Goal: Task Accomplishment & Management: Complete application form

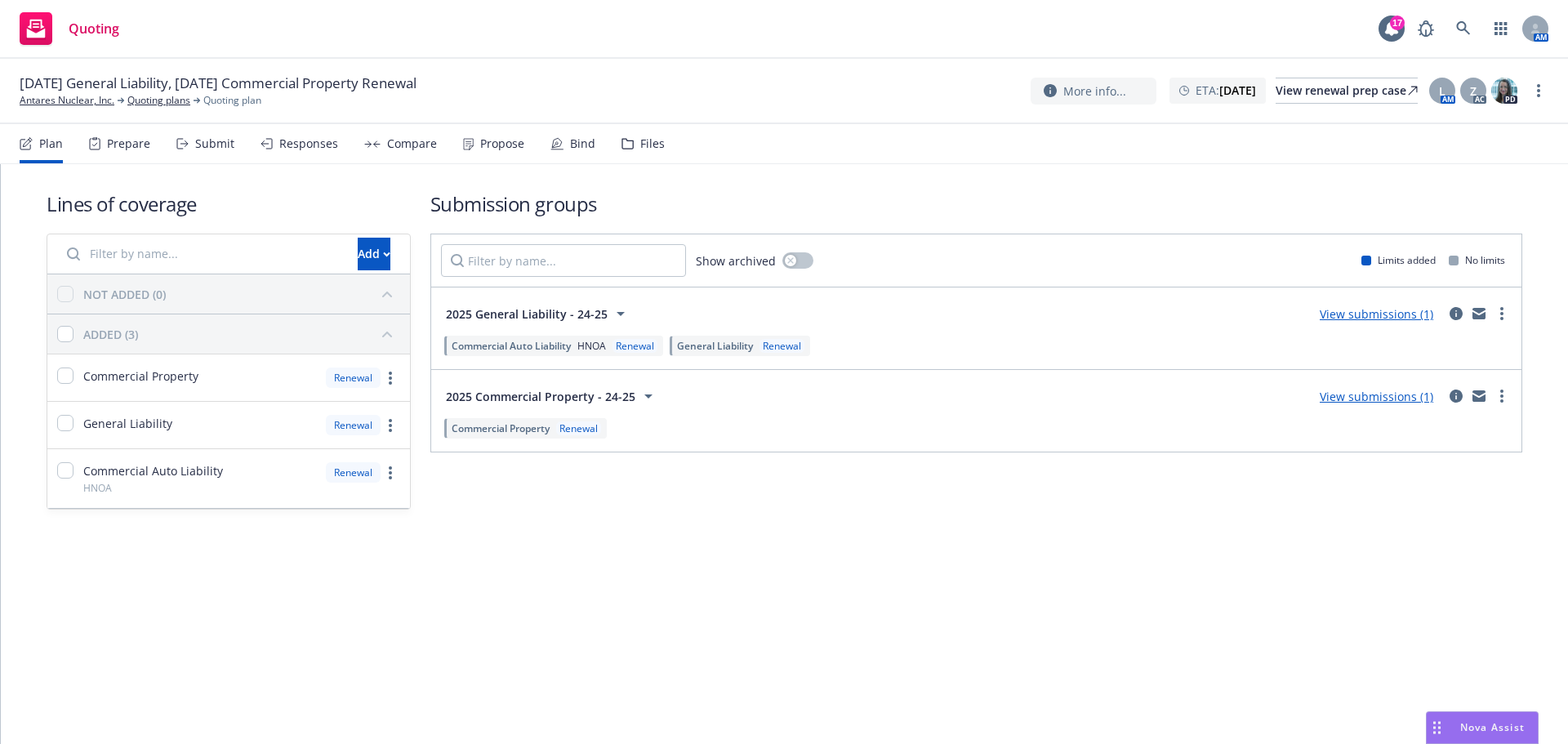
click at [211, 140] on div "Submit" at bounding box center [214, 144] width 39 height 13
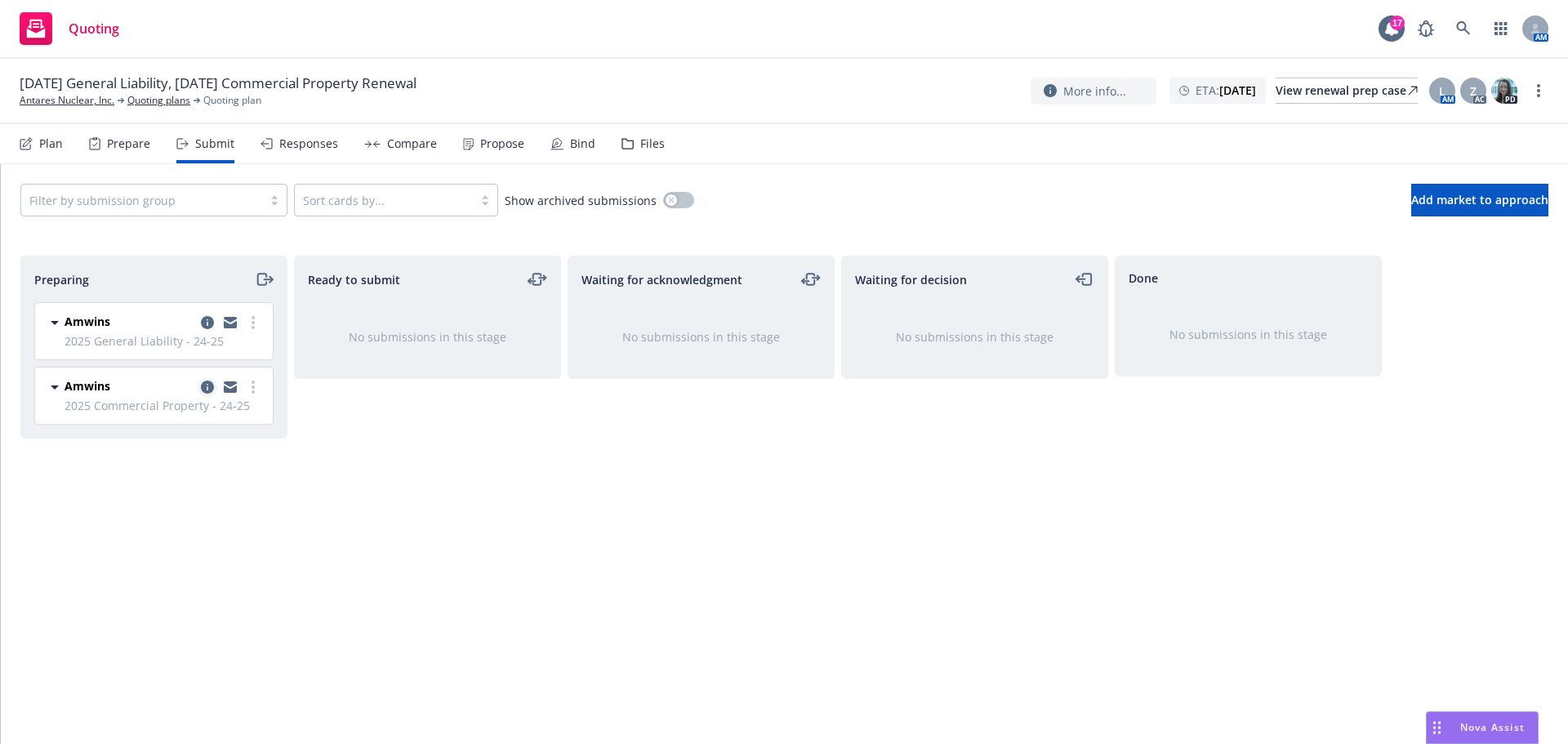
click at [200, 383] on link "copy logging email" at bounding box center [208, 387] width 20 height 20
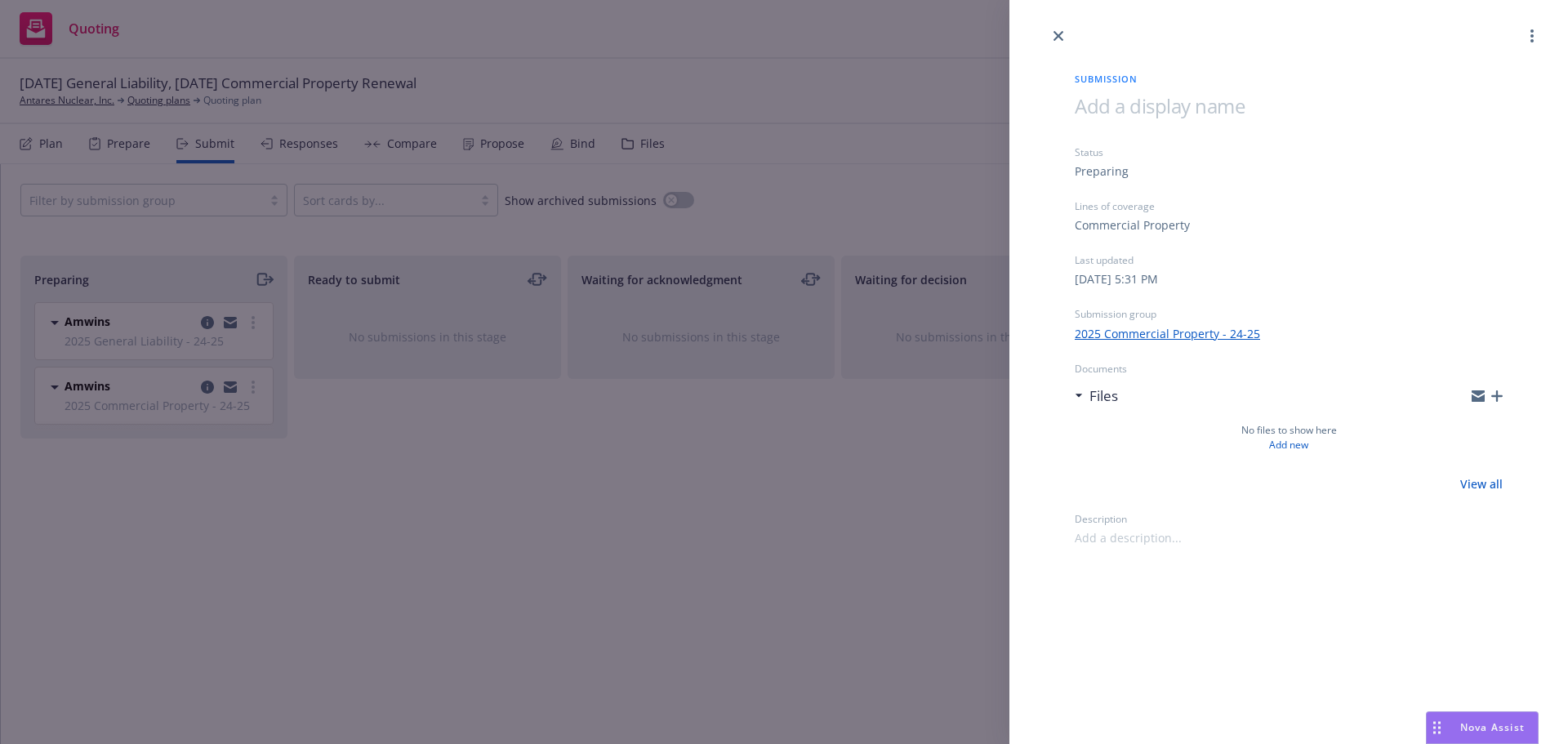
click at [1498, 395] on icon "button" at bounding box center [1497, 396] width 12 height 12
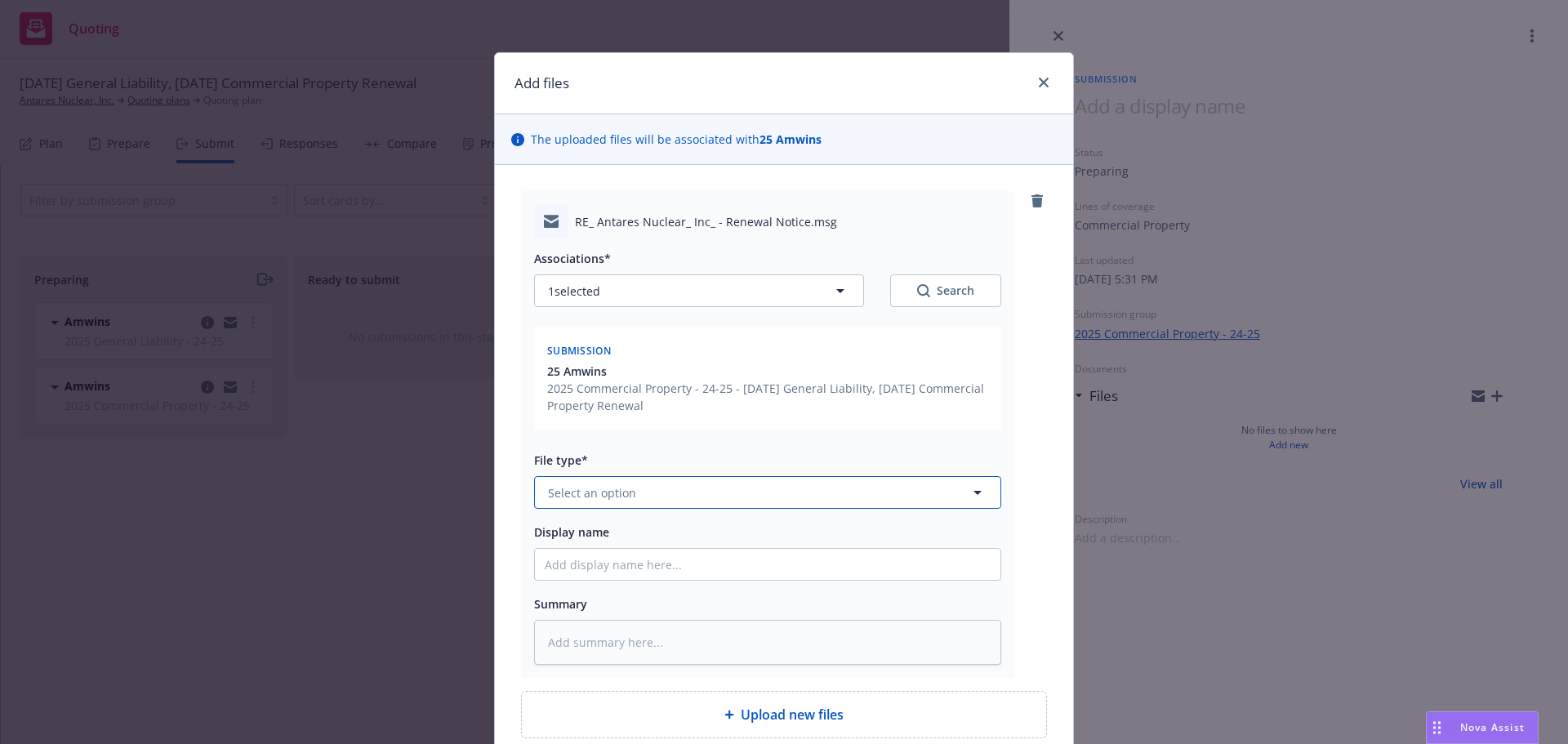
click at [580, 485] on span "Select an option" at bounding box center [592, 493] width 88 height 17
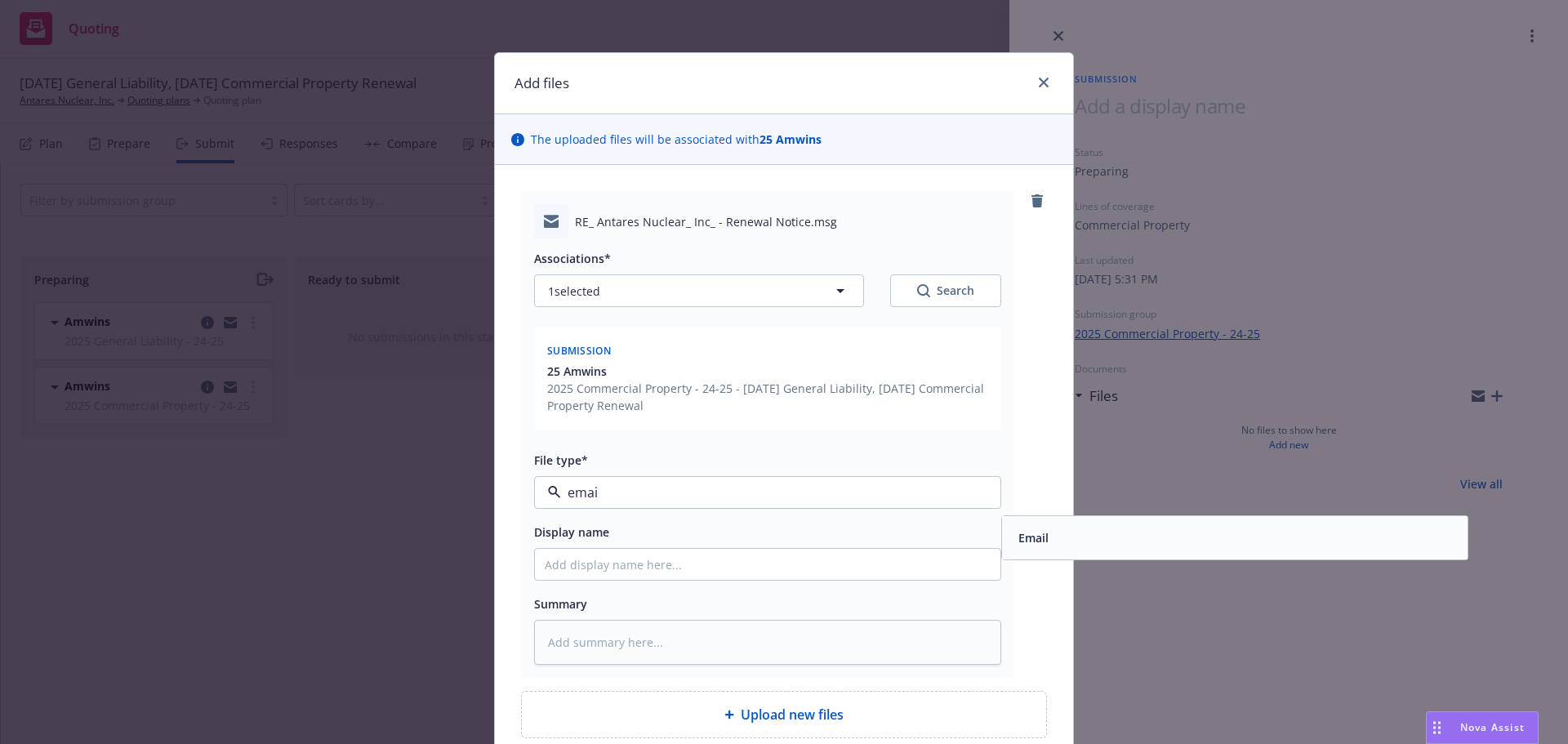
type input "email"
drag, startPoint x: 1061, startPoint y: 540, endPoint x: 759, endPoint y: 529, distance: 302.2
click at [1060, 540] on div "Email" at bounding box center [1235, 538] width 446 height 23
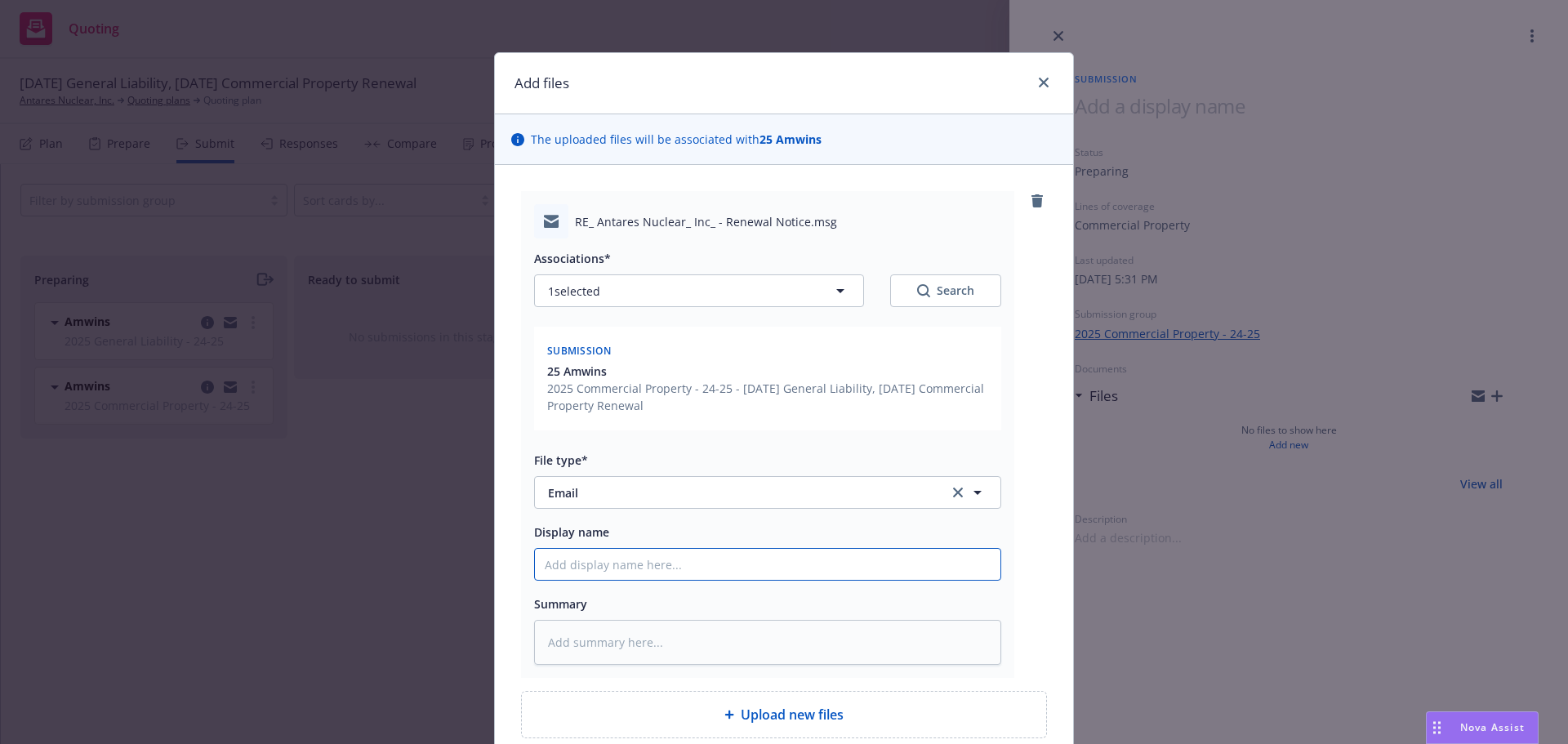
click at [551, 565] on input "Display name" at bounding box center [768, 564] width 466 height 31
type textarea "x"
type input "9"
type textarea "x"
type input "9/"
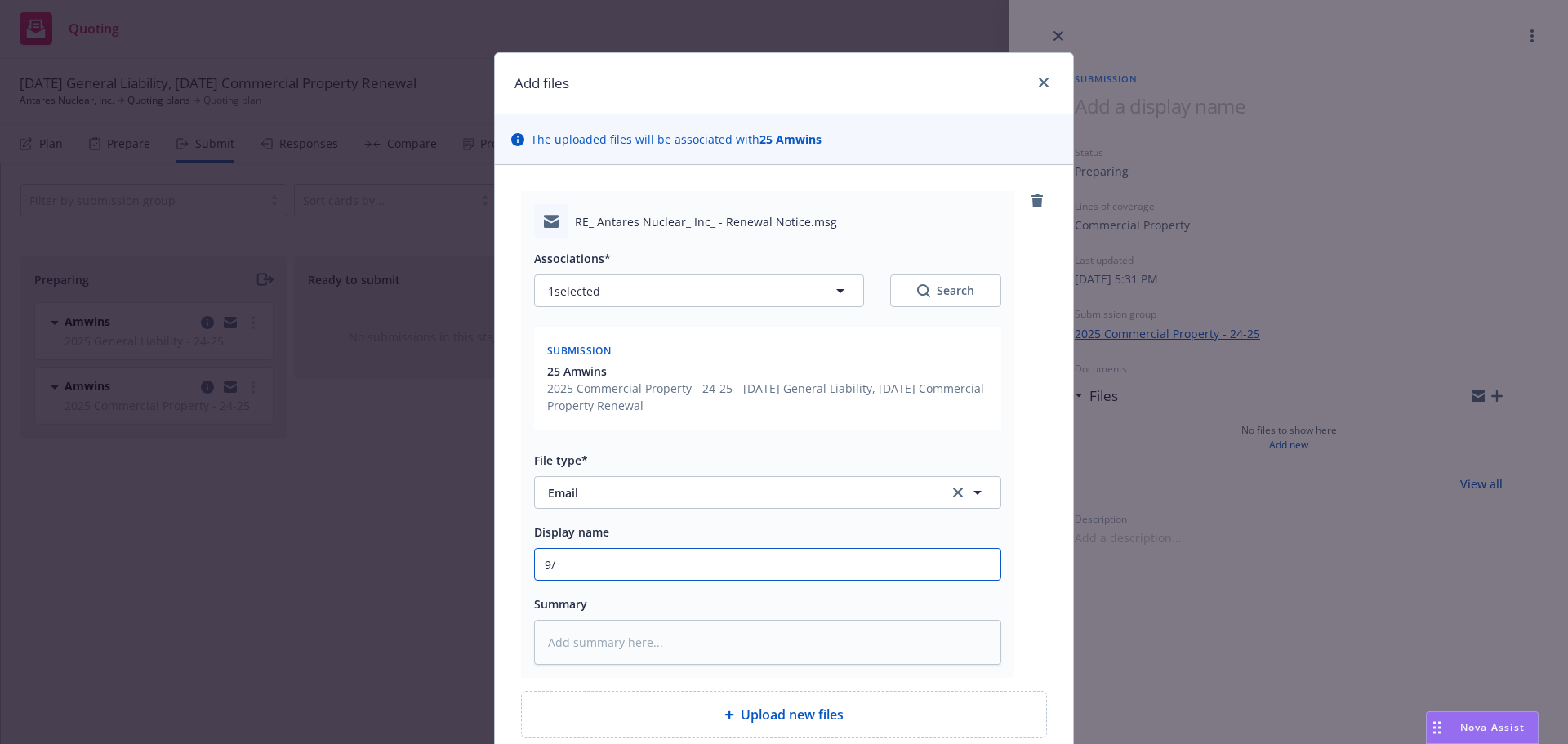
type textarea "x"
type input "9/5"
type textarea "x"
type input "9/5/"
type textarea "x"
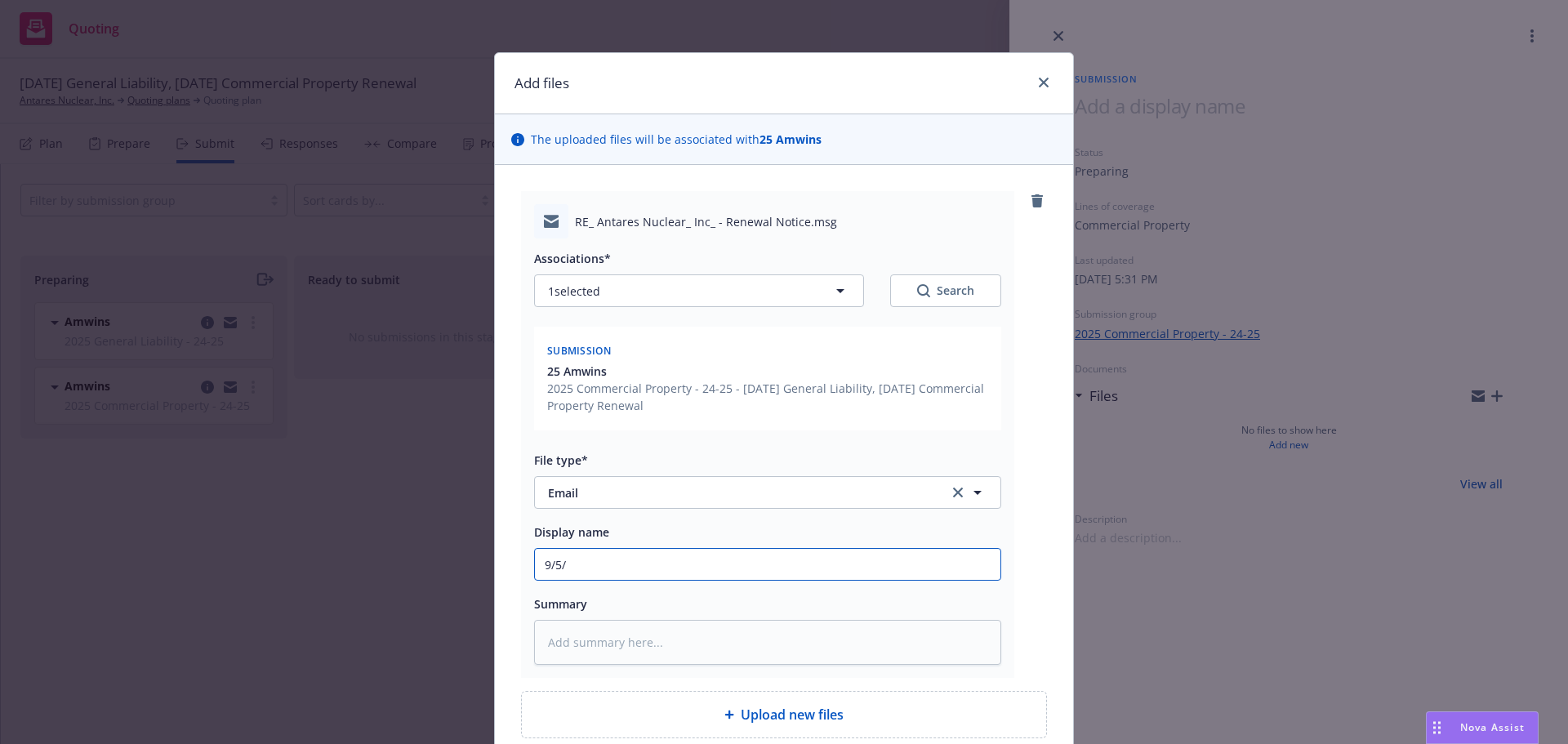
type input "9/5/2"
type textarea "x"
type input "[DATE]"
type textarea "x"
type input "[DATE]"
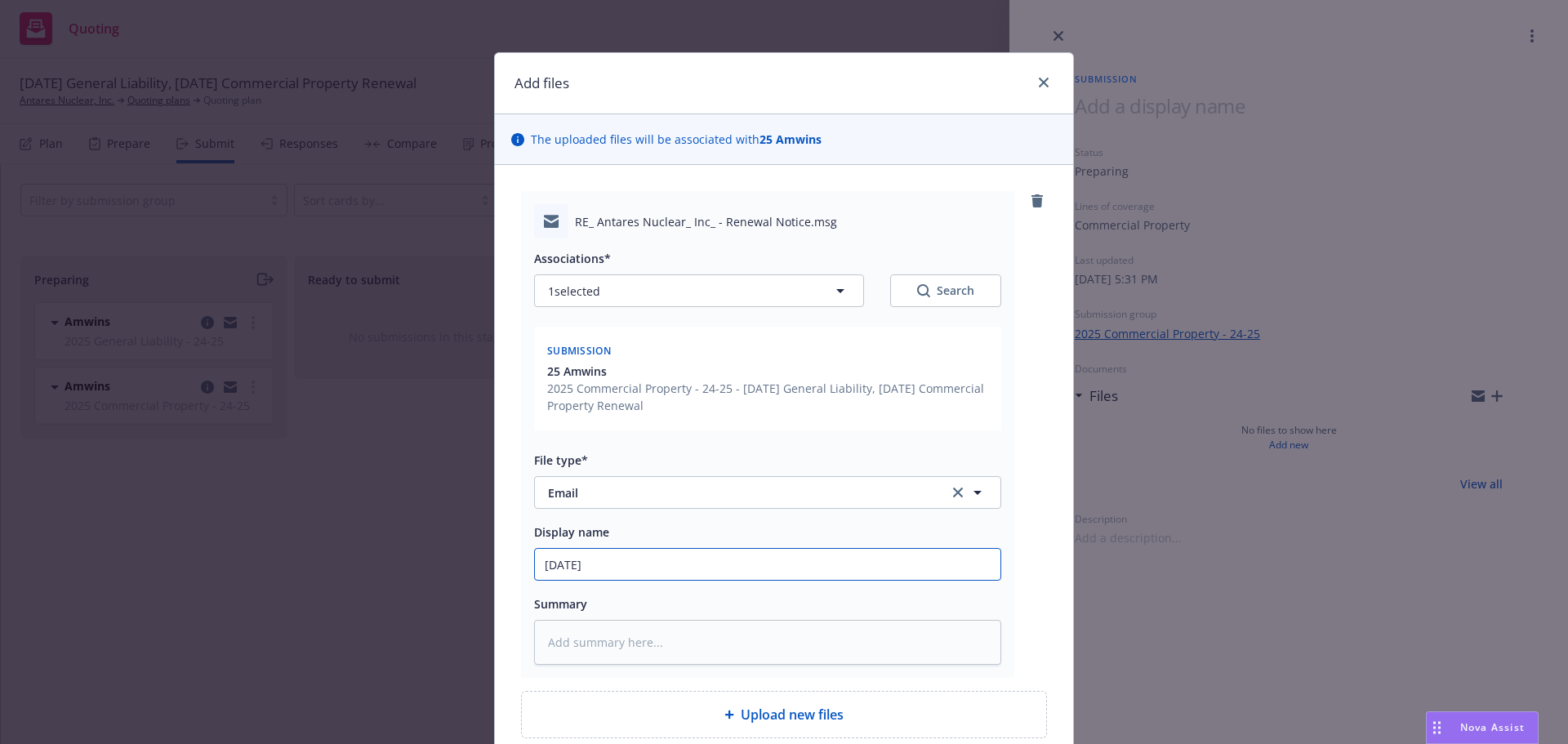
type textarea "x"
type input "[DATE] &"
type textarea "x"
type input "[DATE] &"
type textarea "x"
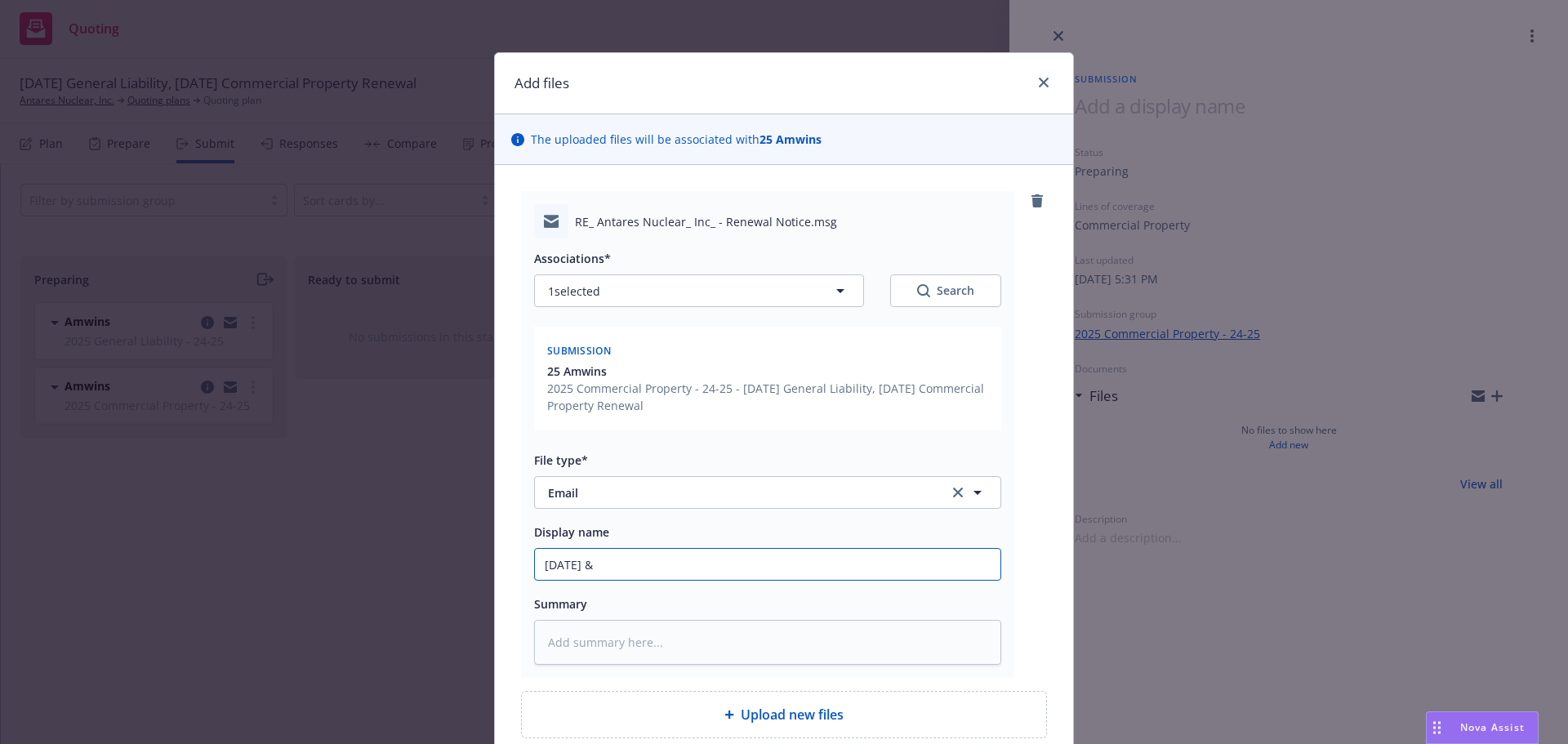
type input "[DATE] & 9"
type textarea "x"
type input "[DATE] & 9/"
type textarea "x"
type input "[DATE] & 9/8"
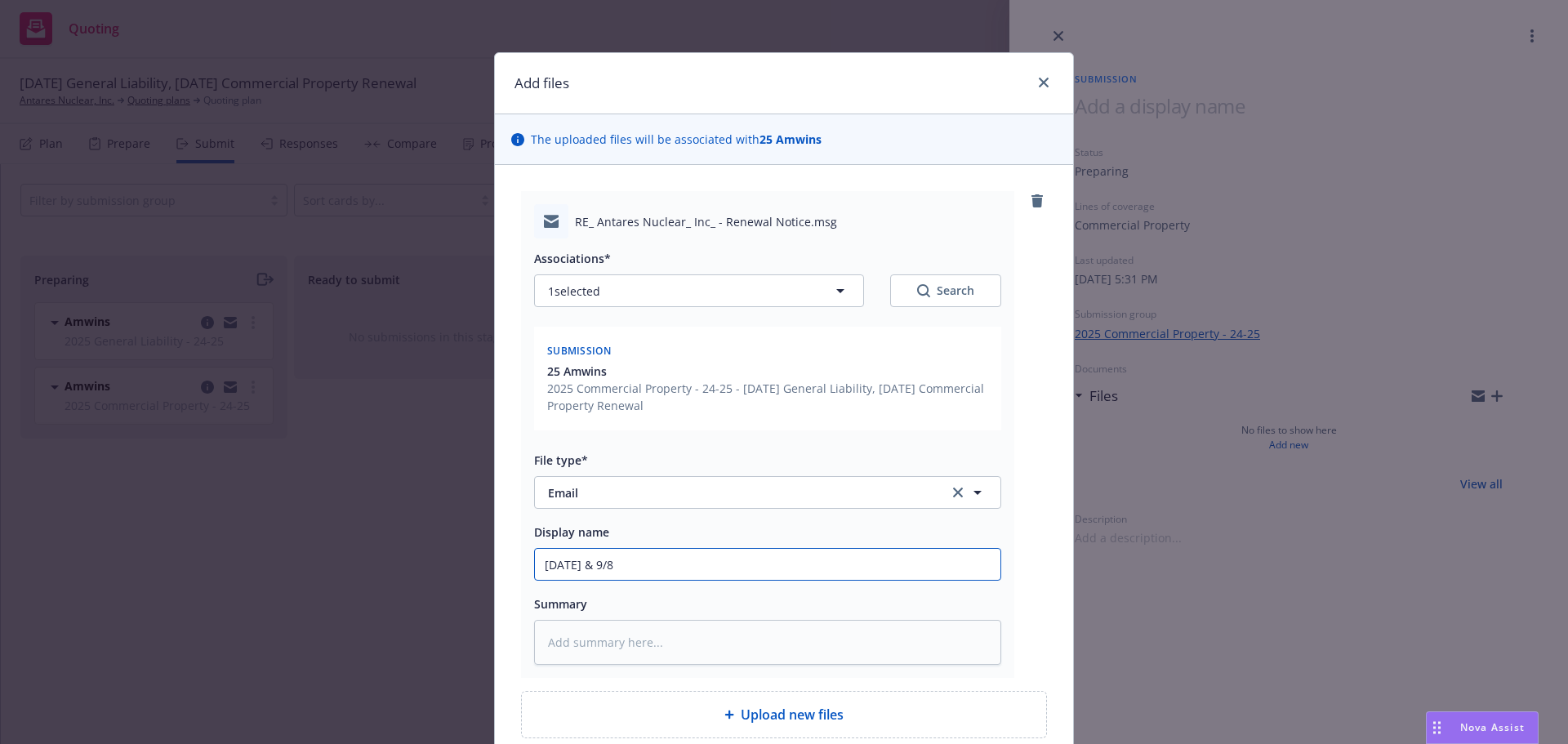
type textarea "x"
type input "[DATE] & 9/8/"
type textarea "x"
type input "[DATE] & 9/8/2"
type textarea "x"
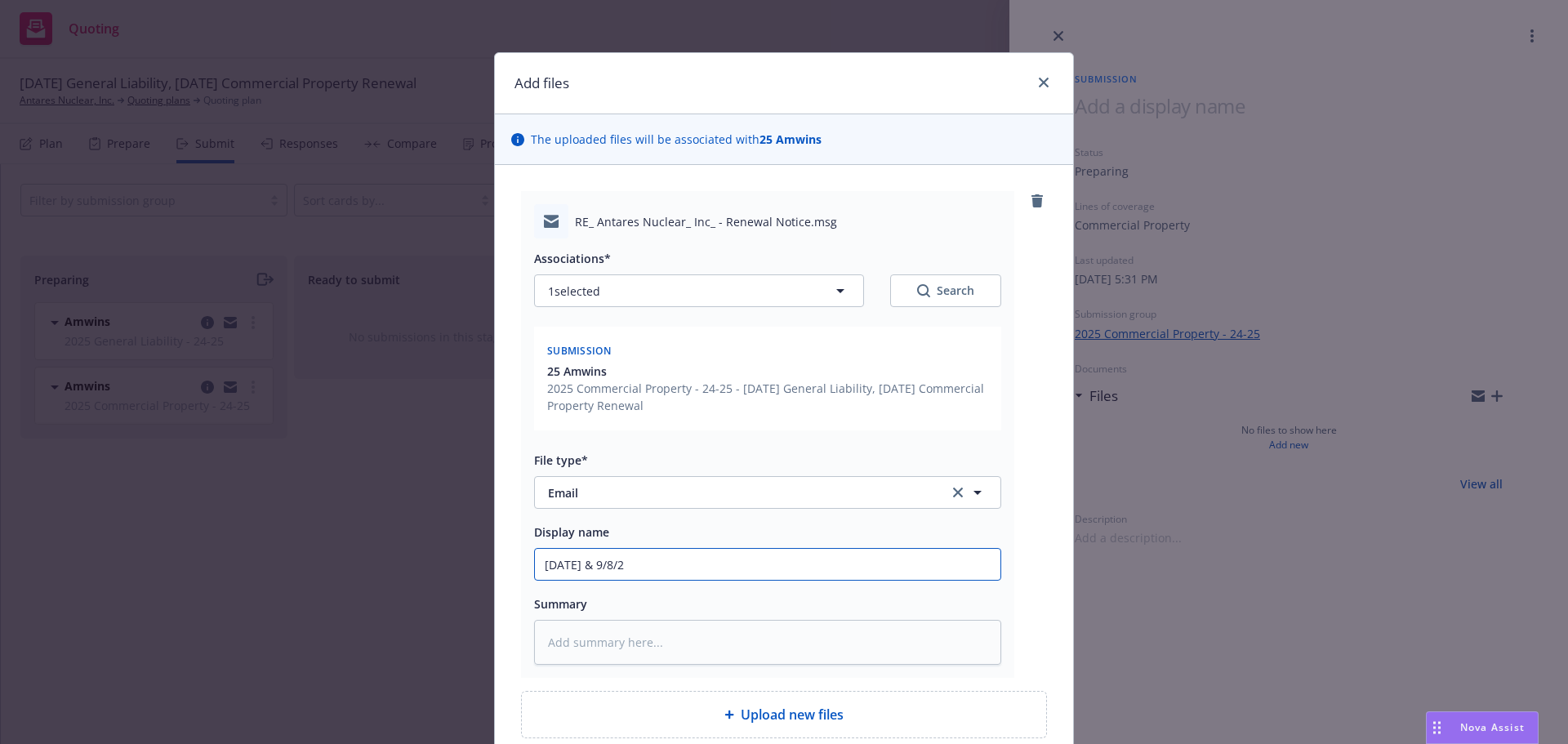
type input "[DATE] & [DATE]"
type textarea "x"
type input "[DATE] & [DATE]"
type textarea "x"
type input "[DATE] & [DATE] P"
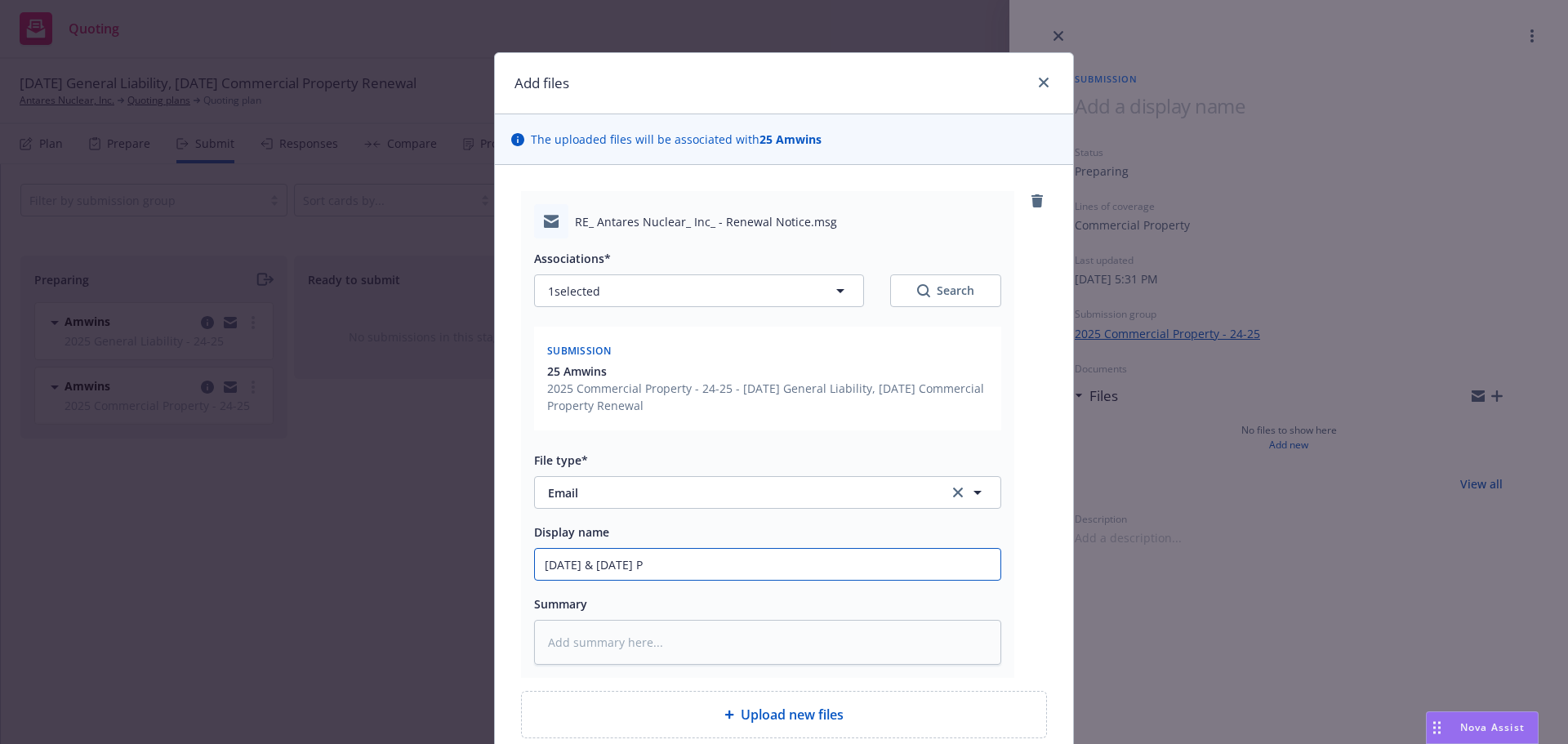
type textarea "x"
type input "[DATE] & [DATE] Pr"
type textarea "x"
type input "[DATE] & [DATE] Pro"
type textarea "x"
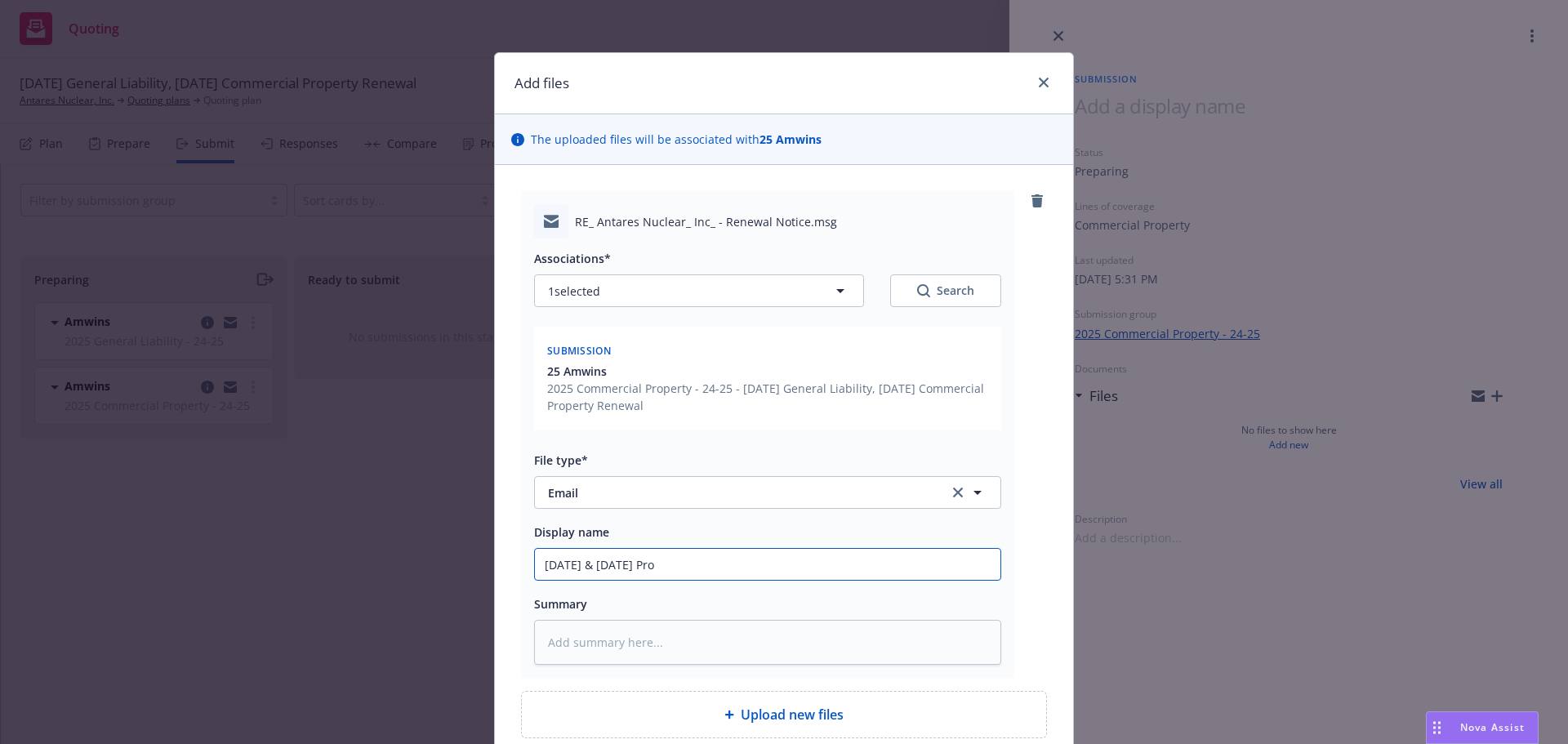
type input "[DATE] & [DATE] Prop"
type textarea "x"
type input "[DATE] & [DATE] Prope"
type textarea "x"
type input "[DATE] & [DATE] Proper"
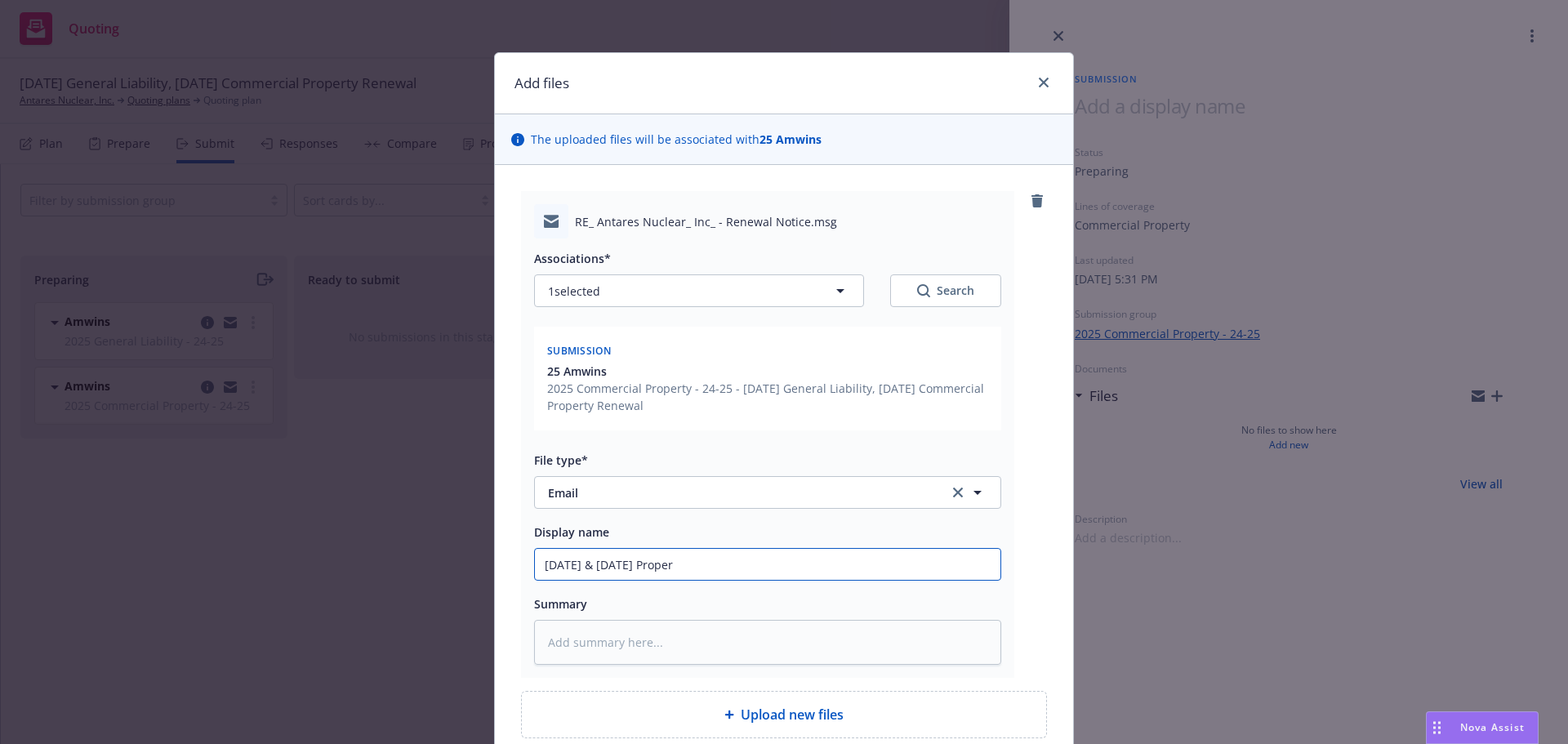
type textarea "x"
type input "[DATE] & [DATE] Propert"
type textarea "x"
type input "[DATE] & [DATE] Property"
click at [574, 563] on input "[DATE] & [DATE] Property" at bounding box center [768, 564] width 466 height 31
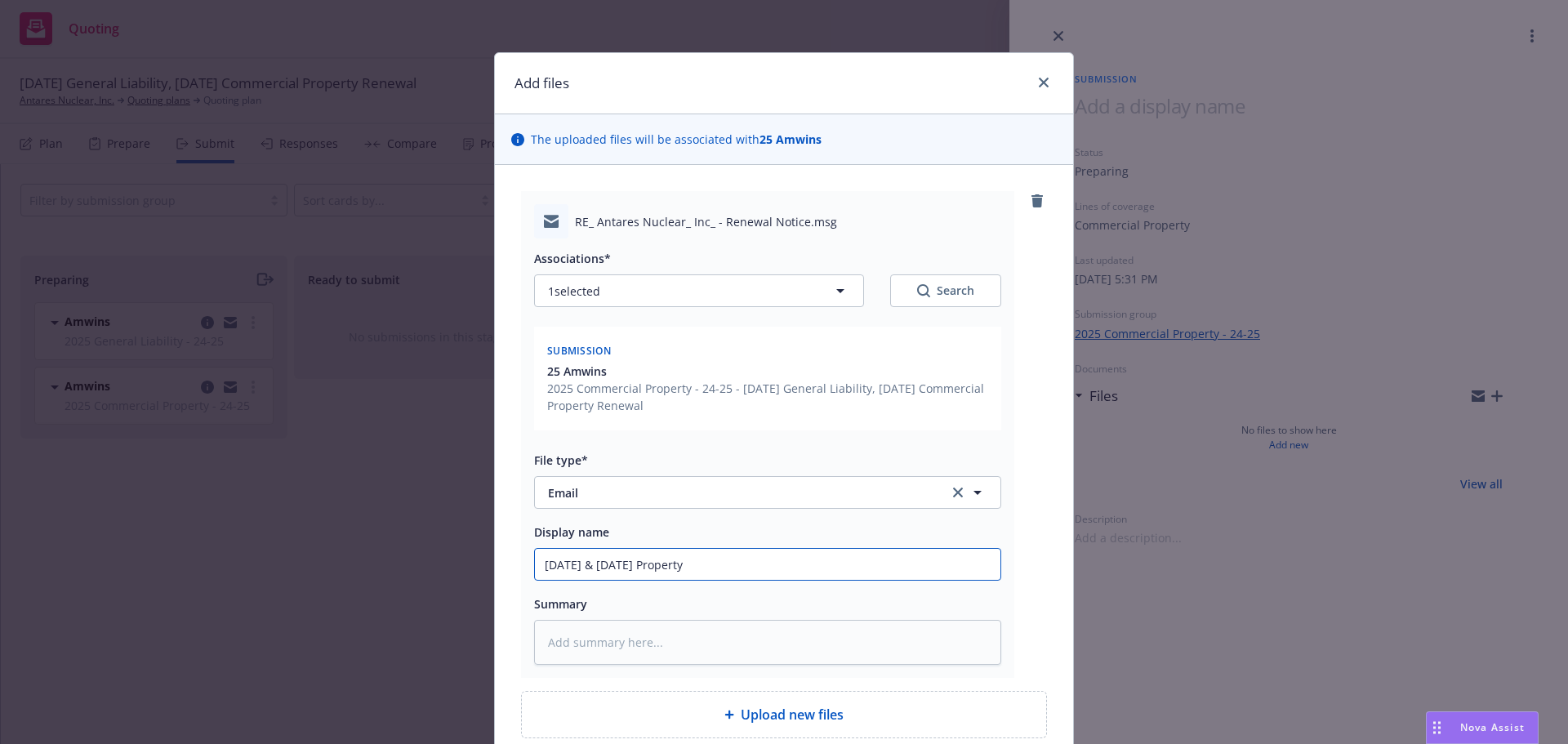
type textarea "x"
type input "[DATE] & [DATE] Property"
type textarea "x"
type input "[DATE] P & [DATE] Property"
type textarea "x"
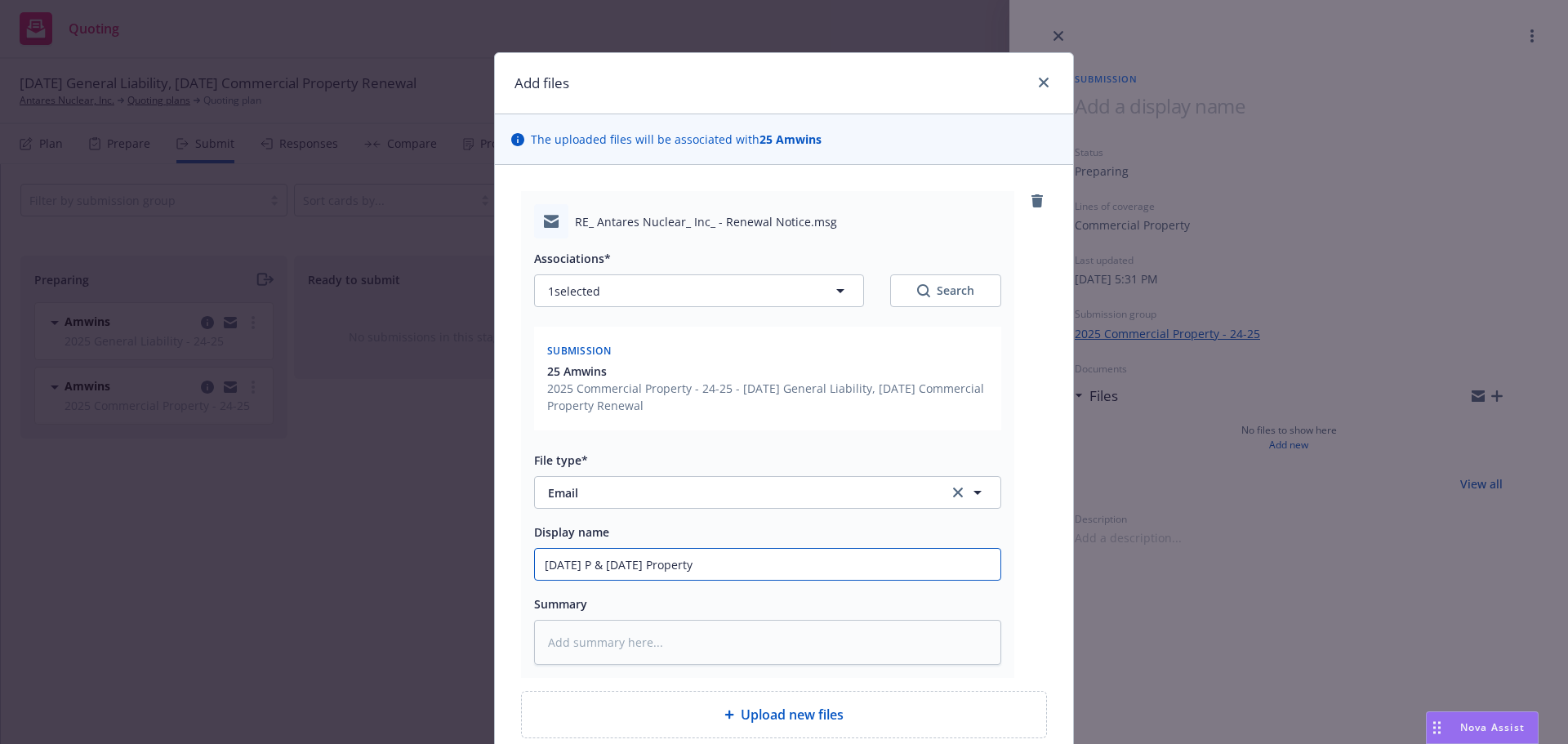
type input "[DATE] Pr & [DATE] Property"
type textarea "x"
type input "[DATE] Pro & [DATE] Property"
type textarea "x"
type input "[DATE] Prop & [DATE] Property"
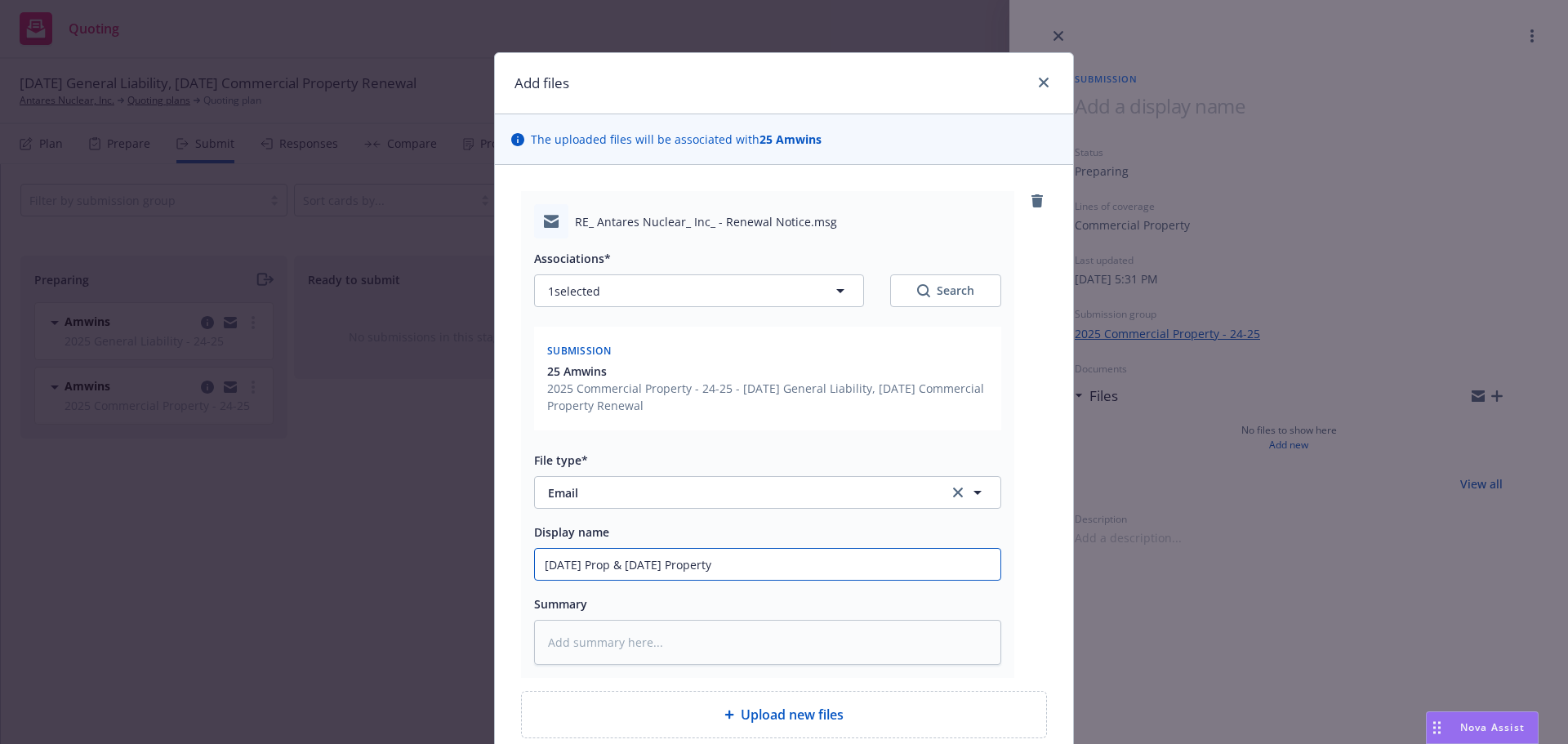
type textarea "x"
type input "[DATE] Prope & [DATE] Property"
type textarea "x"
type input "[DATE] Proper & [DATE] Property"
type textarea "x"
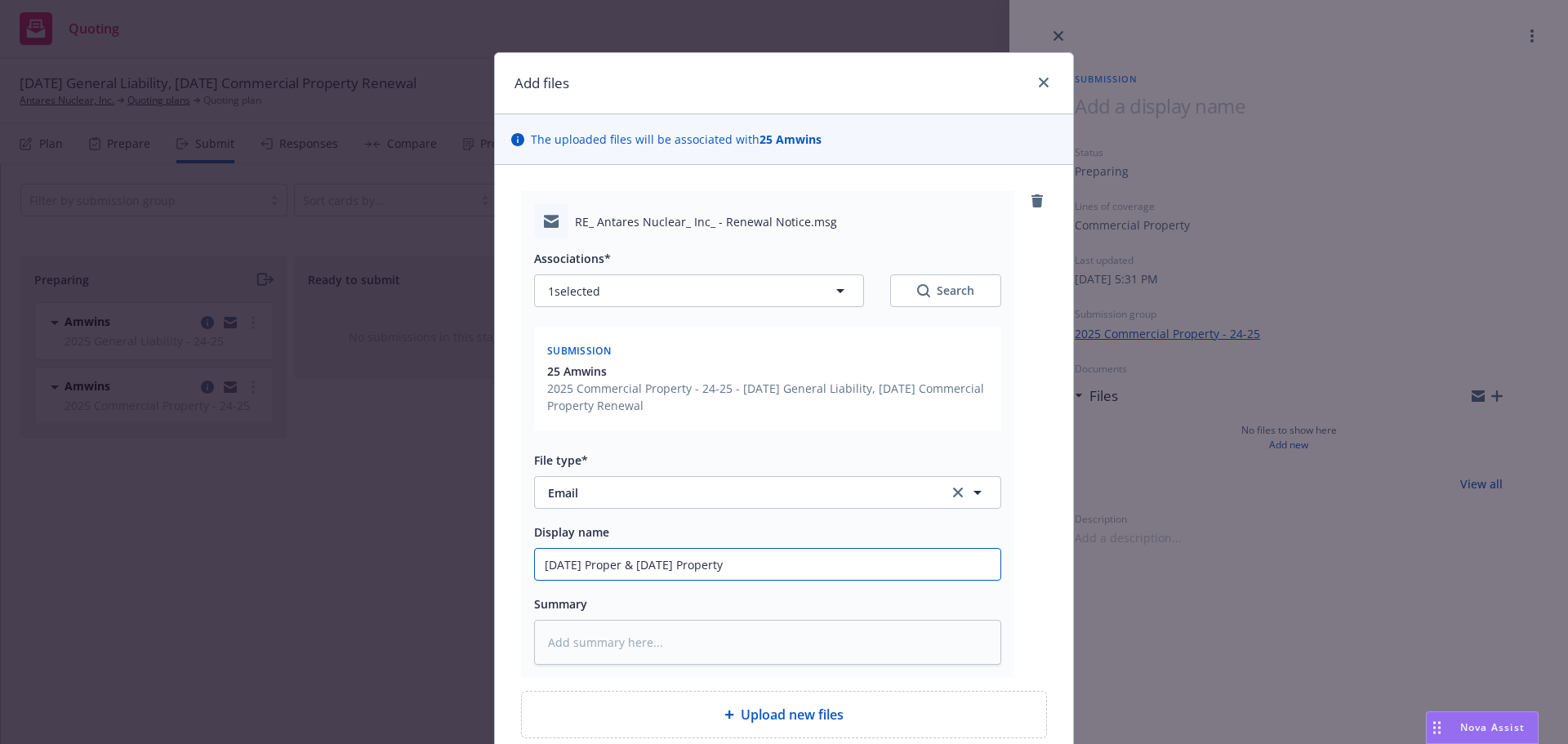
type input "[DATE] Propert & [DATE] Property"
type textarea "x"
type input "[DATE] Property & [DATE] Property"
type textarea "x"
type input "[DATE] Property & [DATE] Propert"
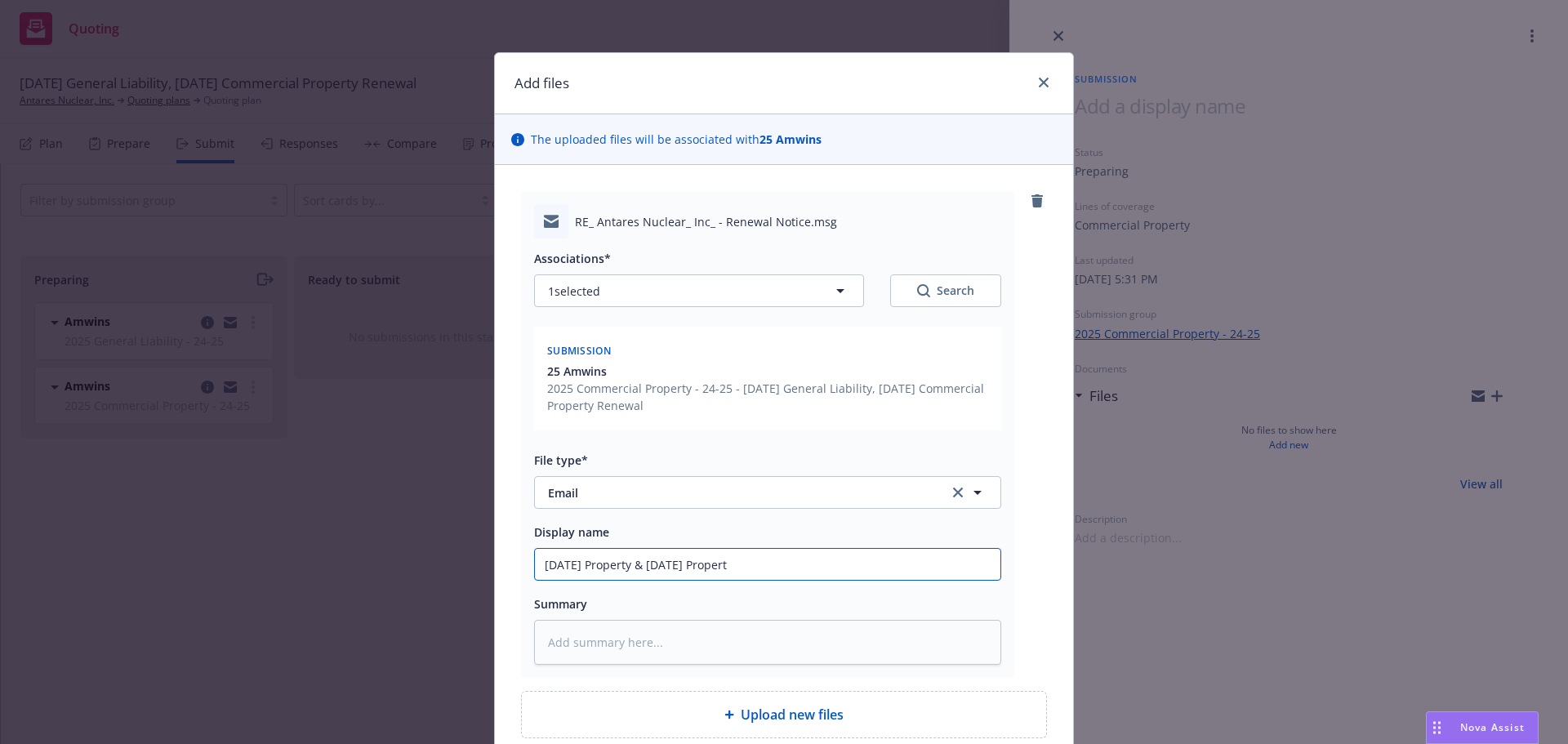
type textarea "x"
type input "[DATE] Property & [DATE] Proper"
type textarea "x"
type input "[DATE] Property & [DATE] Prope"
type textarea "x"
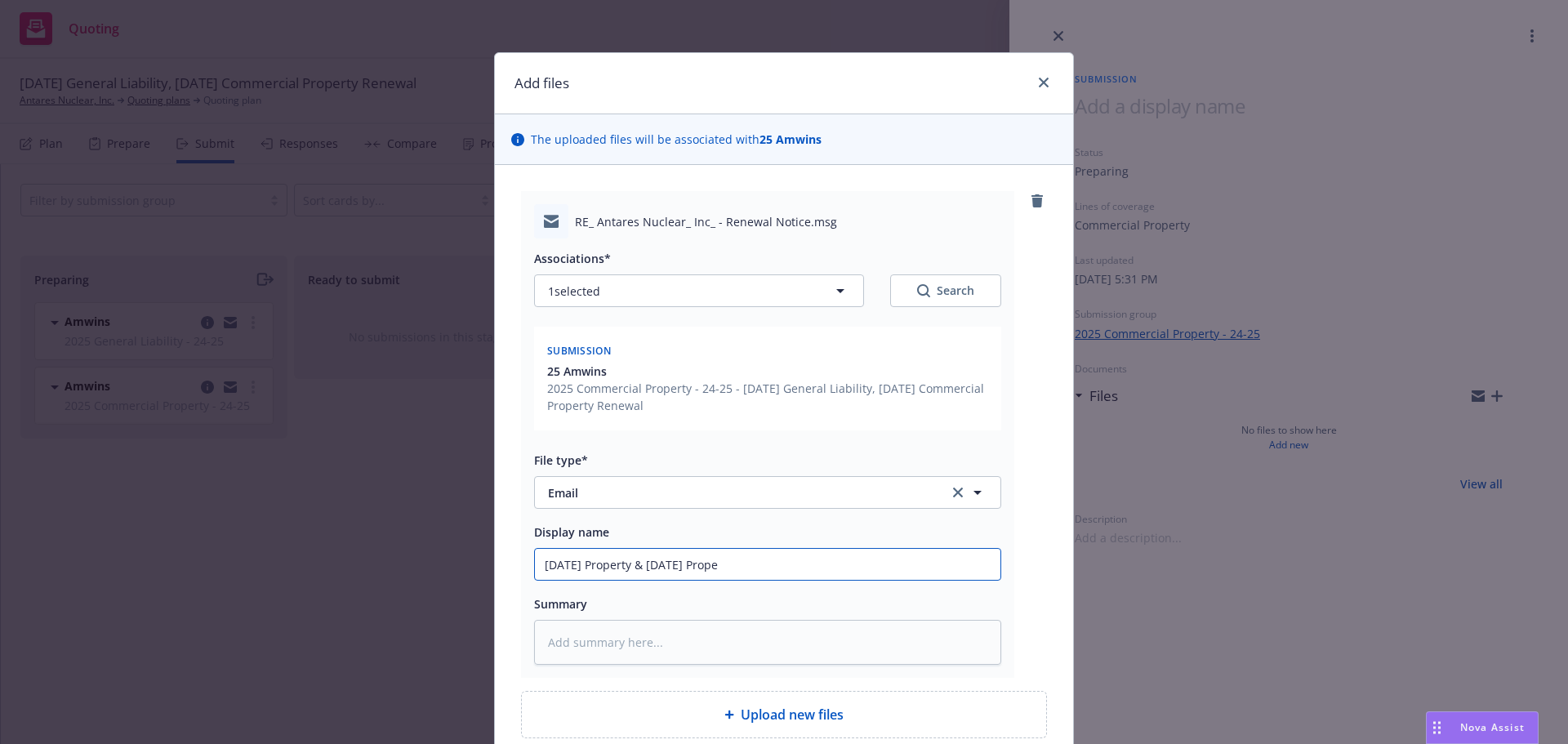
type input "[DATE] Property & [DATE] Prop"
type textarea "x"
type input "[DATE] Property & [DATE] Pro"
type textarea "x"
type input "[DATE] Property & [DATE] Pr"
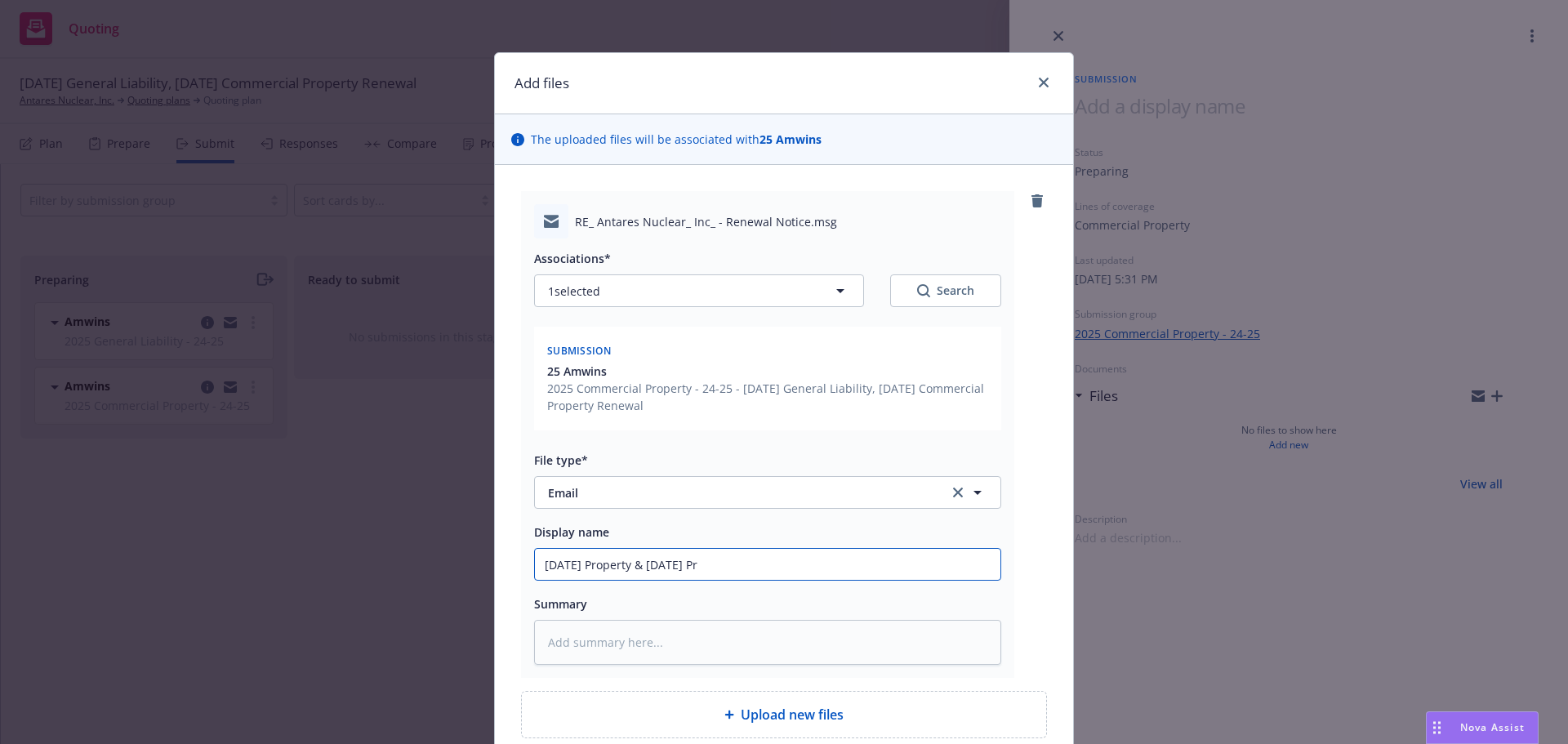
type textarea "x"
type input "[DATE] Property & [DATE] P"
type textarea "x"
type input "[DATE] Property & [DATE]"
type textarea "x"
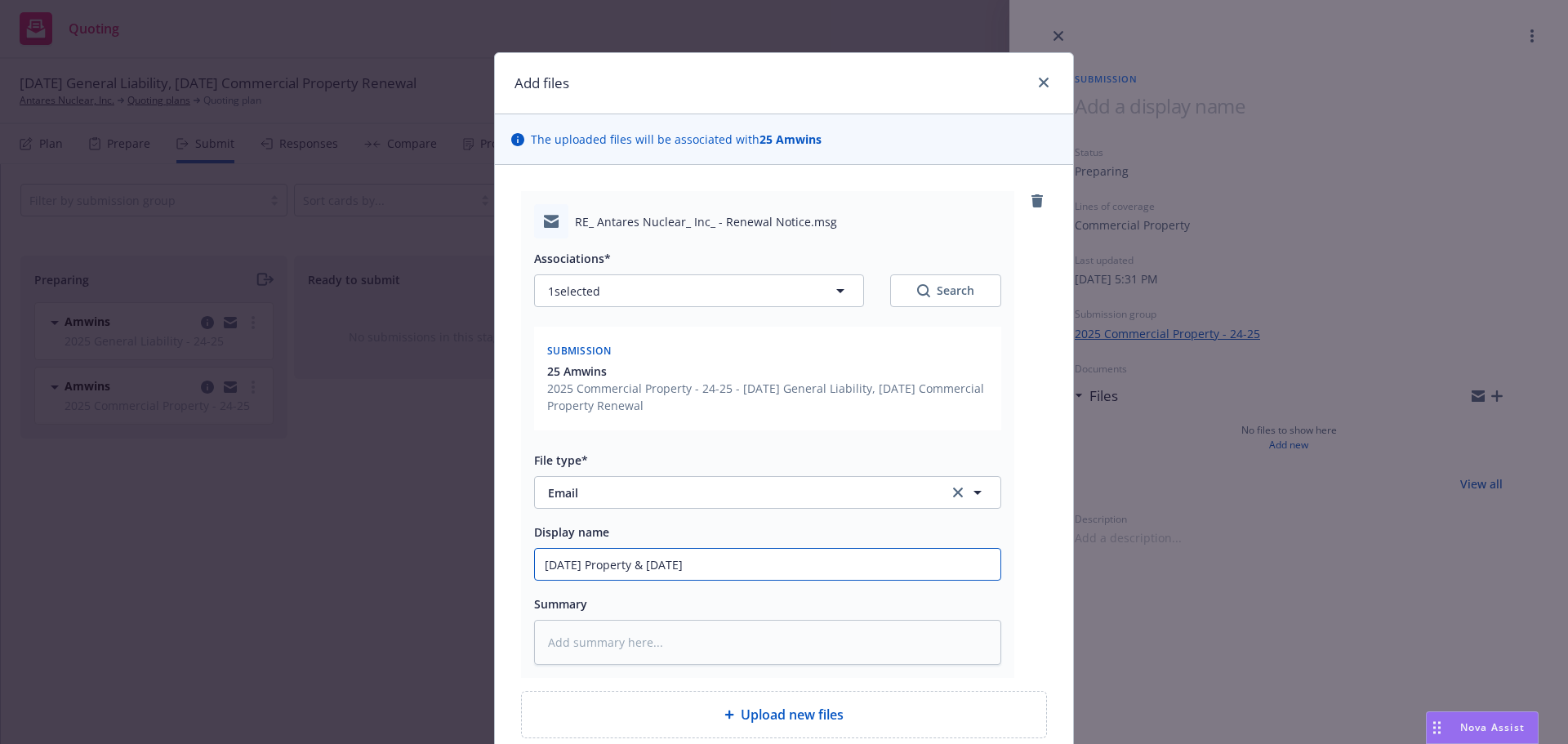
type input "[DATE] Property & [DATE] G"
type textarea "x"
type input "[DATE] Property & [DATE] GL"
type textarea "x"
type input "[DATE] Property & [DATE] GL/"
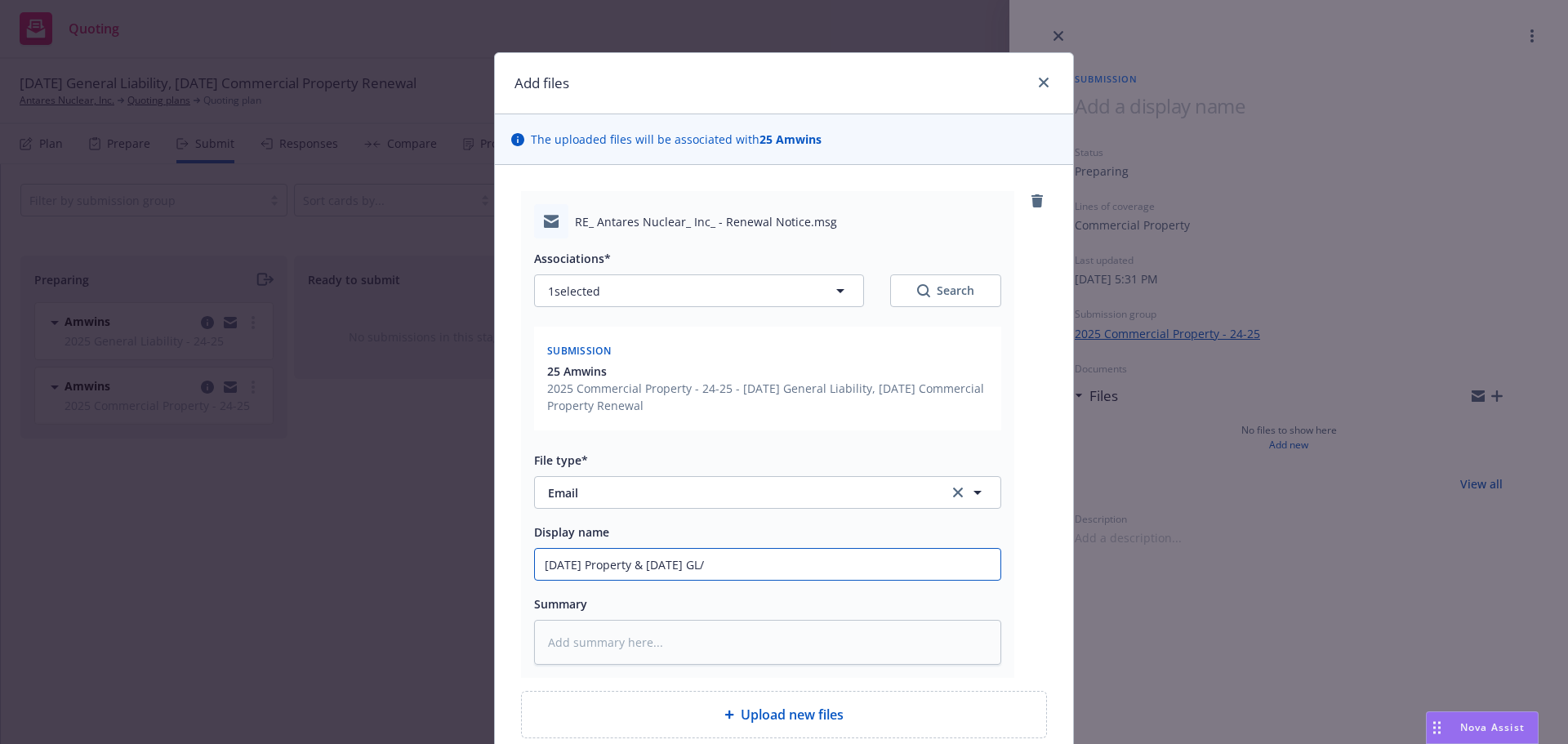
type textarea "x"
type input "[DATE] Property & [DATE] GL/H"
type textarea "x"
type input "[DATE] Property & [DATE] GL/HN"
type textarea "x"
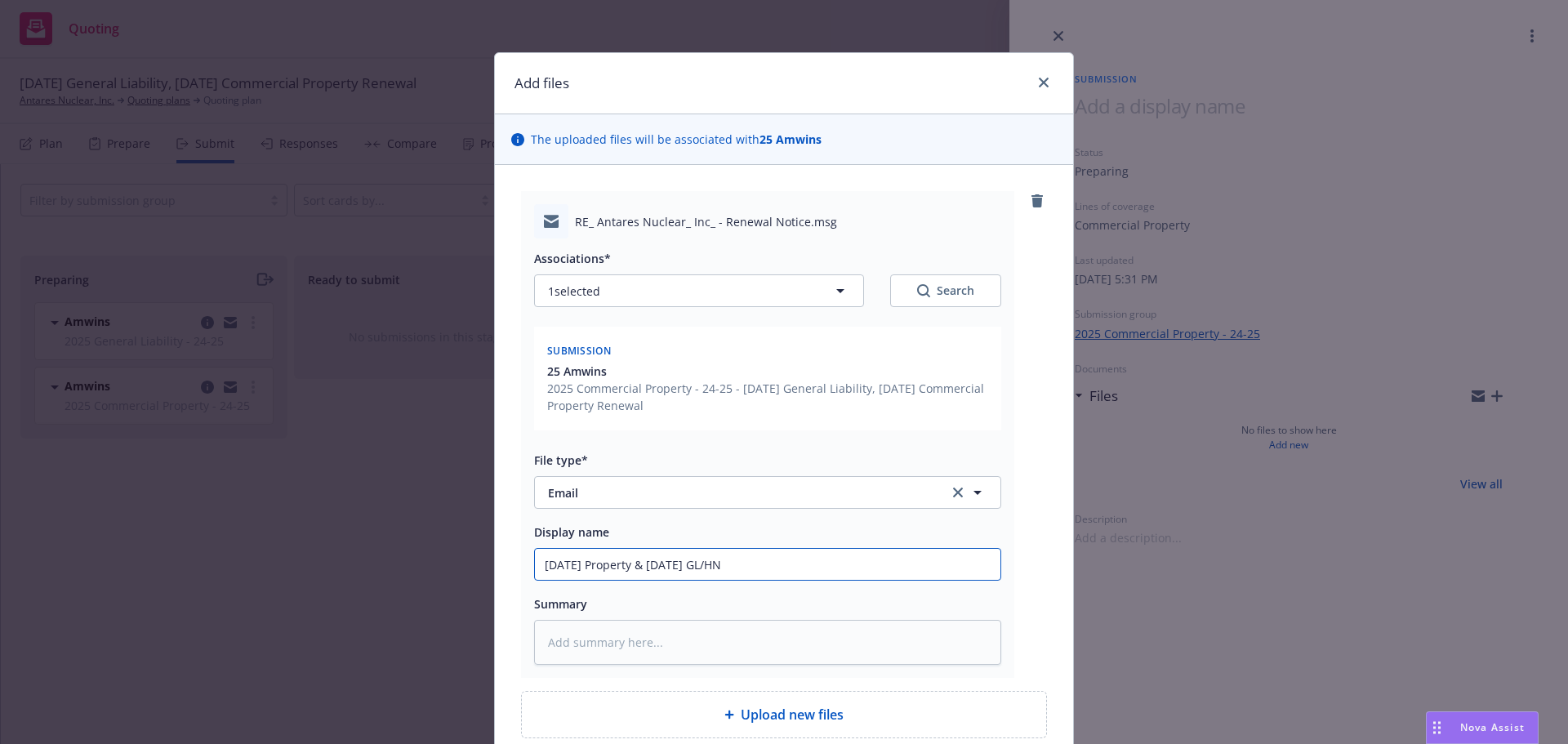
type input "[DATE] Property & [DATE] GL/HNO"
type textarea "x"
type input "[DATE] Property & [DATE] GL/HNOA"
type textarea "x"
type input "[DATE] Property & [DATE] GL/HNOA"
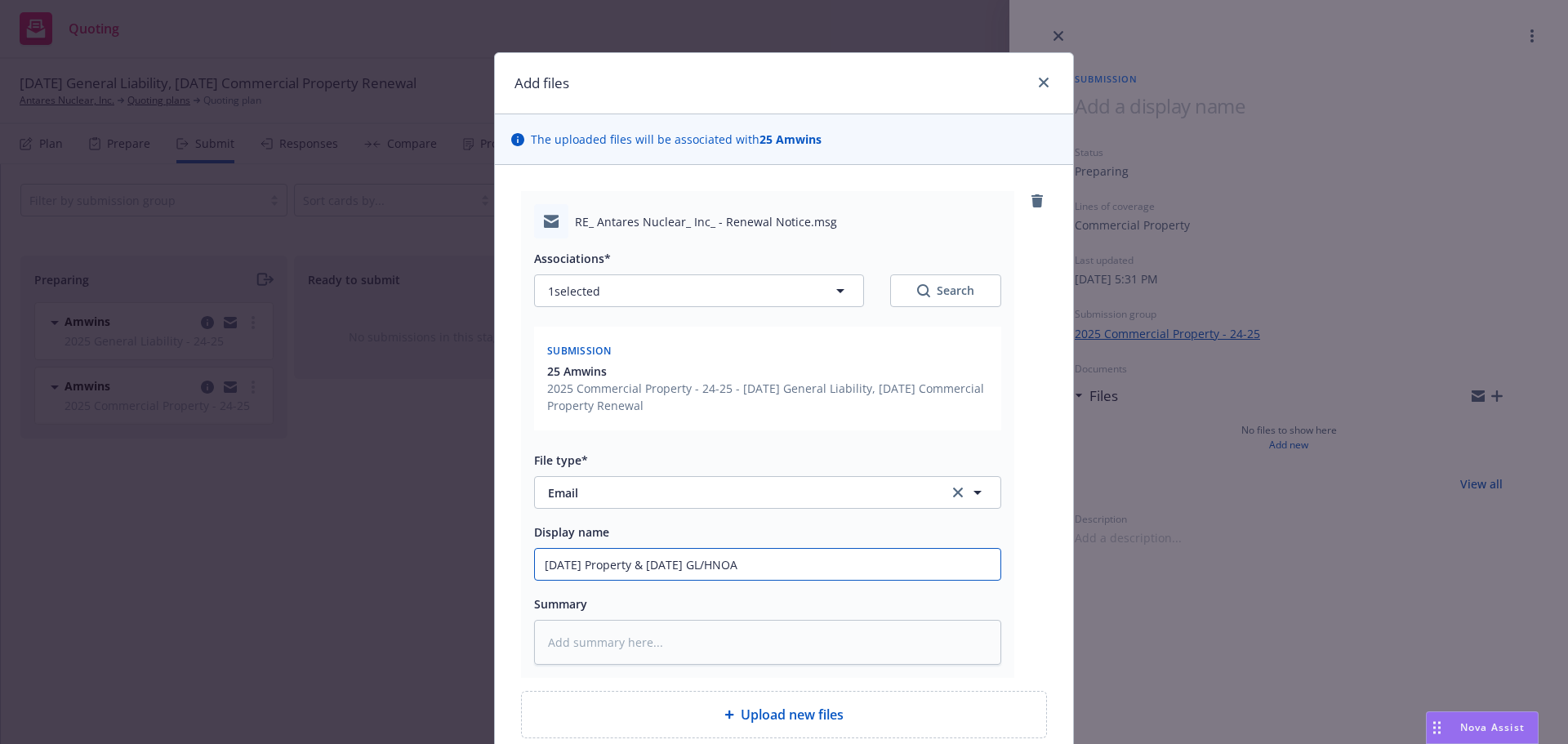
type textarea "x"
type input "[DATE] Property & [DATE] GL/HNOA -"
type textarea "x"
type input "[DATE] Property & [DATE] GL/HNOA -"
type textarea "x"
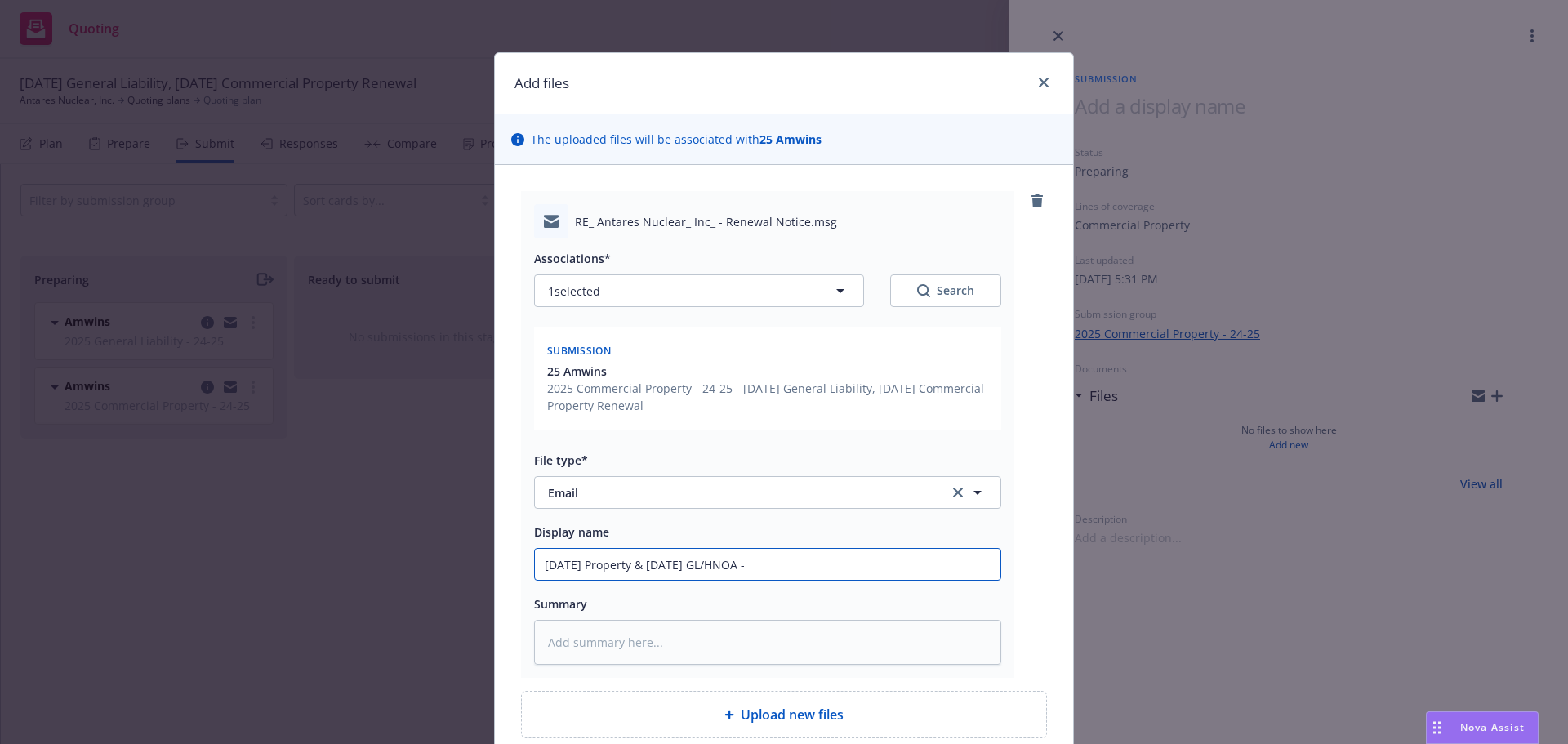
type input "[DATE] Property & [DATE] GL/HNOA - E"
type textarea "x"
type input "[DATE] Property & [DATE] GL/HNOA - EM"
type textarea "x"
type input "[DATE] Property & [DATE] GL/HNOA - EM"
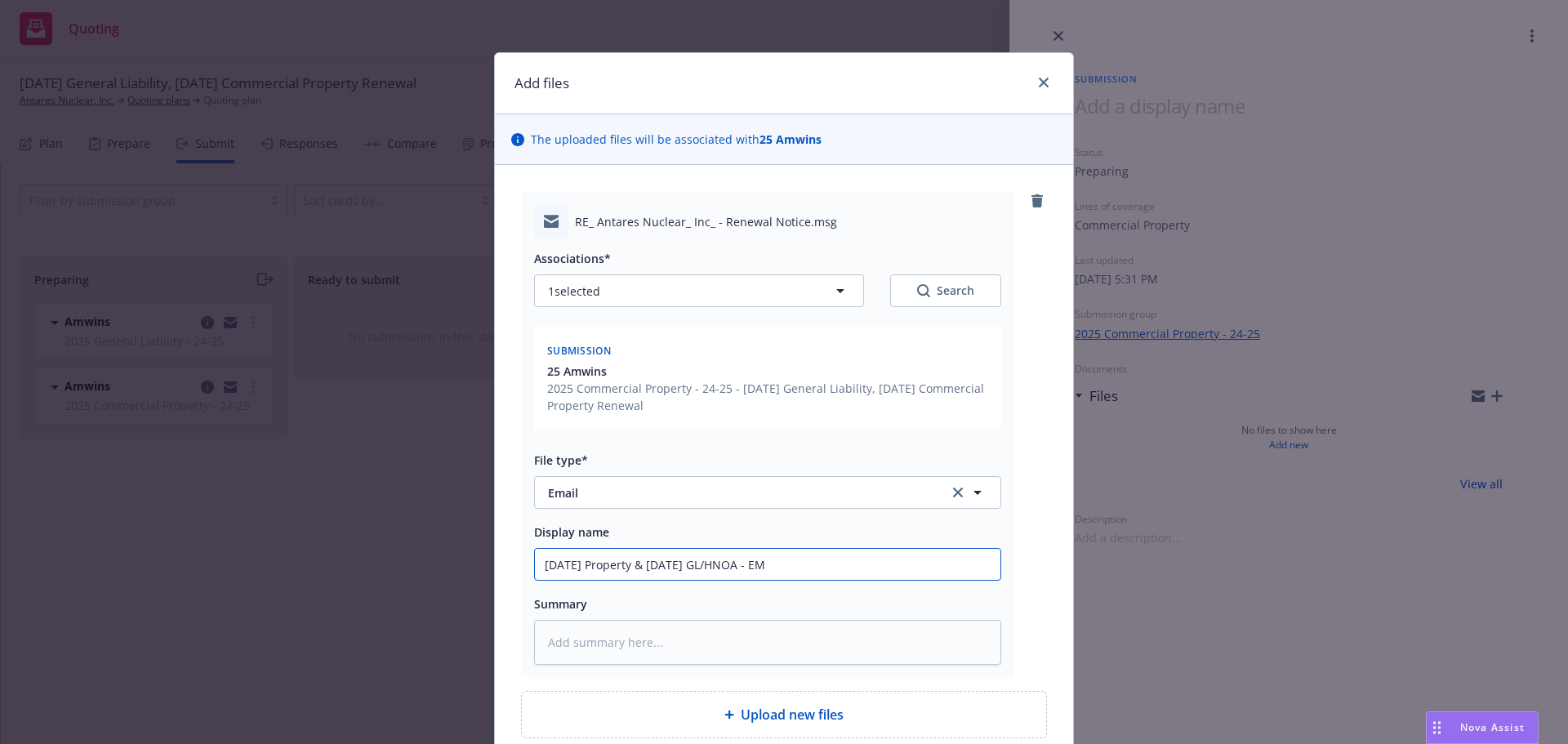
type textarea "x"
type input "[DATE] Property & [DATE] GL/HNOA - EM t"
type textarea "x"
type input "[DATE] Property & [DATE] GL/HNOA - EM to"
type textarea "x"
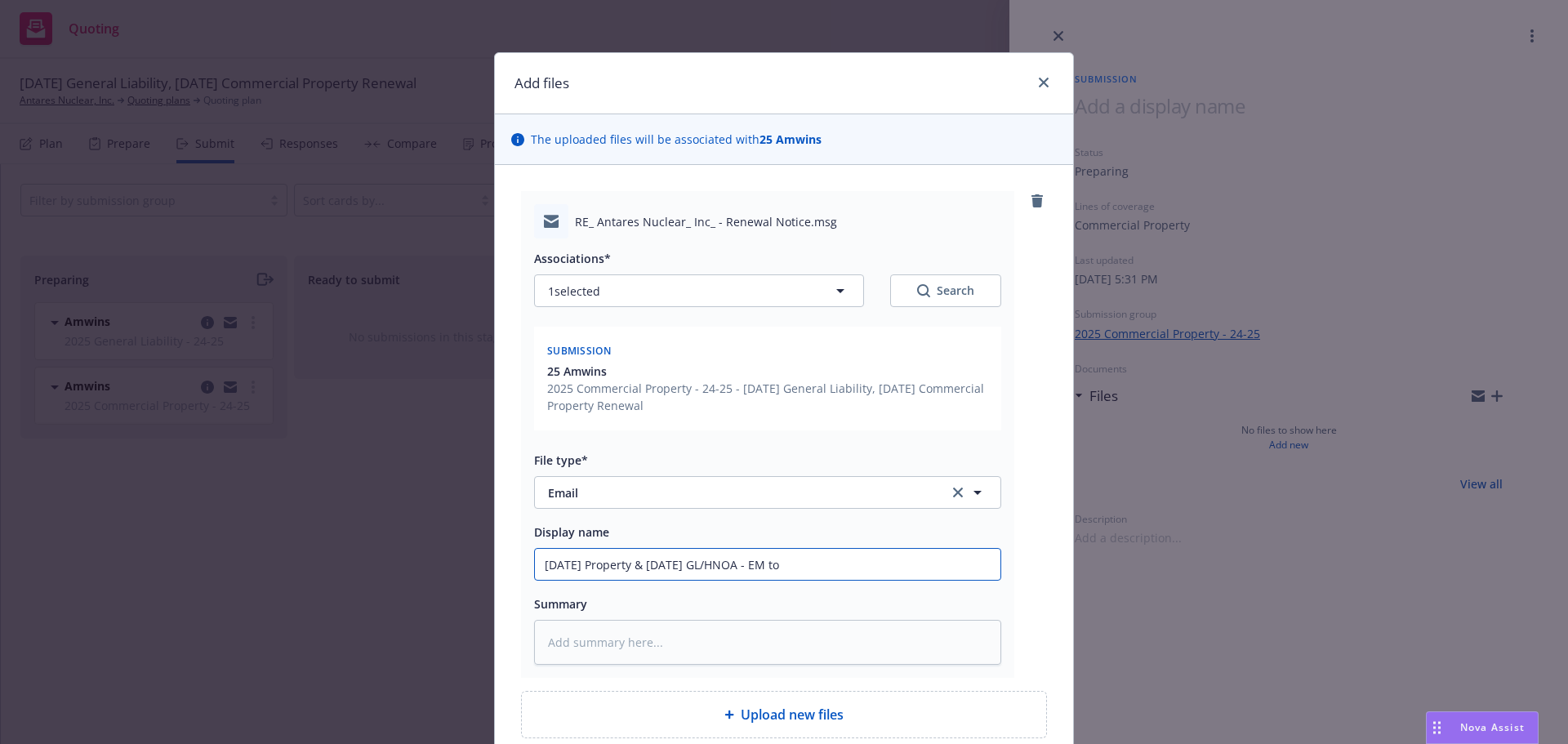
type input "[DATE] Property & [DATE] GL/HNOA - EM to"
type textarea "x"
type input "[DATE] Property & [DATE] GL/HNOA - EM to A"
type textarea "x"
type input "[DATE] Property & [DATE] GL/HNOA - EM to Am"
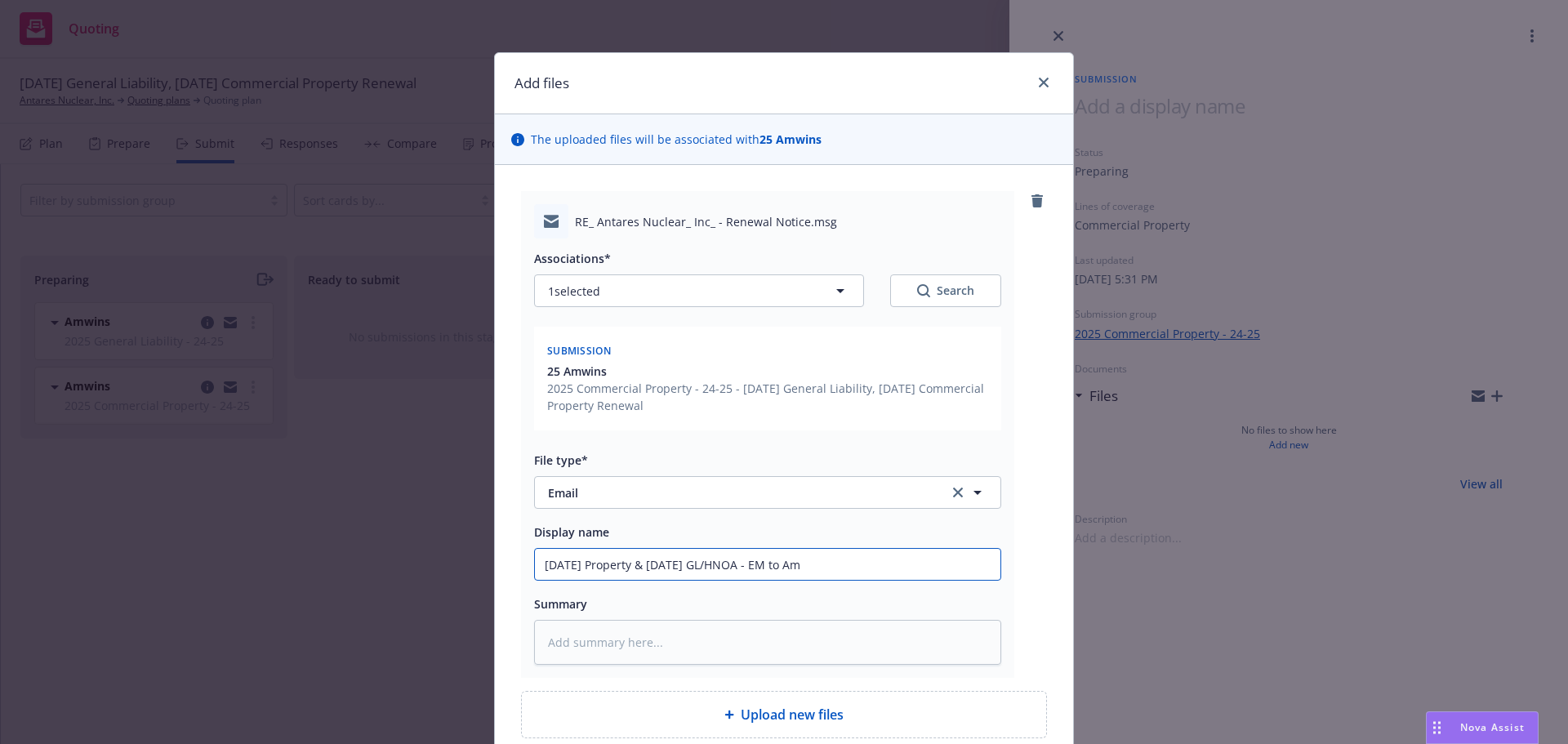
type textarea "x"
type input "[DATE] Property & [DATE] GL/HNOA - EM to Amw"
type textarea "x"
type input "[DATE] Property & [DATE] GL/HNOA - EM to Amwi"
type textarea "x"
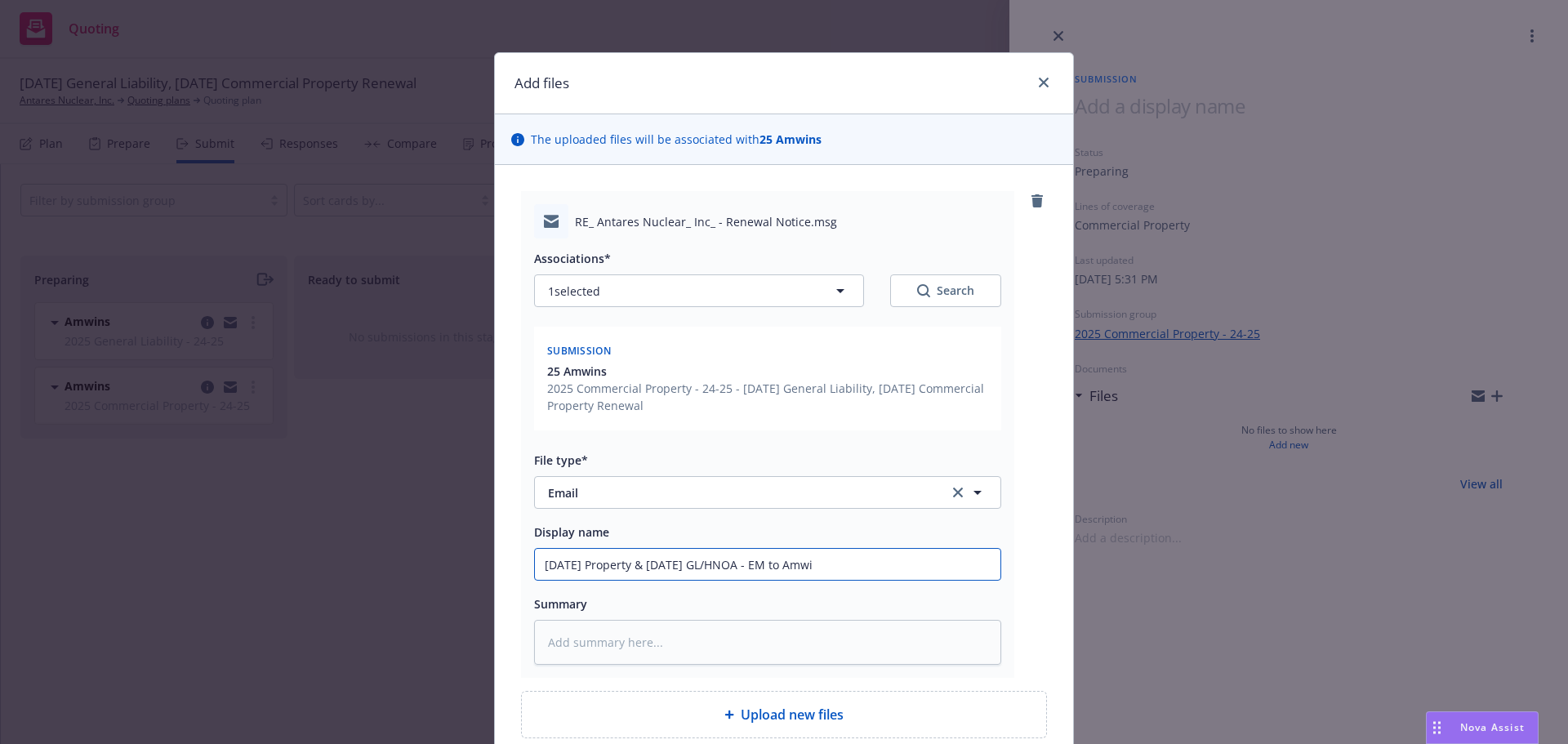
type input "[DATE] Property & [DATE] GL/HNOA - EM to Amwin"
type textarea "x"
type input "[DATE] Property & [DATE] GL/HNOA - EM to Amwins"
type textarea "x"
type input "[DATE] Property & [DATE] GL/HNOA - EM to Amwins"
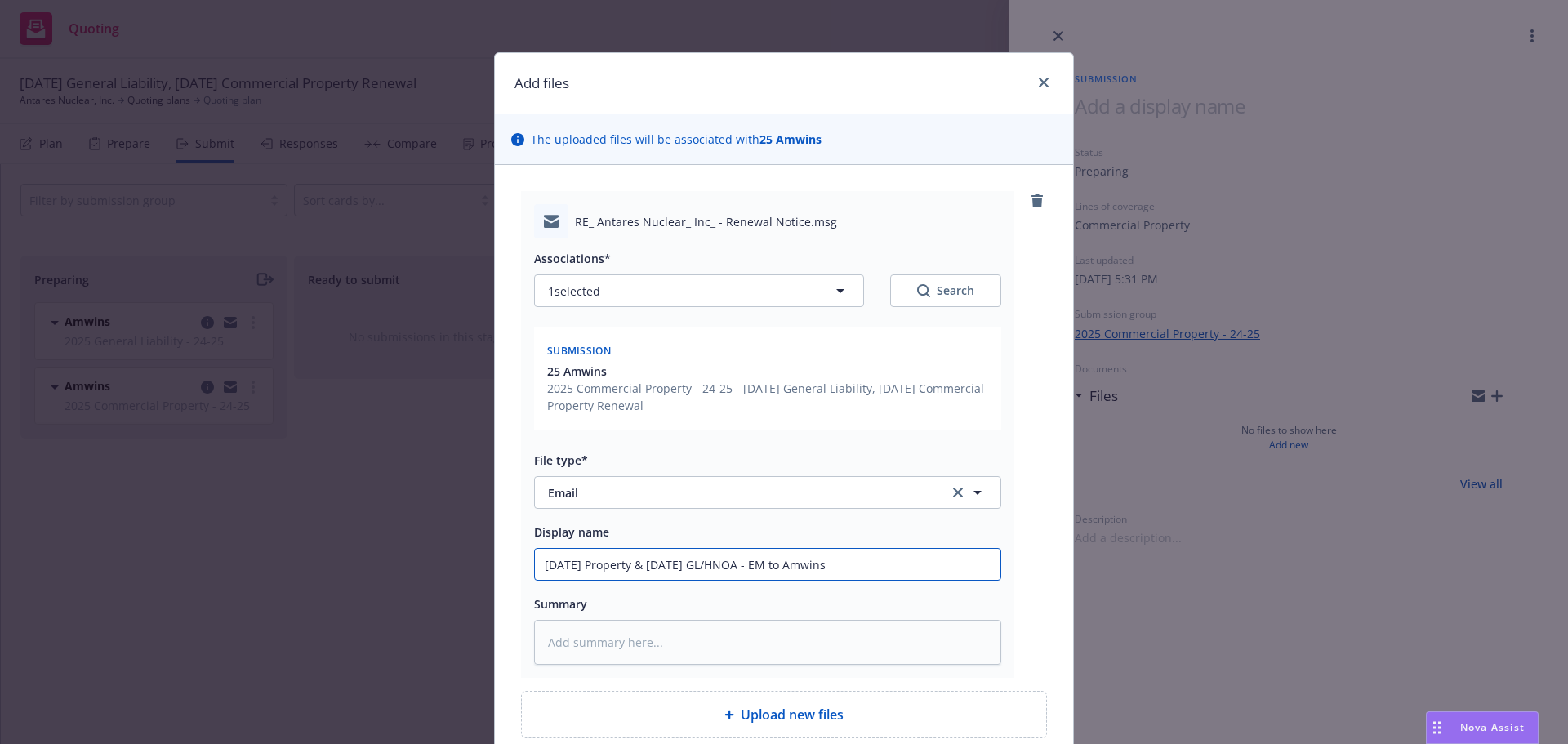
type textarea "x"
type input "[DATE] Property & [DATE] GL/HNOA - EM to Amwins a"
type textarea "x"
type input "[DATE] Property & [DATE] GL/HNOA - EM to Amwins as"
type textarea "x"
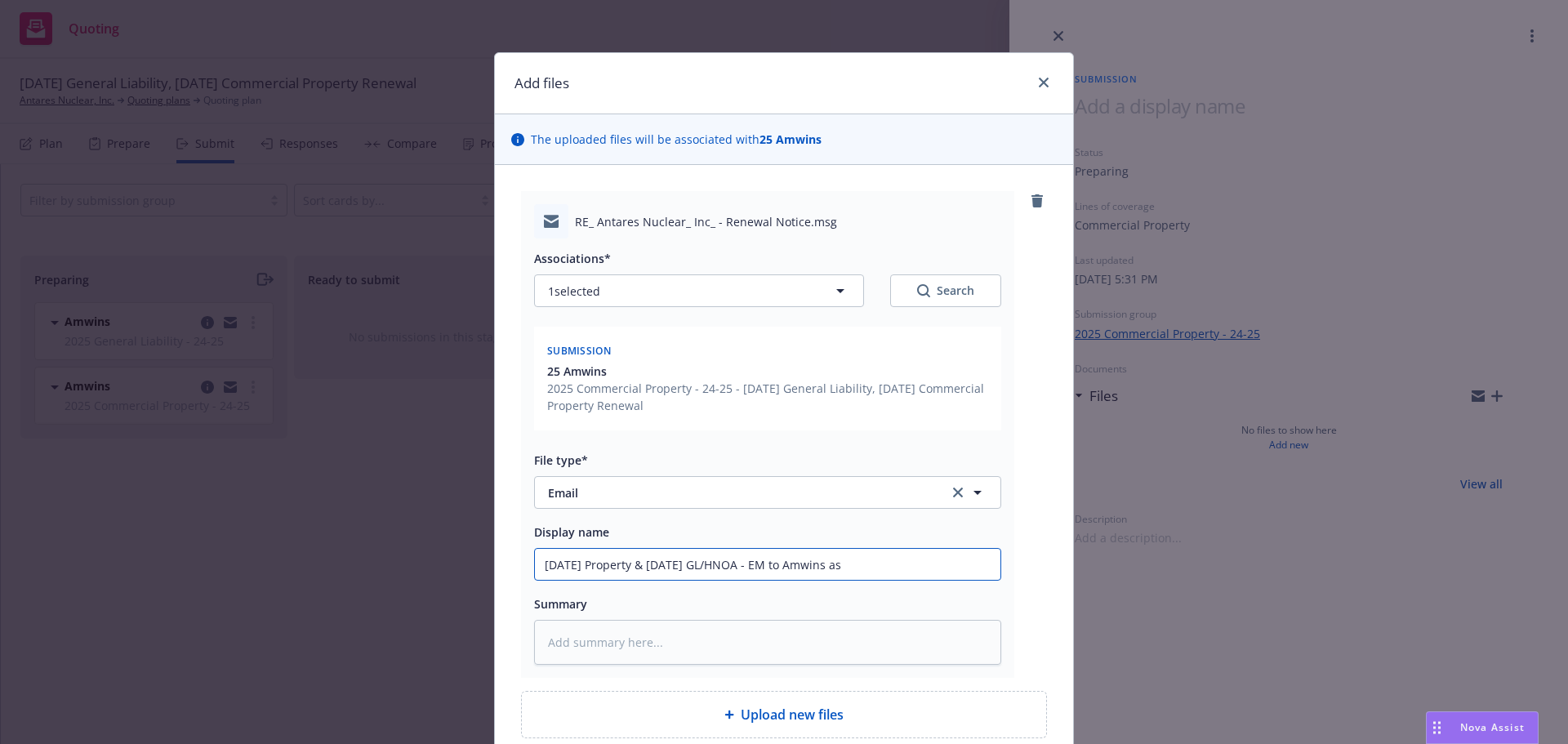
type input "[DATE] Property & [DATE] GL/HNOA - EM to Amwins ask"
type textarea "x"
type input "[DATE] Property & [DATE] GL/HNOA - EM to Amwins aski"
type textarea "x"
type input "[DATE] Property & [DATE] GL/HNOA - EM to Amwins askin"
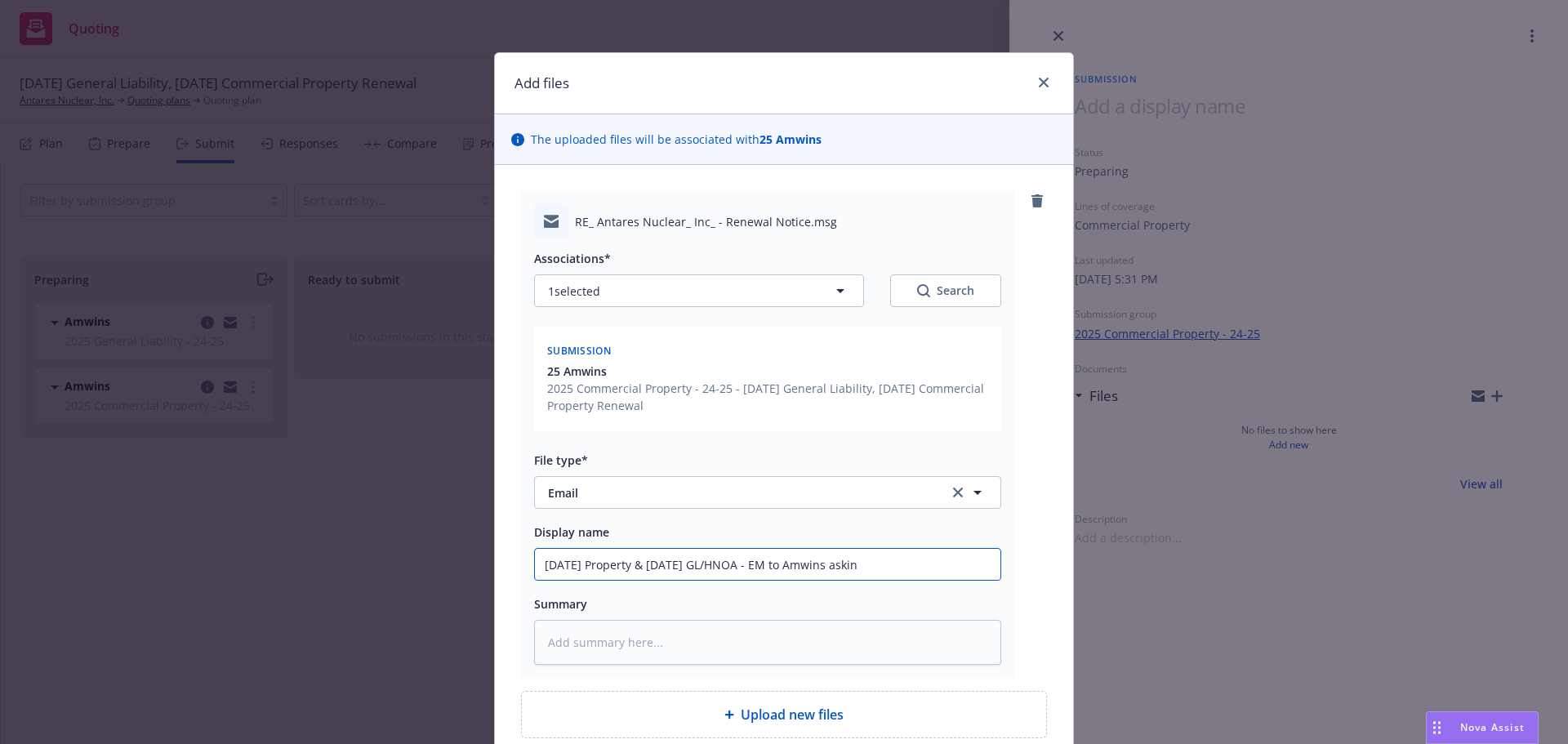
type textarea "x"
type input "[DATE] Property & [DATE] GL/HNOA - EM to Amwins asking"
type textarea "x"
type input "[DATE] Property & [DATE] GL/HNOA - EM to Amwins asking"
type textarea "x"
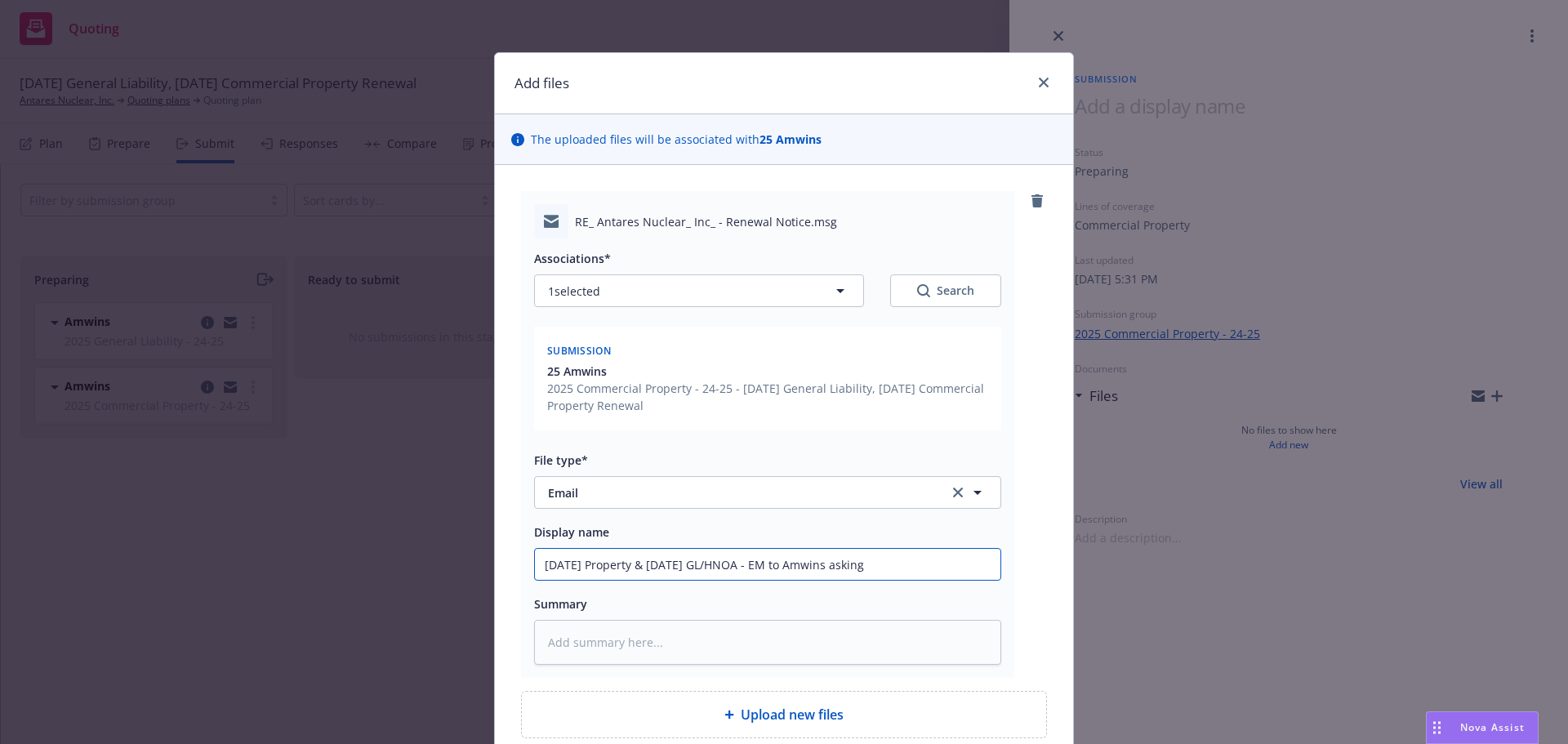
type input "[DATE] Property & [DATE] GL/HNOA - EM to Amwins asking f"
type textarea "x"
type input "[DATE] Property & [DATE] GL/HNOA - EM to Amwins asking f t"
type textarea "x"
type input "[DATE] Property & [DATE] GL/HNOA - EM to Amwins asking f th"
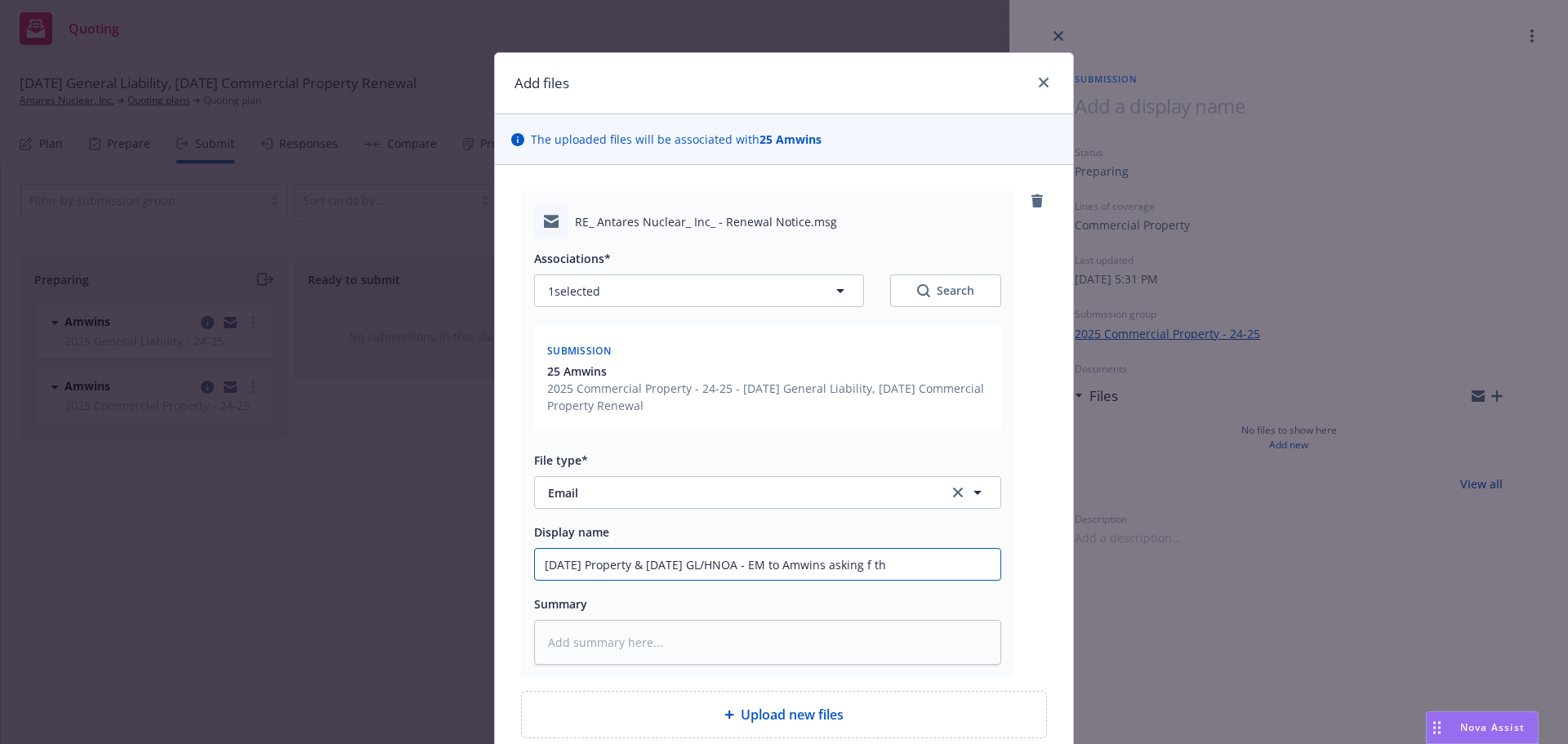
type textarea "x"
type input "[DATE] Property & [DATE] GL/HNOA - EM to Amwins asking f the"
type textarea "x"
type input "[DATE] Property & [DATE] GL/HNOA - EM to Amwins asking f they"
type textarea "x"
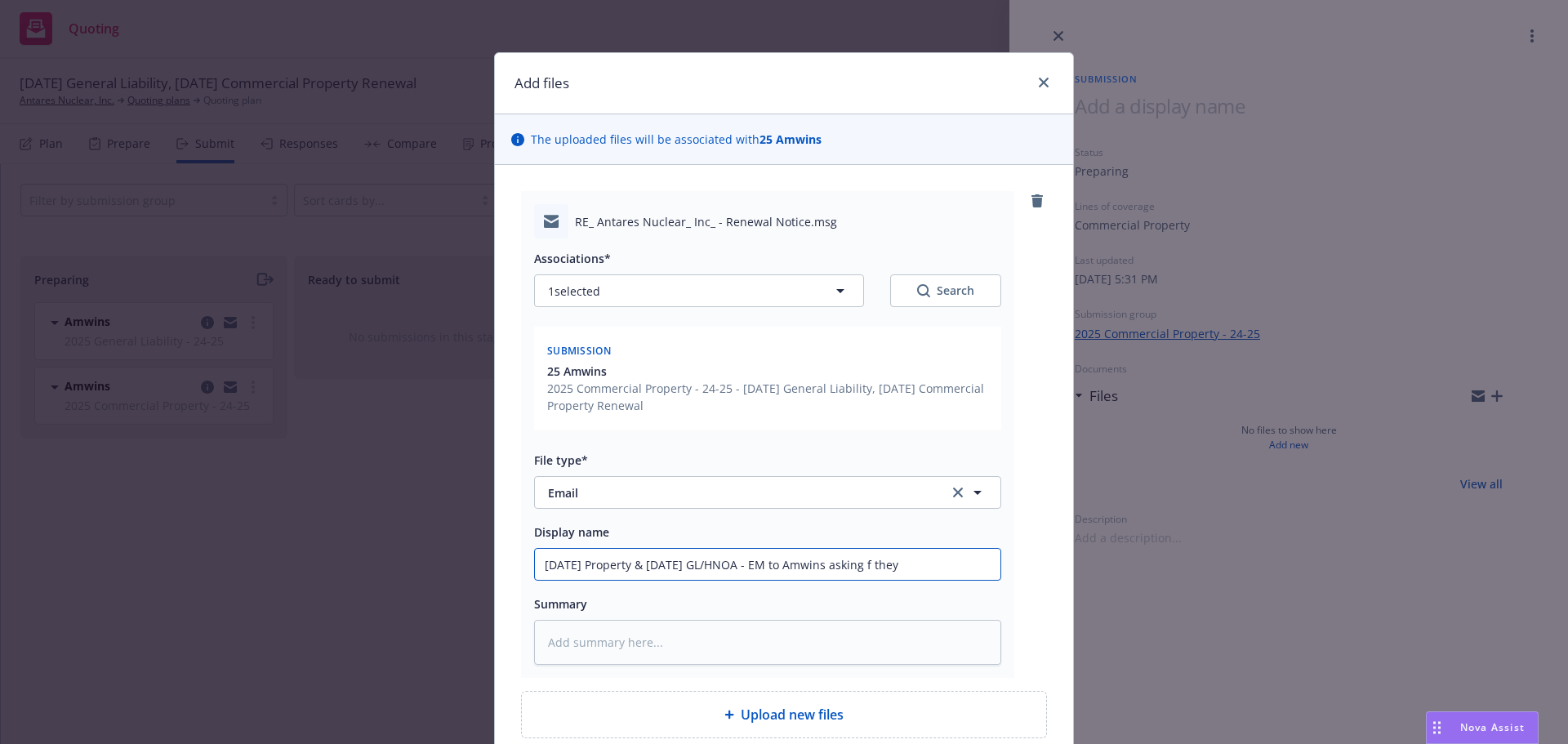
type input "[DATE] Property & [DATE] GL/HNOA - EM to Amwins asking f they"
type textarea "x"
type input "[DATE] Property & [DATE] GL/HNOA - EM to Amwins asking f they r"
type textarea "x"
type input "[DATE] Property & [DATE] GL/HNOA - EM to [PERSON_NAME] asking f they re"
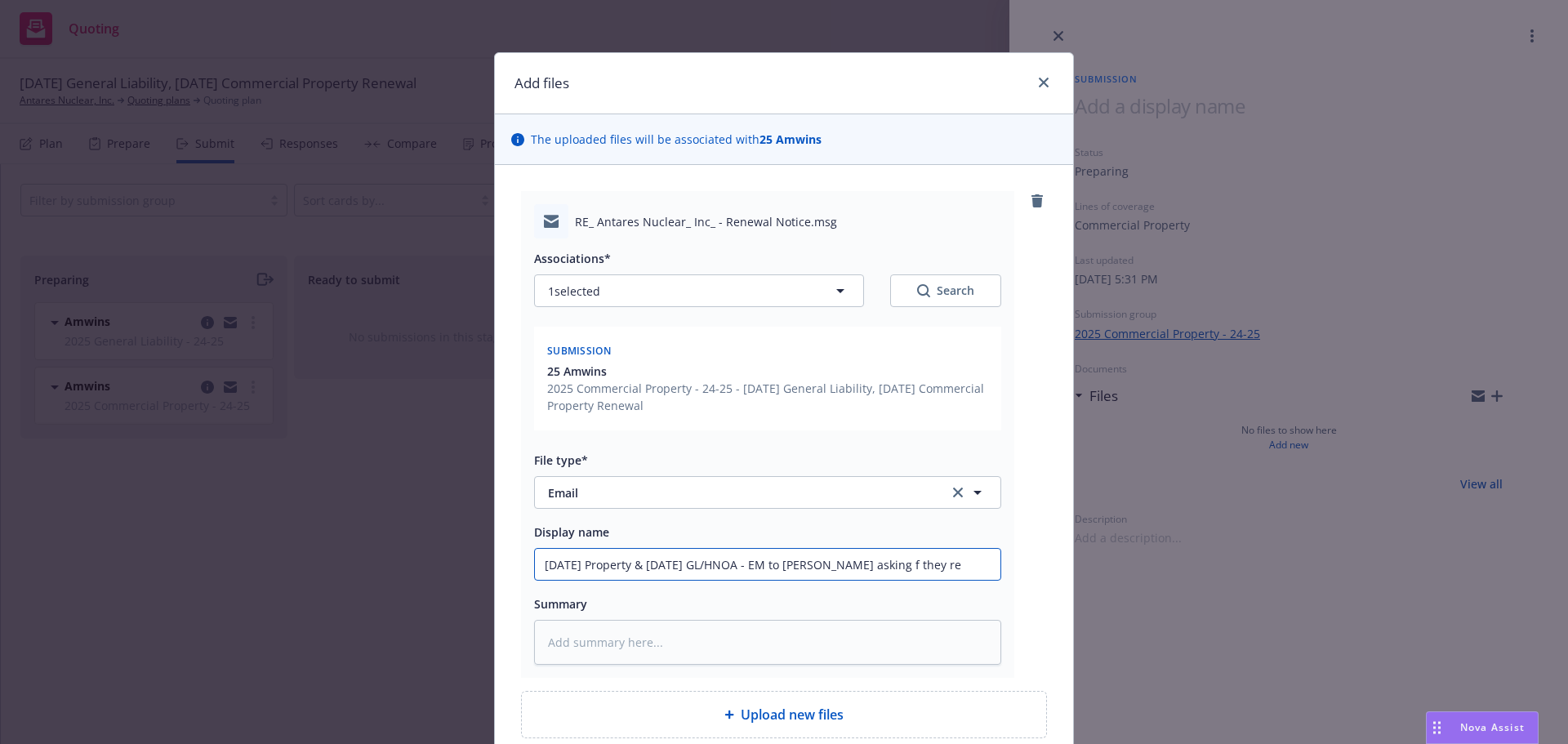
type textarea "x"
type input "[DATE] Property & [DATE] GL/HNOA - EM to Amwins asking f they rec"
type textarea "x"
type input "[DATE] Property & [DATE] GL/HNOA - EM to Amwins asking f they rec'"
type textarea "x"
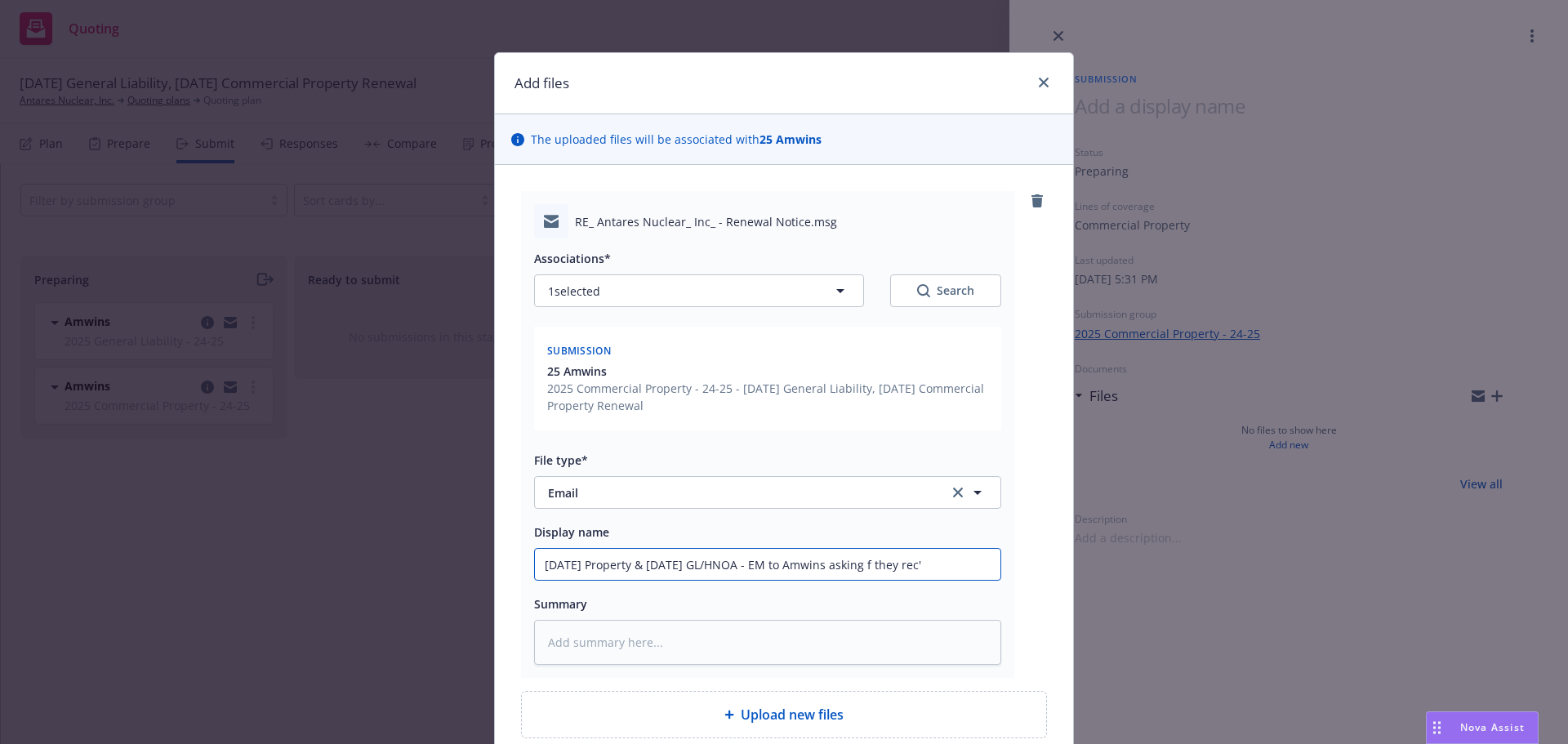
type input "[DATE] Property & [DATE] GL/HNOA - EM to [PERSON_NAME] asking f they rec'e"
type textarea "x"
type input "[DATE] Property & [DATE] GL/HNOA - EM to [PERSON_NAME] asking f they rec'e"
type textarea "x"
type input "[DATE] Property & [DATE] GL/HNOA - EM to [PERSON_NAME] asking f they rec'e B"
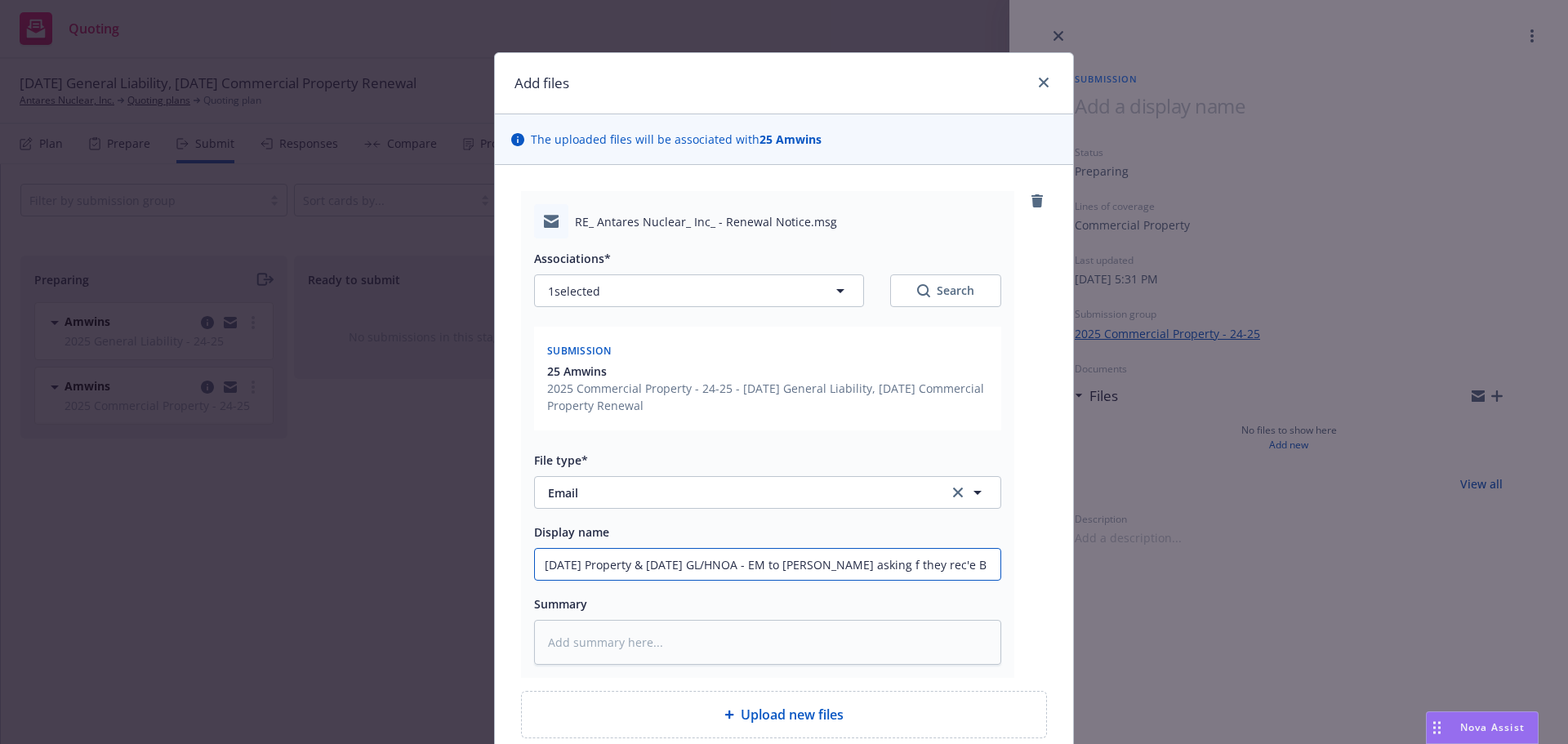
type textarea "x"
type input "[DATE] Property & [DATE] GL/HNOA - EM to [PERSON_NAME] asking f they rec'e BO"
type textarea "x"
type input "[DATE] Property & [DATE] GL/HNOA - EM to Amwins asking f they rec'e BOR"
type textarea "x"
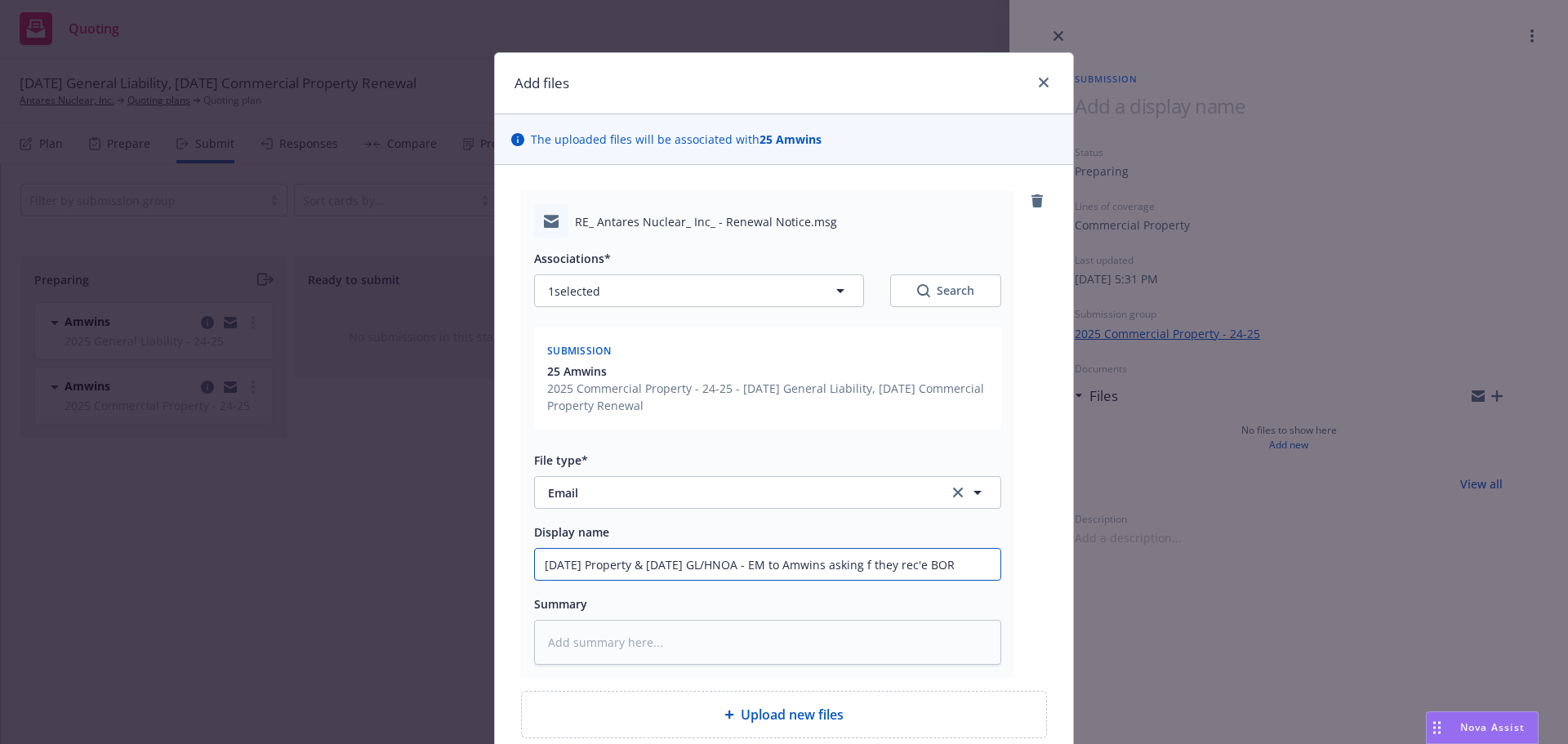
type input "[DATE] Property & [DATE] GL/HNOA - EM to Amwins asking f they rec' BOR"
type textarea "x"
type input "[DATE] Property & [DATE] GL/HNOA - EM to Amwins asking f they rec'd BOR"
type textarea "x"
type input "[DATE] Property & [DATE] GL/HNOA - EM to Amwins asking f they rec'd BOR"
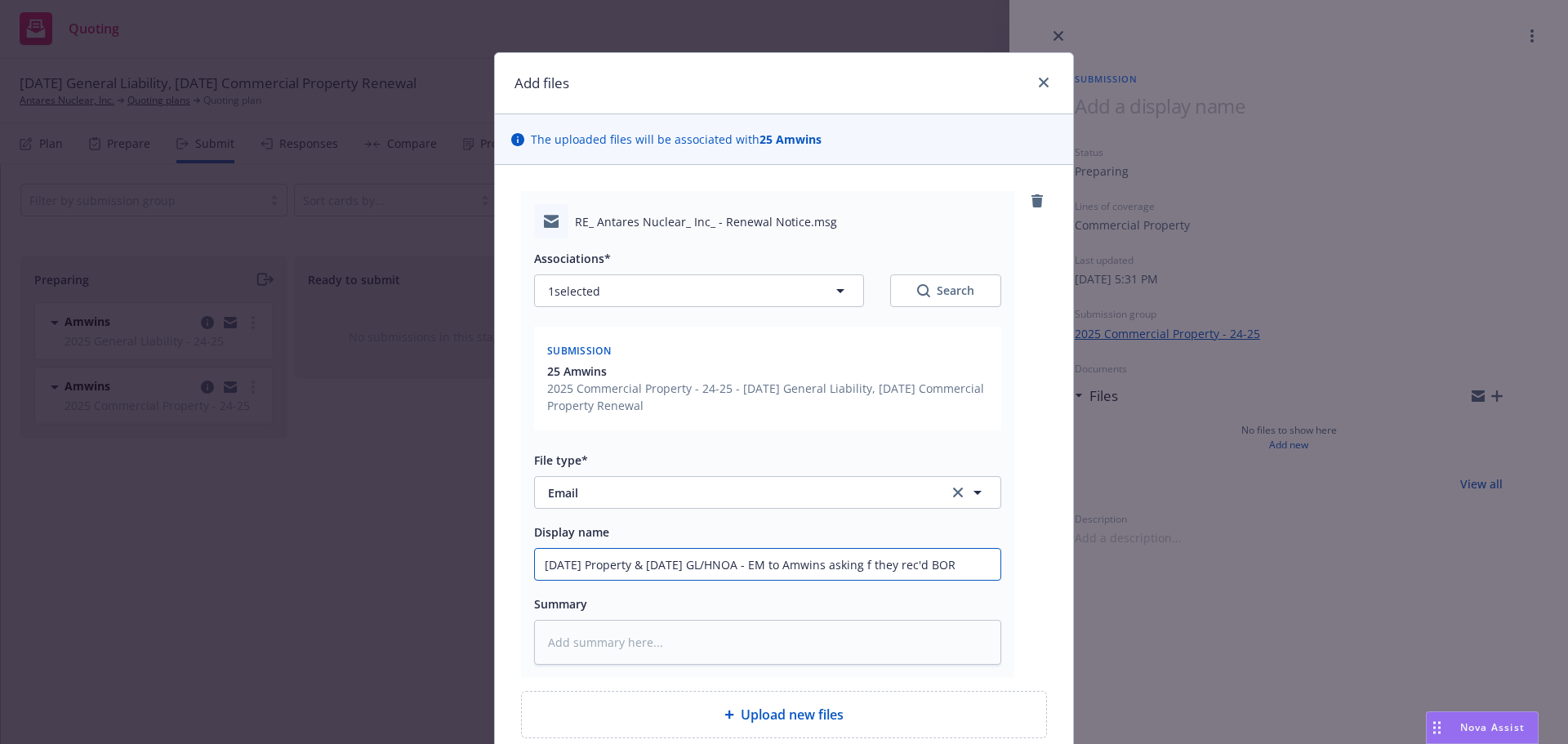
type textarea "x"
type input "[DATE] Property & [DATE] GL/HNOA - EM to Amwins asking f they rec'd BOR l"
type textarea "x"
type input "[DATE] Property & [DATE] GL/HNOA - EM to [PERSON_NAME] asking f they rec'd BOR …"
type textarea "x"
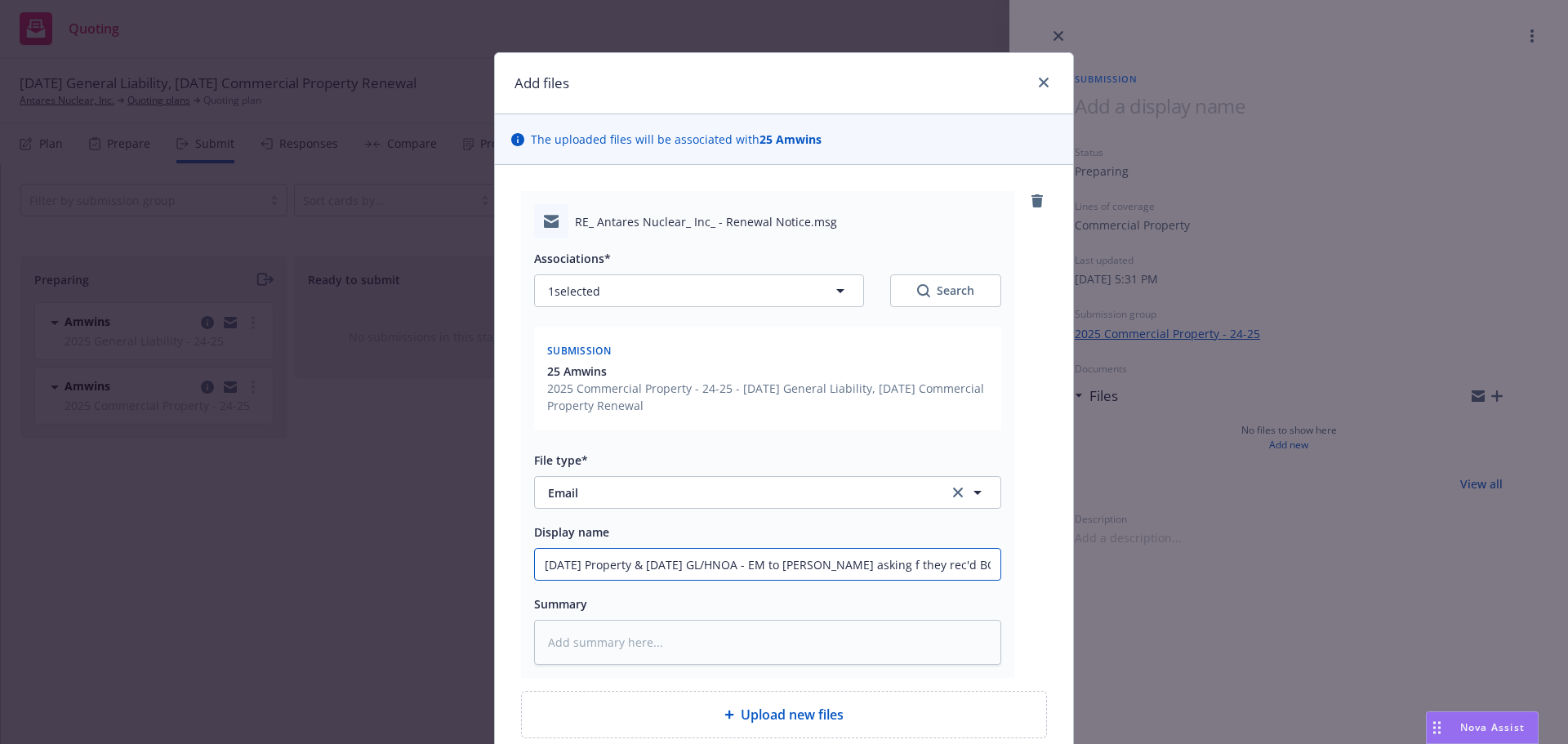
type input "[DATE] Property & [DATE] GL/HNOA - EM to Amwins asking f they rec'd BOR let"
type textarea "x"
type input "[DATE] Property & [DATE] GL/HNOA - EM to Amwins asking f they rec'd BOR lett"
type textarea "x"
type input "[DATE] Property & [DATE] GL/HNOA - EM to Amwins asking f they rec'd BOR lette"
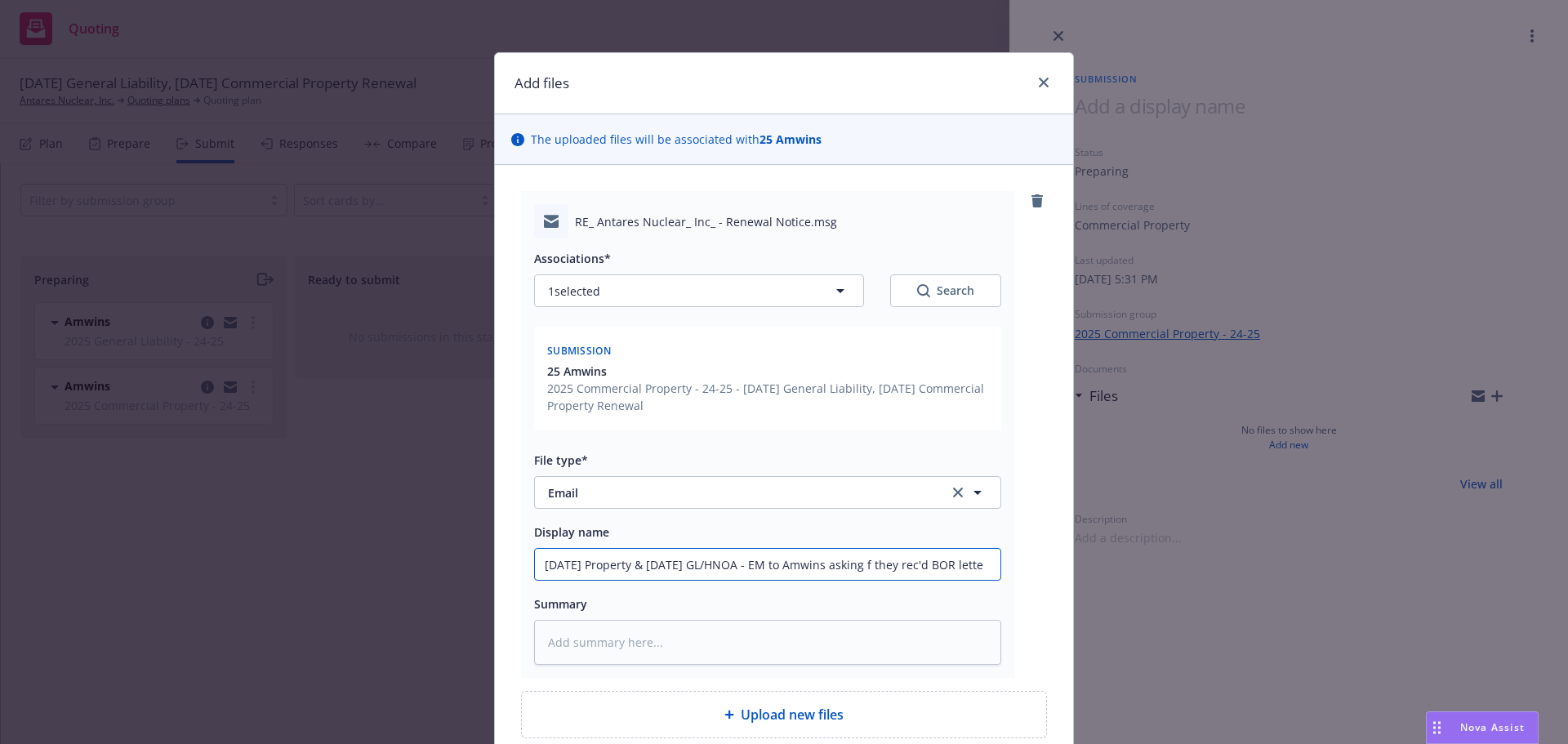
type textarea "x"
type input "[DATE] Property & [DATE] GL/HNOA - EM to Amwins asking f they rec'd BOR letter"
drag, startPoint x: 851, startPoint y: 565, endPoint x: 875, endPoint y: 563, distance: 24.1
click at [851, 564] on input "[DATE] Property & [DATE] GL/HNOA - EM to Amwins asking f they rec'd BOR letter" at bounding box center [768, 564] width 466 height 31
type textarea "x"
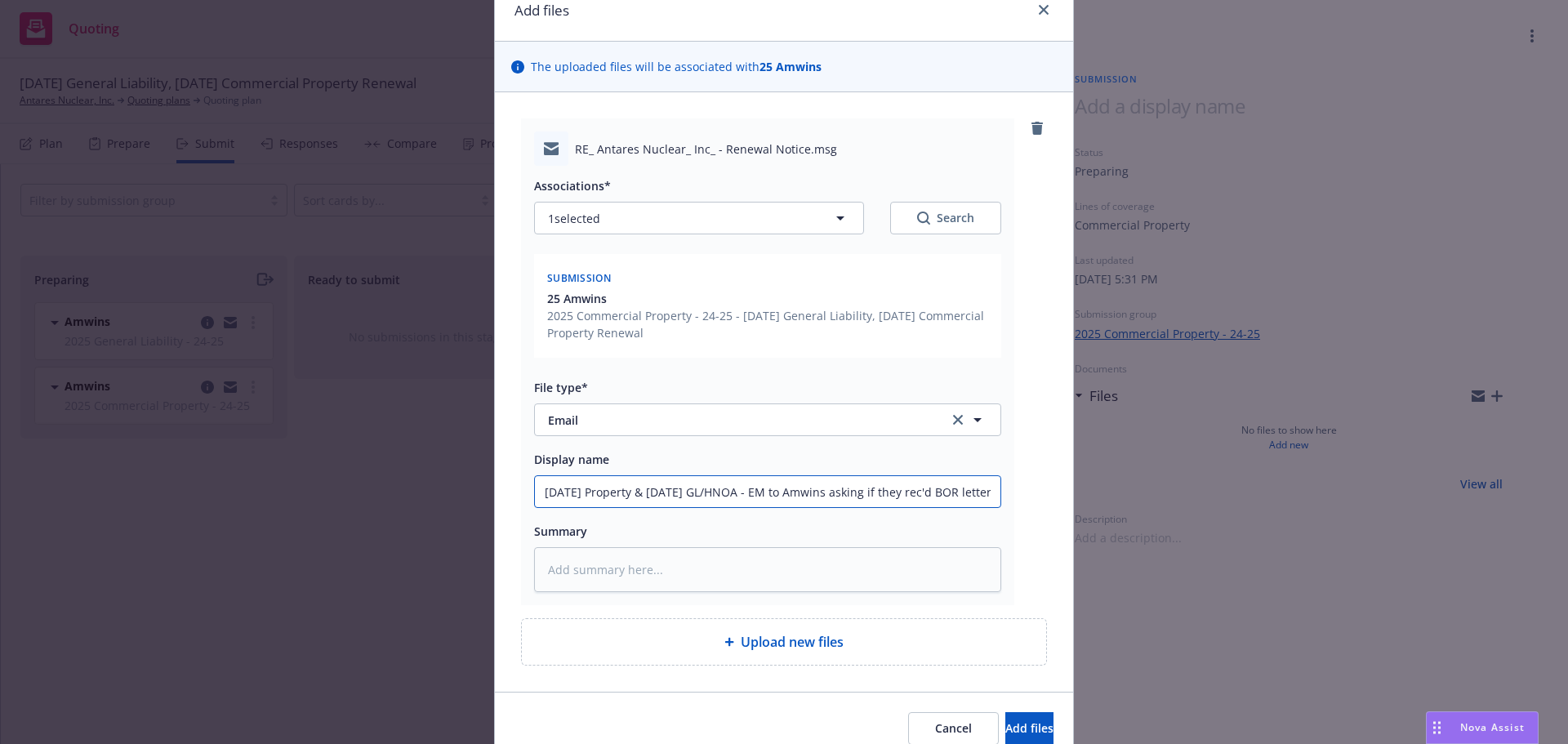
scroll to position [146, 0]
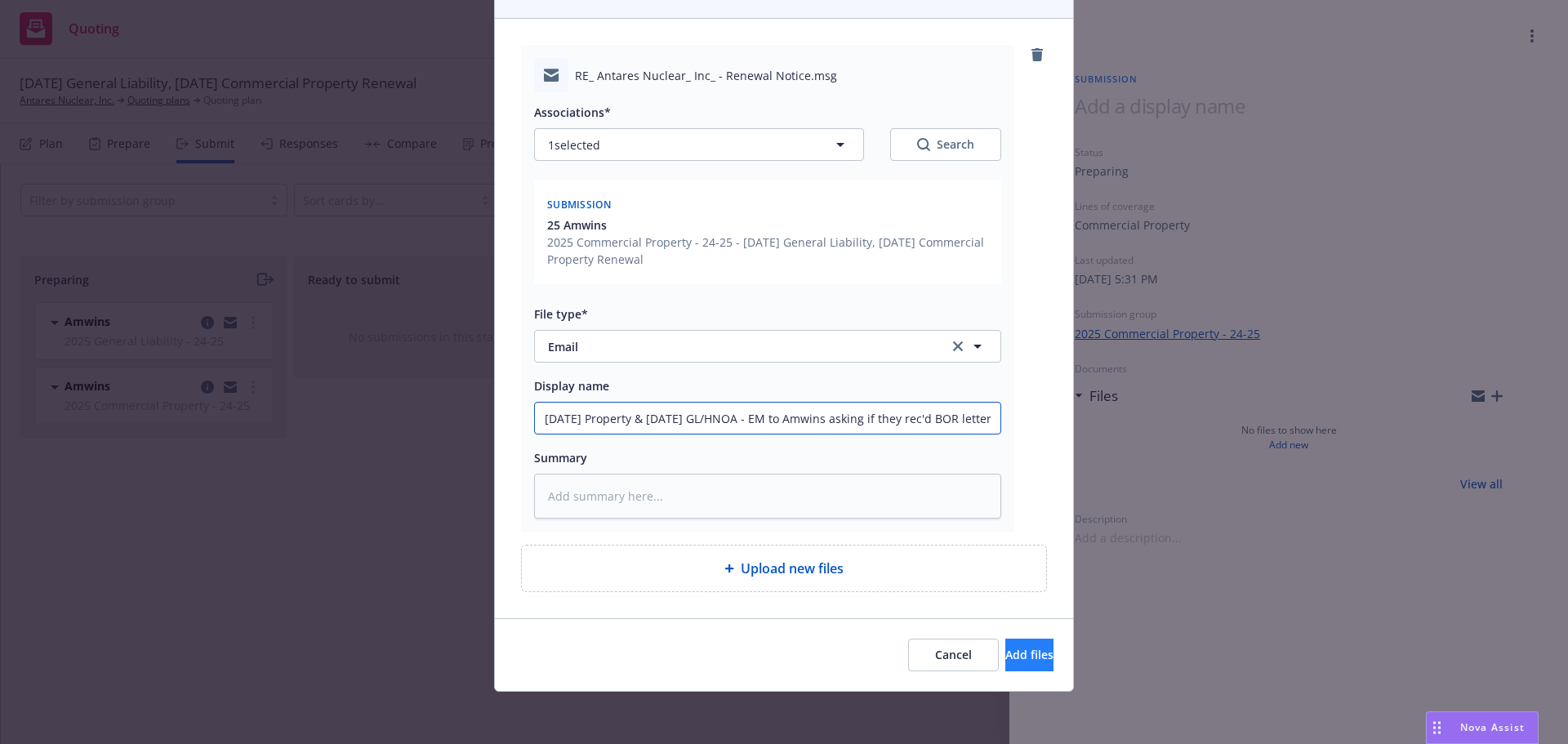
type input "[DATE] Property & [DATE] GL/HNOA - EM to Amwins asking if they rec'd BOR letter"
click at [1006, 648] on span "Add files" at bounding box center [1029, 655] width 48 height 15
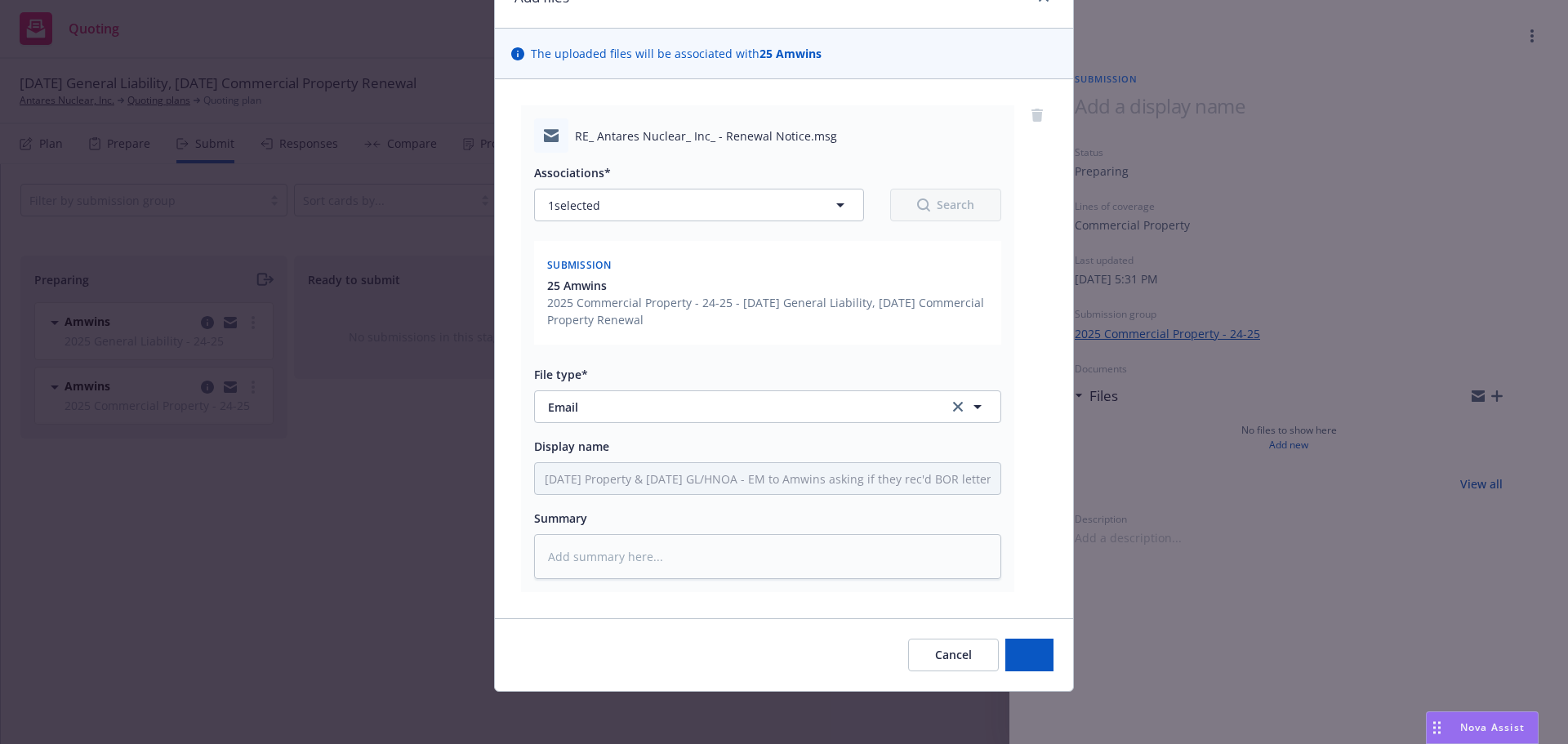
scroll to position [86, 0]
type textarea "x"
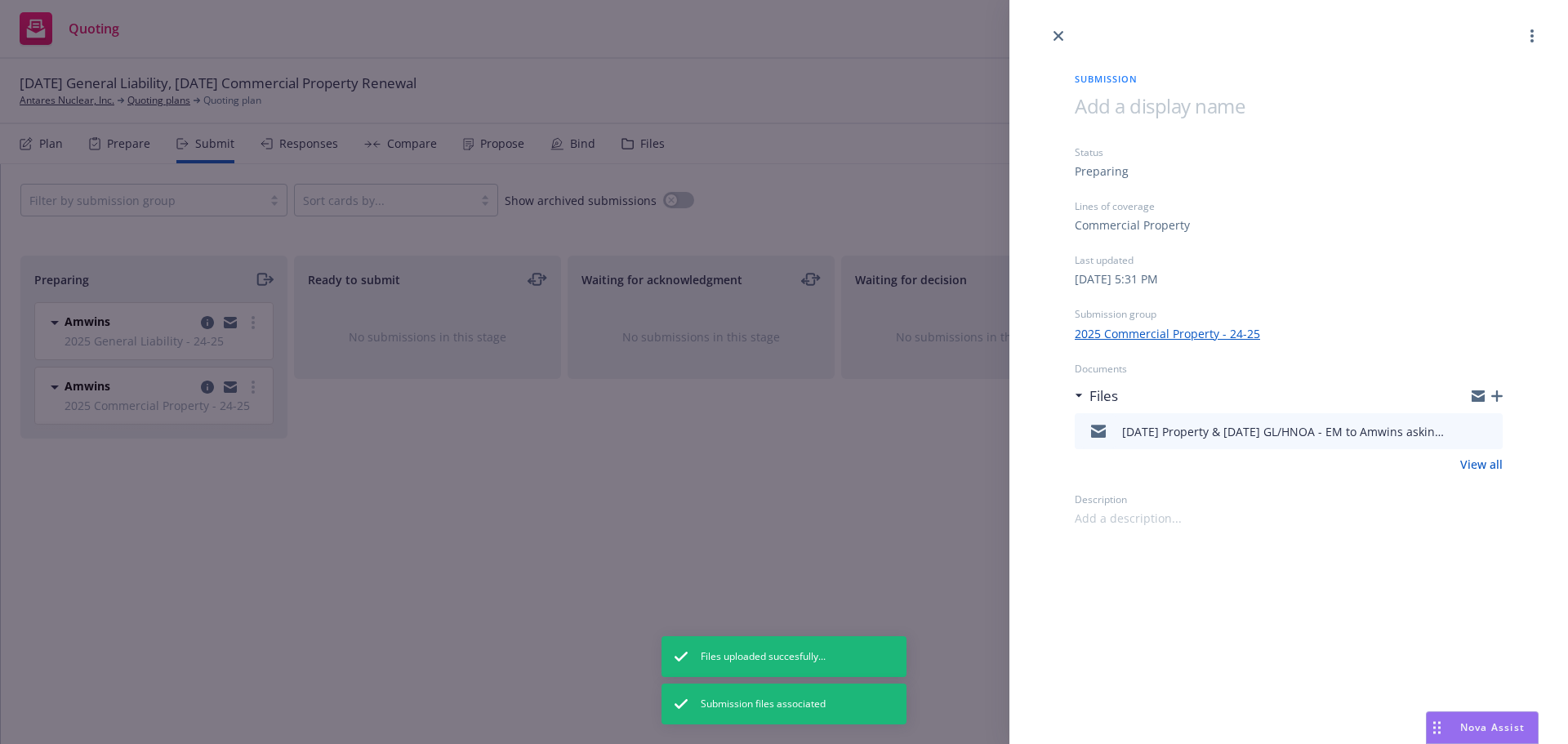
click at [1059, 36] on icon "close" at bounding box center [1058, 35] width 10 height 10
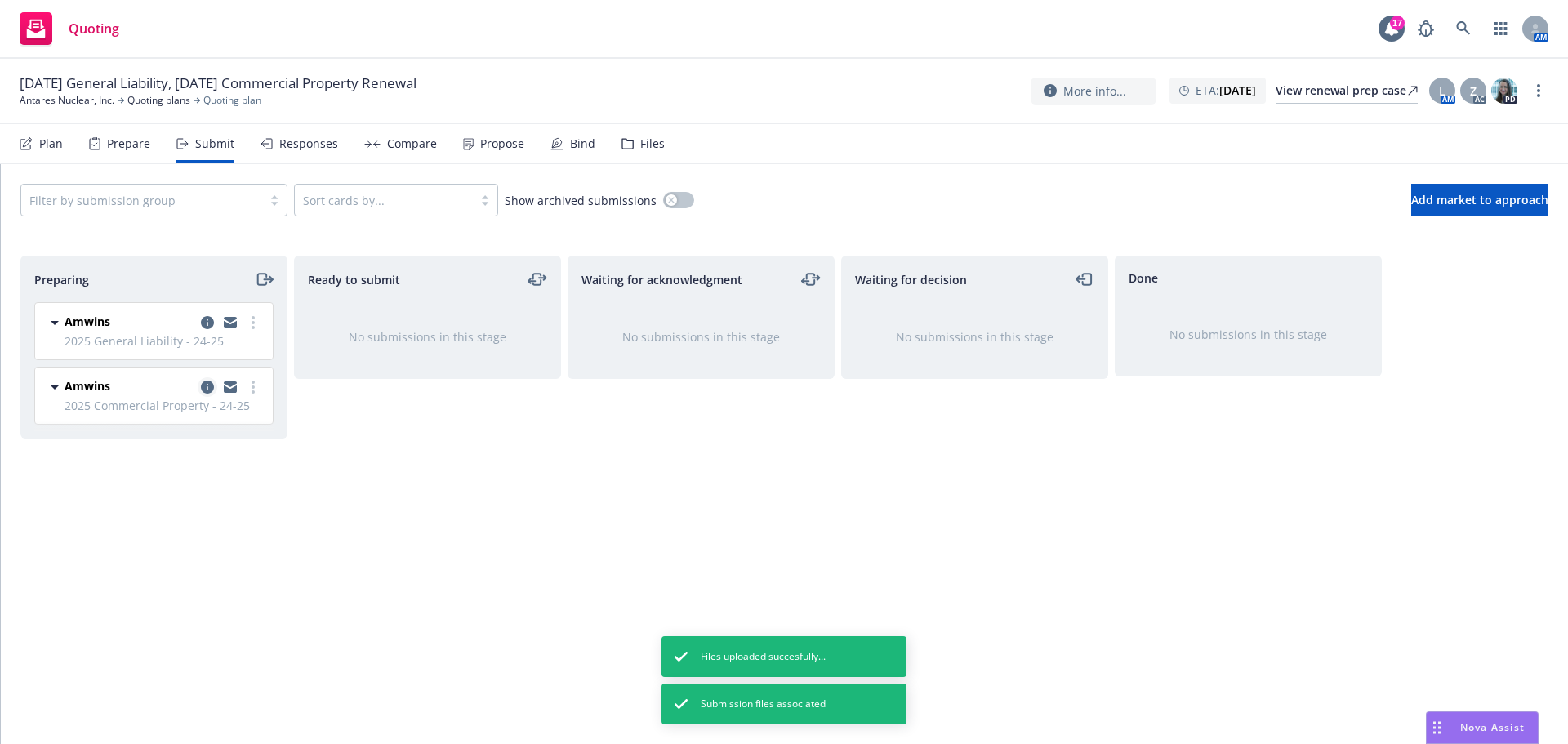
click at [206, 382] on icon "copy logging email" at bounding box center [208, 387] width 13 height 13
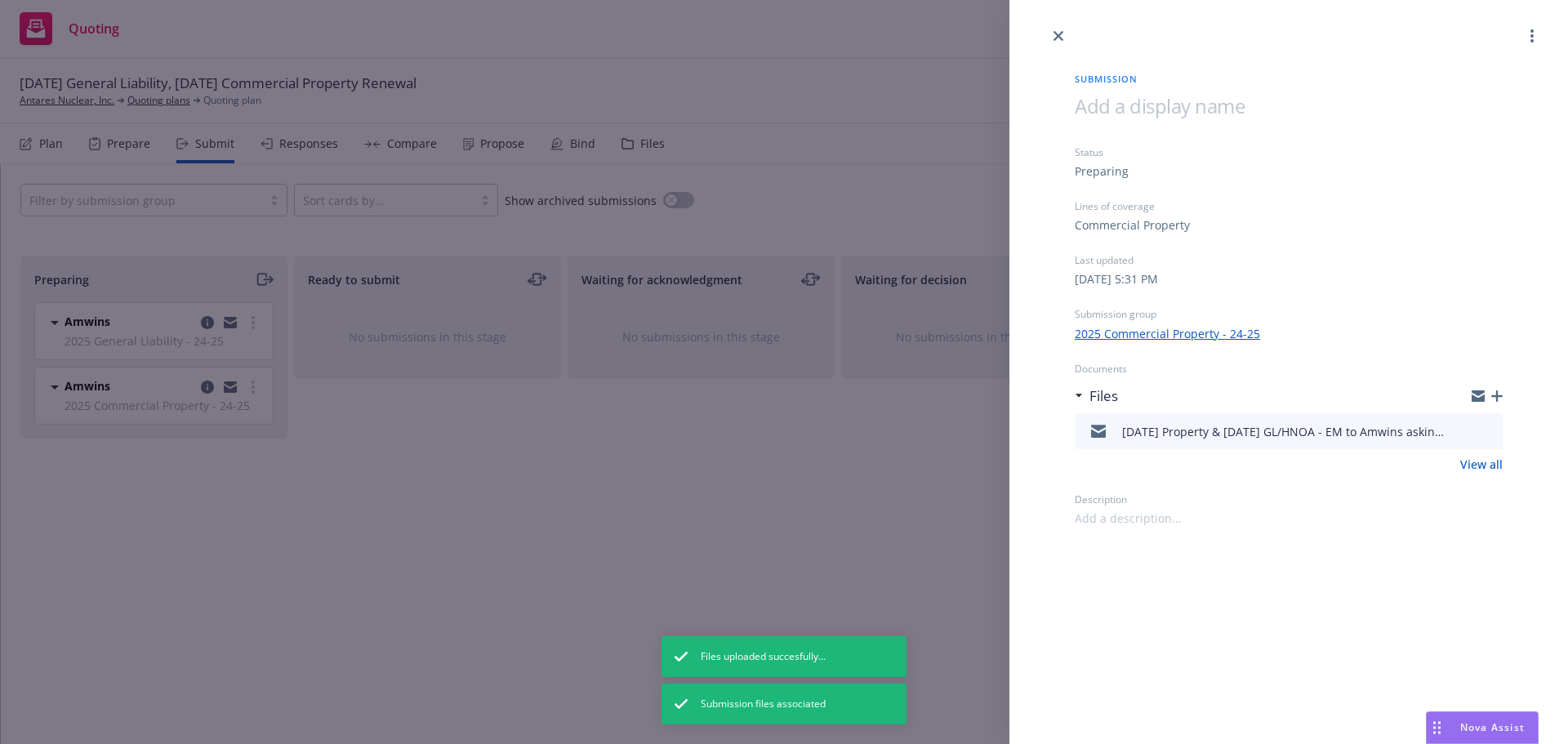
click at [1489, 432] on icon "preview file" at bounding box center [1488, 431] width 14 height 12
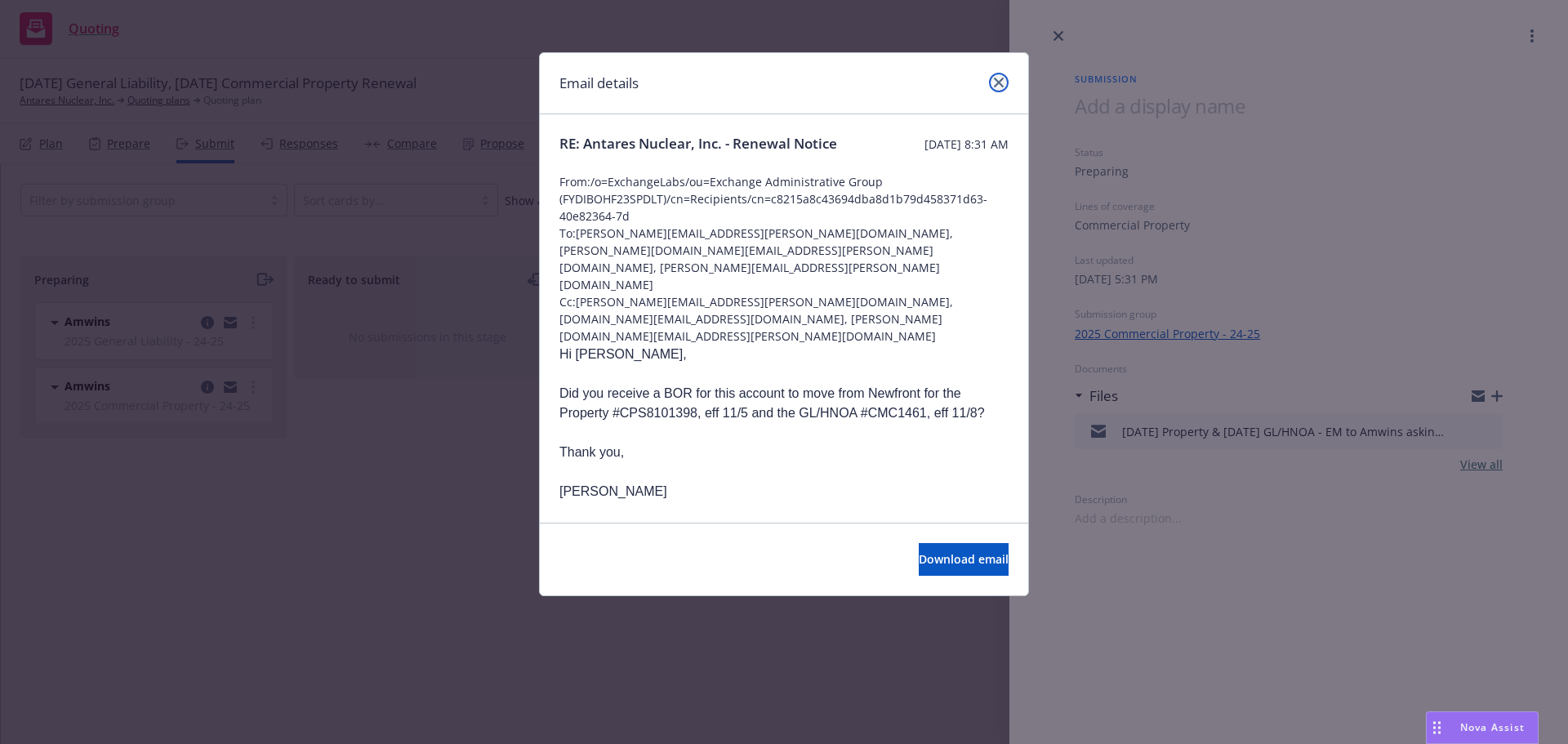
click at [993, 78] on link "close" at bounding box center [999, 83] width 20 height 20
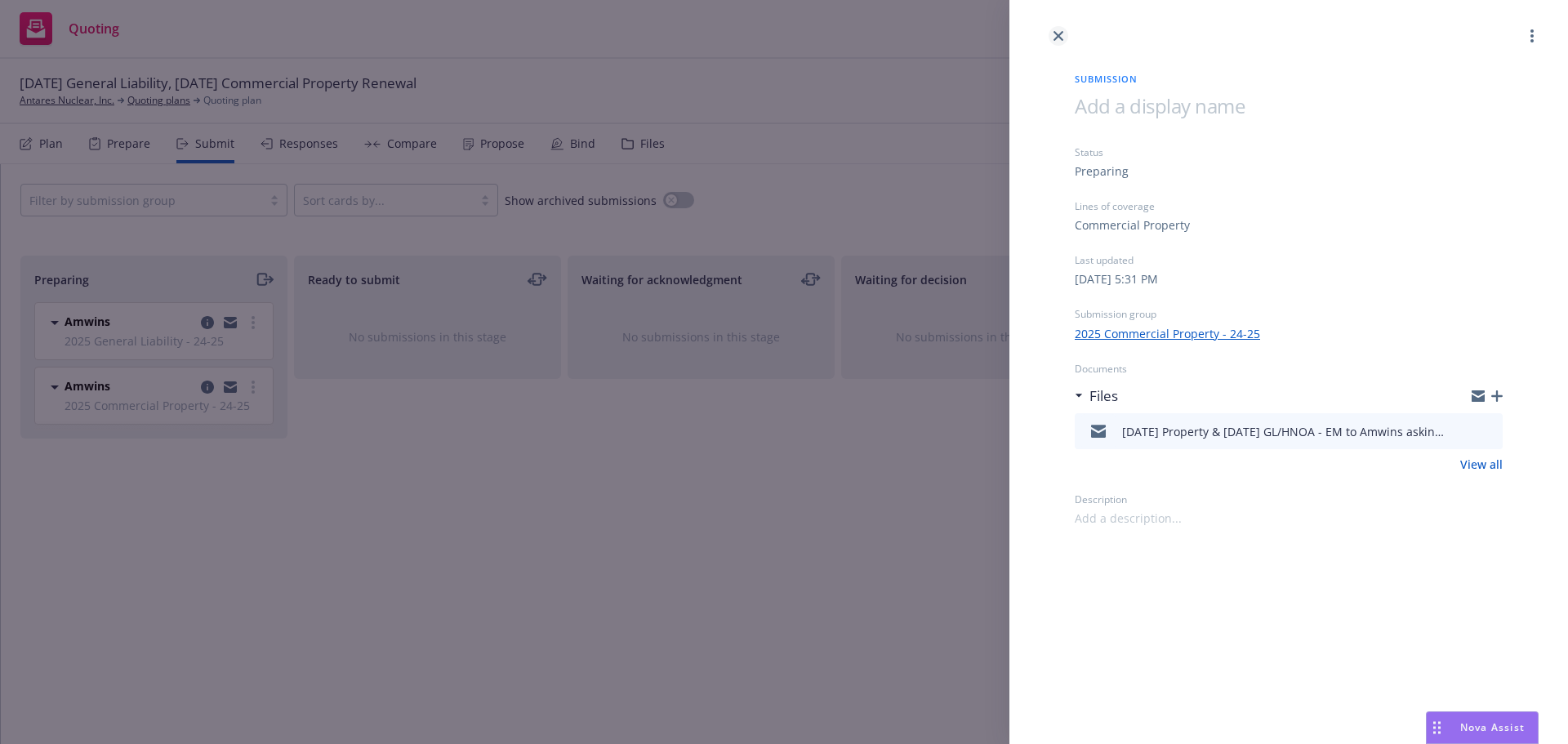
click at [1054, 36] on icon "close" at bounding box center [1058, 35] width 10 height 10
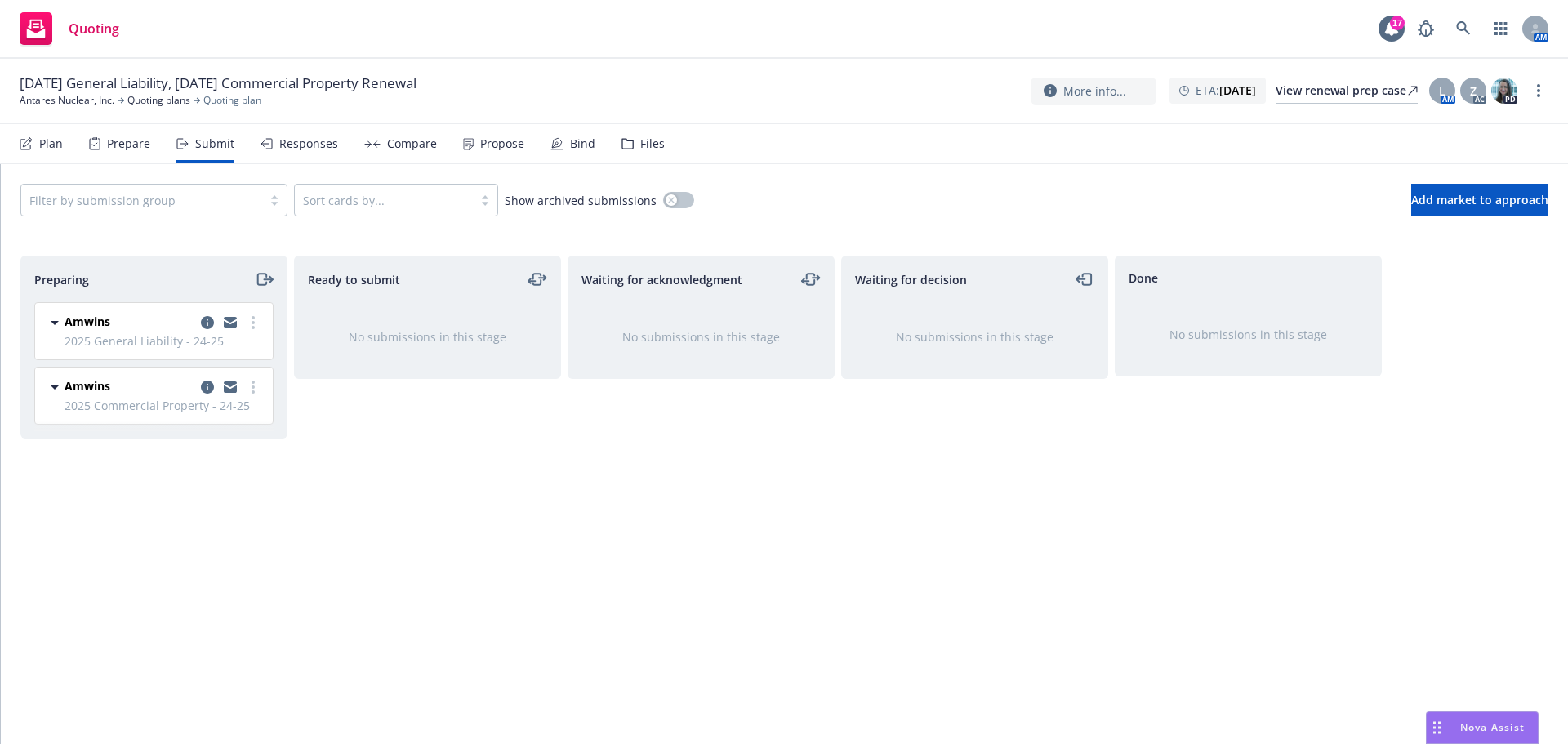
click at [632, 137] on div "Files" at bounding box center [644, 144] width 43 height 39
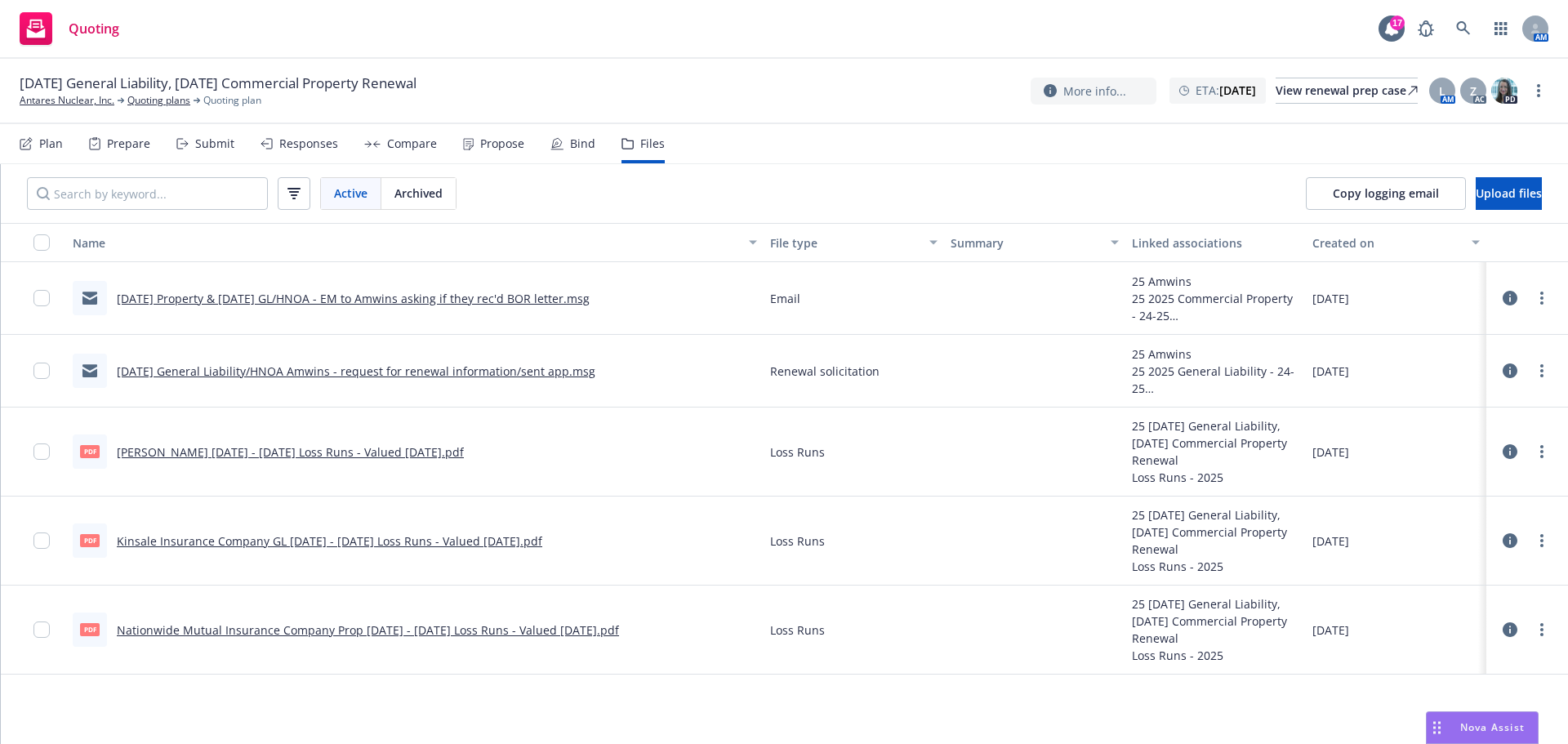
click at [1517, 294] on icon at bounding box center [1510, 298] width 14 height 14
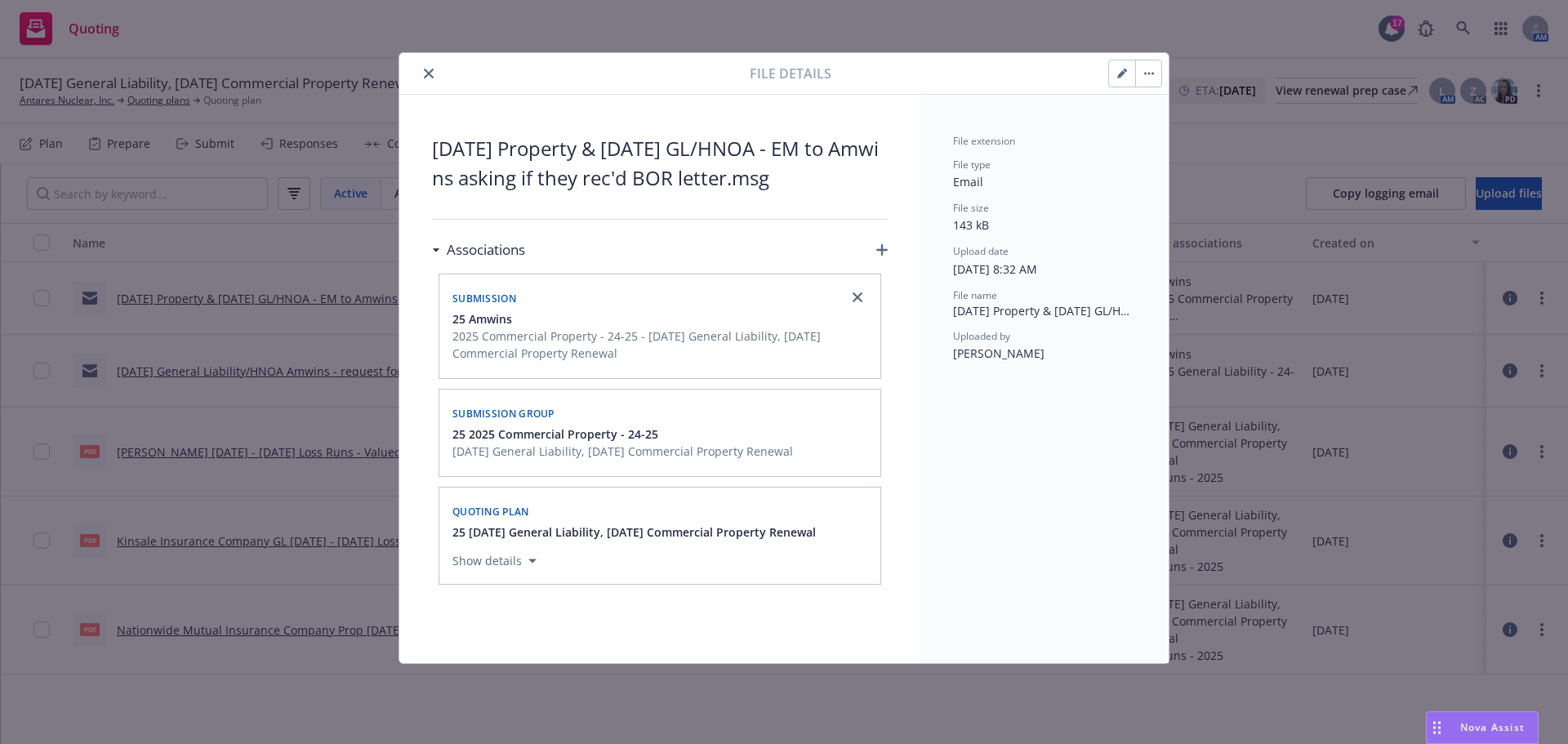
click at [884, 249] on icon "button" at bounding box center [882, 250] width 12 height 12
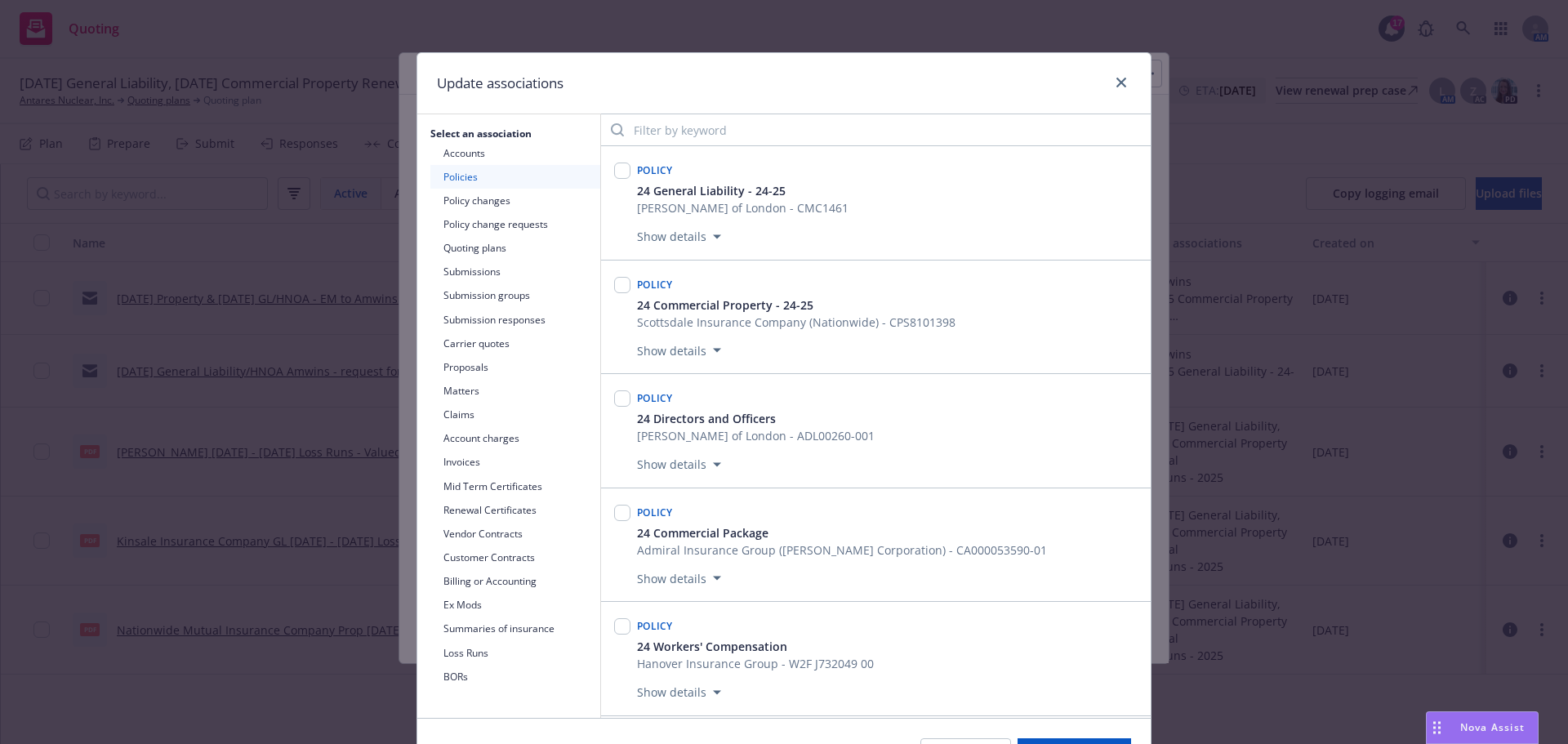
drag, startPoint x: 440, startPoint y: 273, endPoint x: 450, endPoint y: 274, distance: 10.0
click at [441, 274] on button "Submissions" at bounding box center [515, 272] width 170 height 23
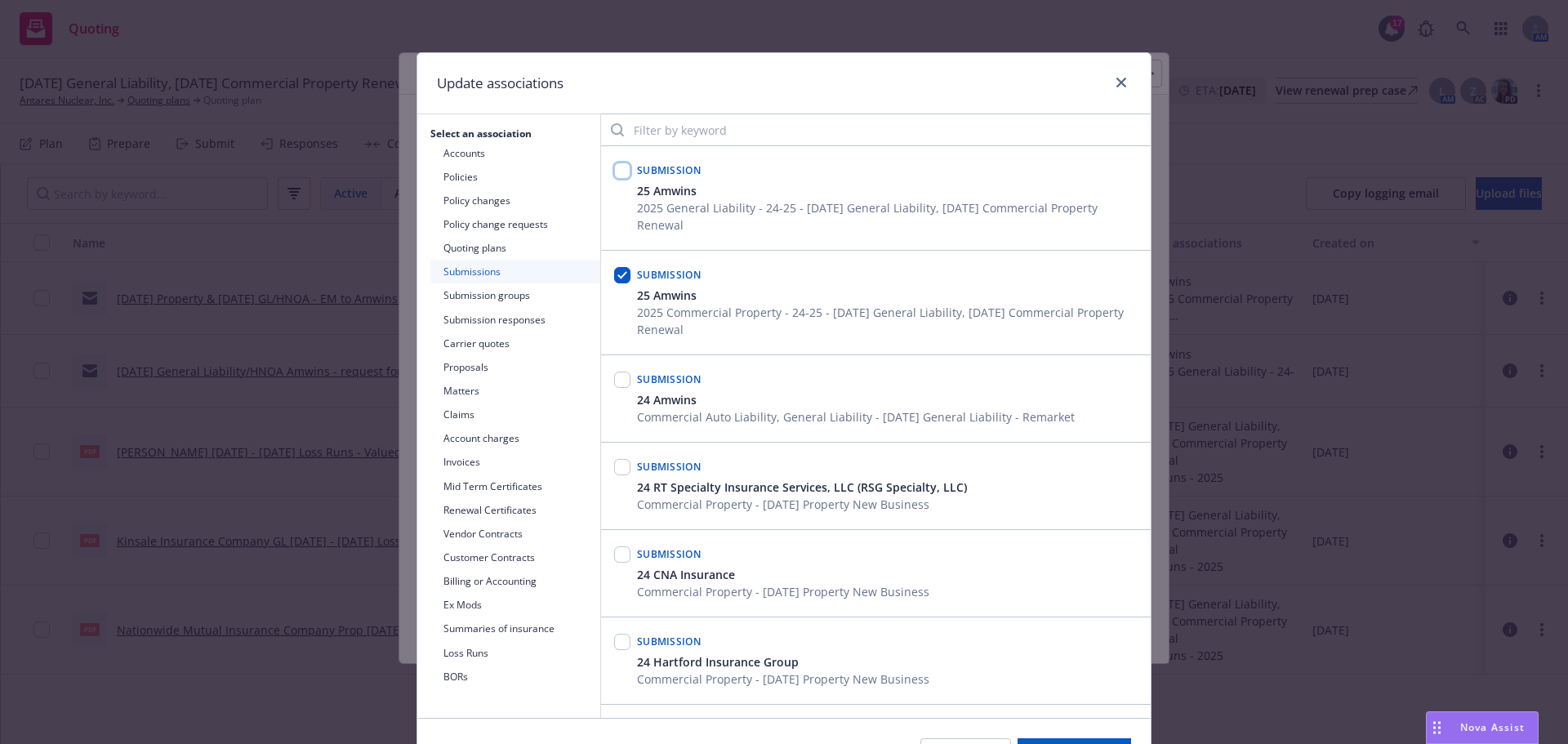
click at [617, 168] on input "checkbox" at bounding box center [622, 171] width 16 height 16
checkbox input "true"
click at [494, 294] on button "Submission groups" at bounding box center [515, 295] width 170 height 23
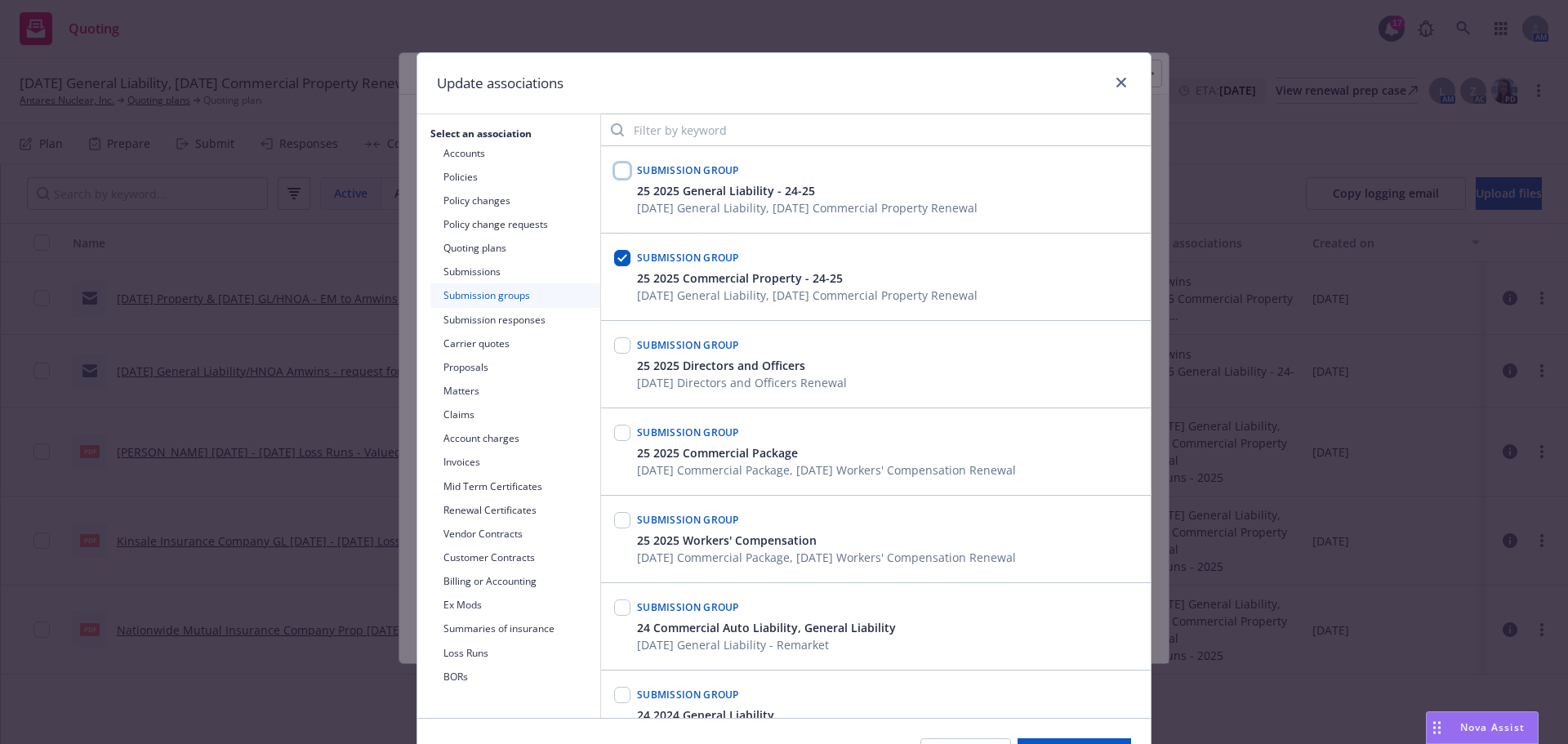
click at [621, 173] on input "checkbox" at bounding box center [622, 171] width 16 height 16
checkbox input "true"
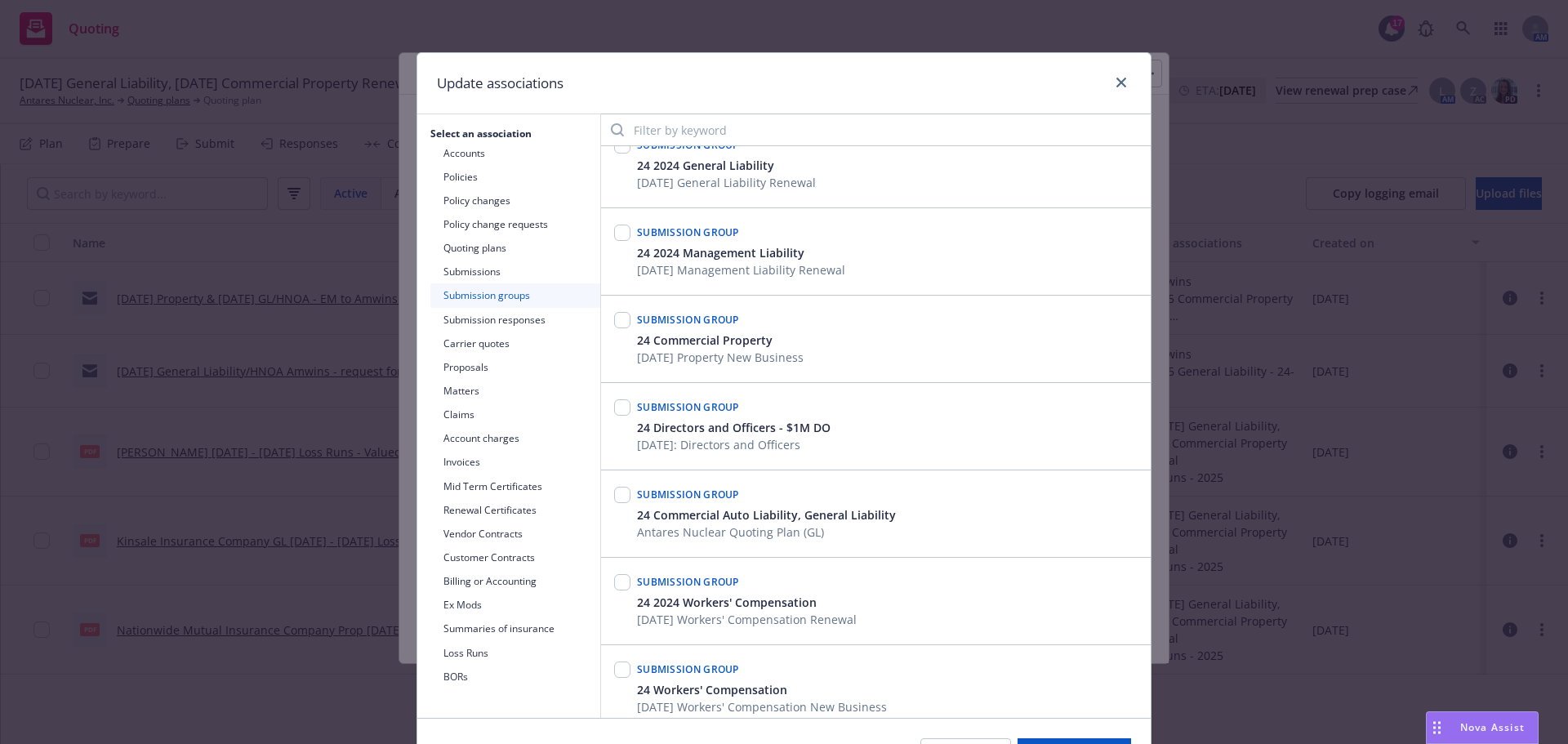
scroll to position [578, 0]
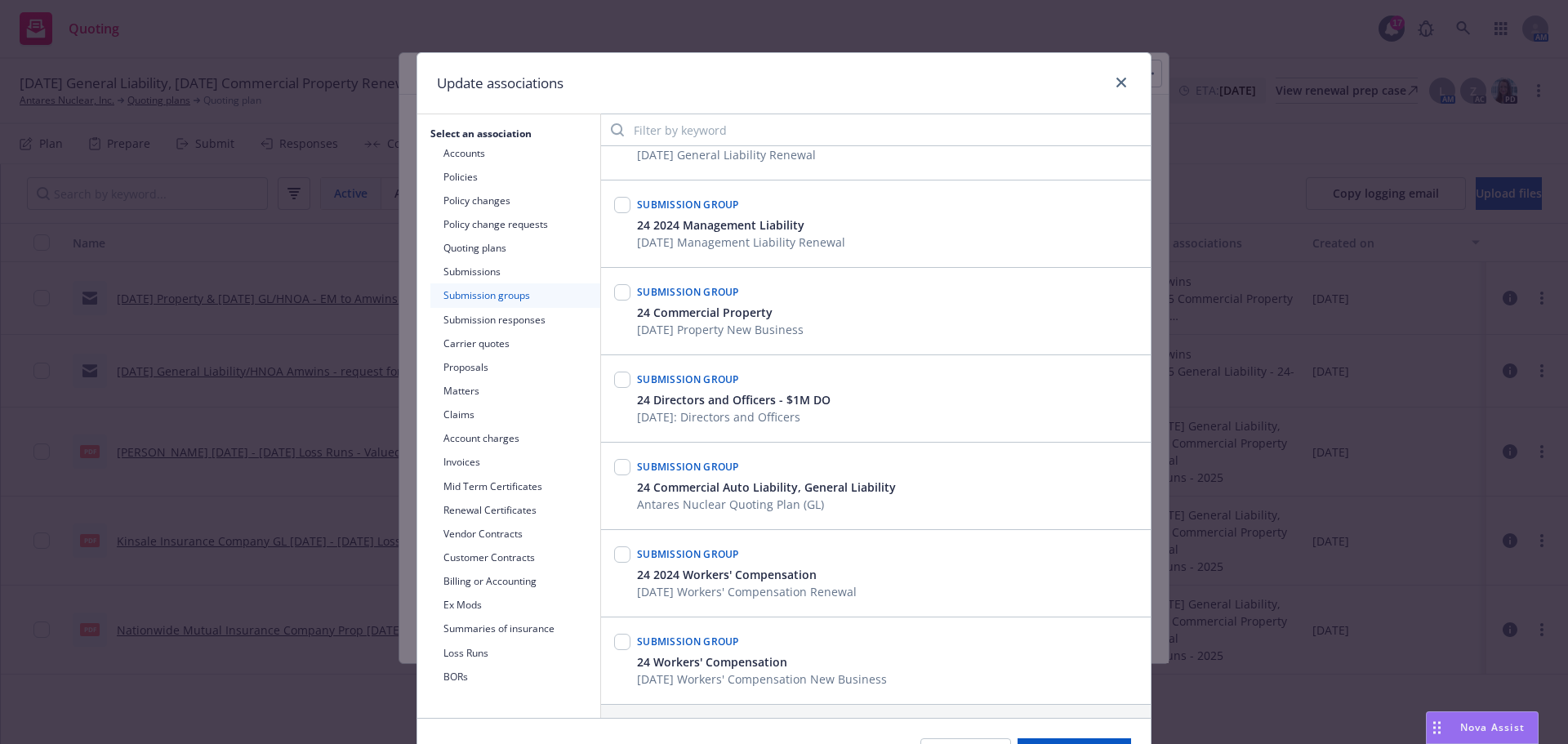
click at [1048, 738] on div "Cancel Update associations" at bounding box center [784, 754] width 734 height 73
click at [1072, 739] on button "Update associations" at bounding box center [1074, 755] width 114 height 33
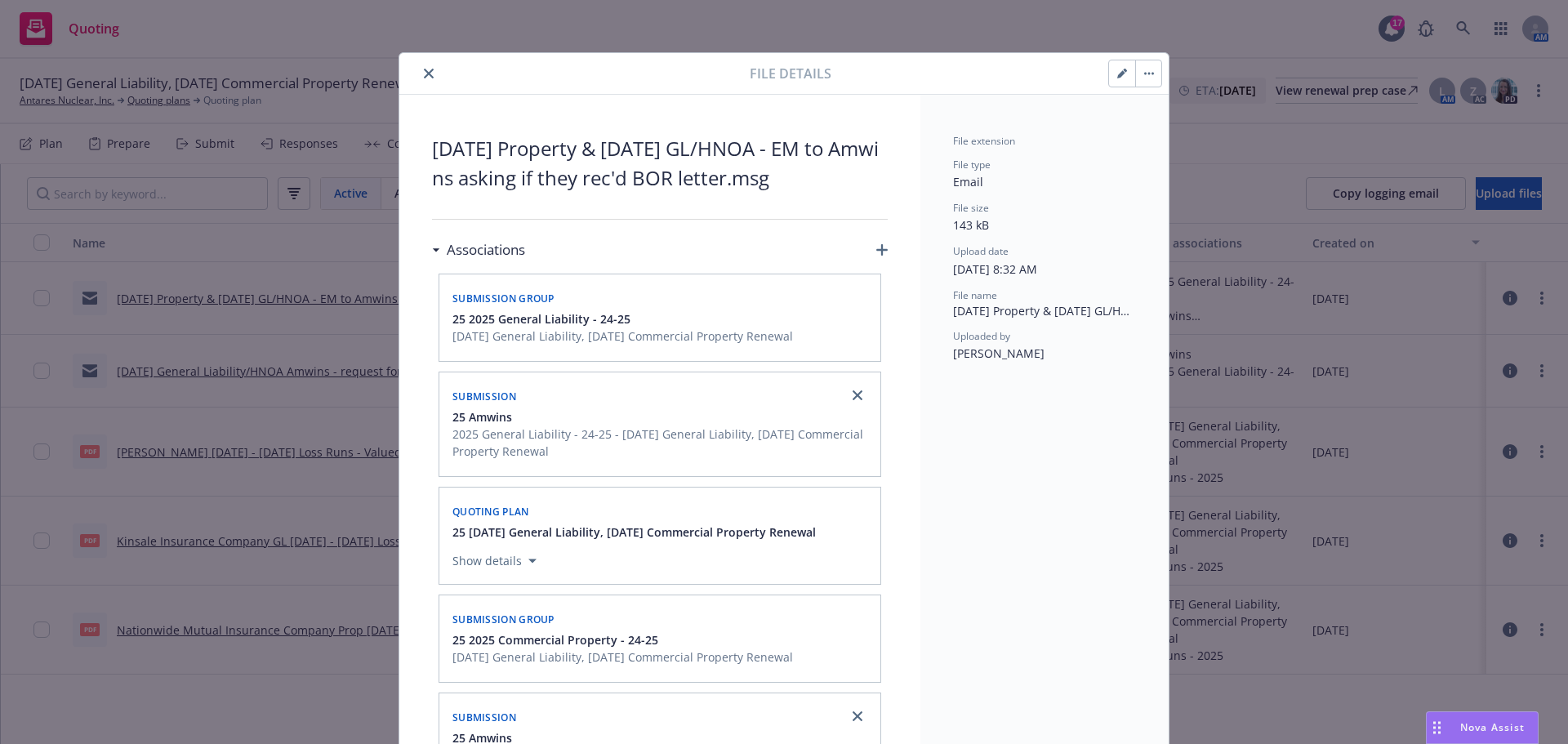
drag, startPoint x: 425, startPoint y: 72, endPoint x: 356, endPoint y: 77, distance: 69.2
click at [424, 72] on icon "close" at bounding box center [429, 73] width 10 height 10
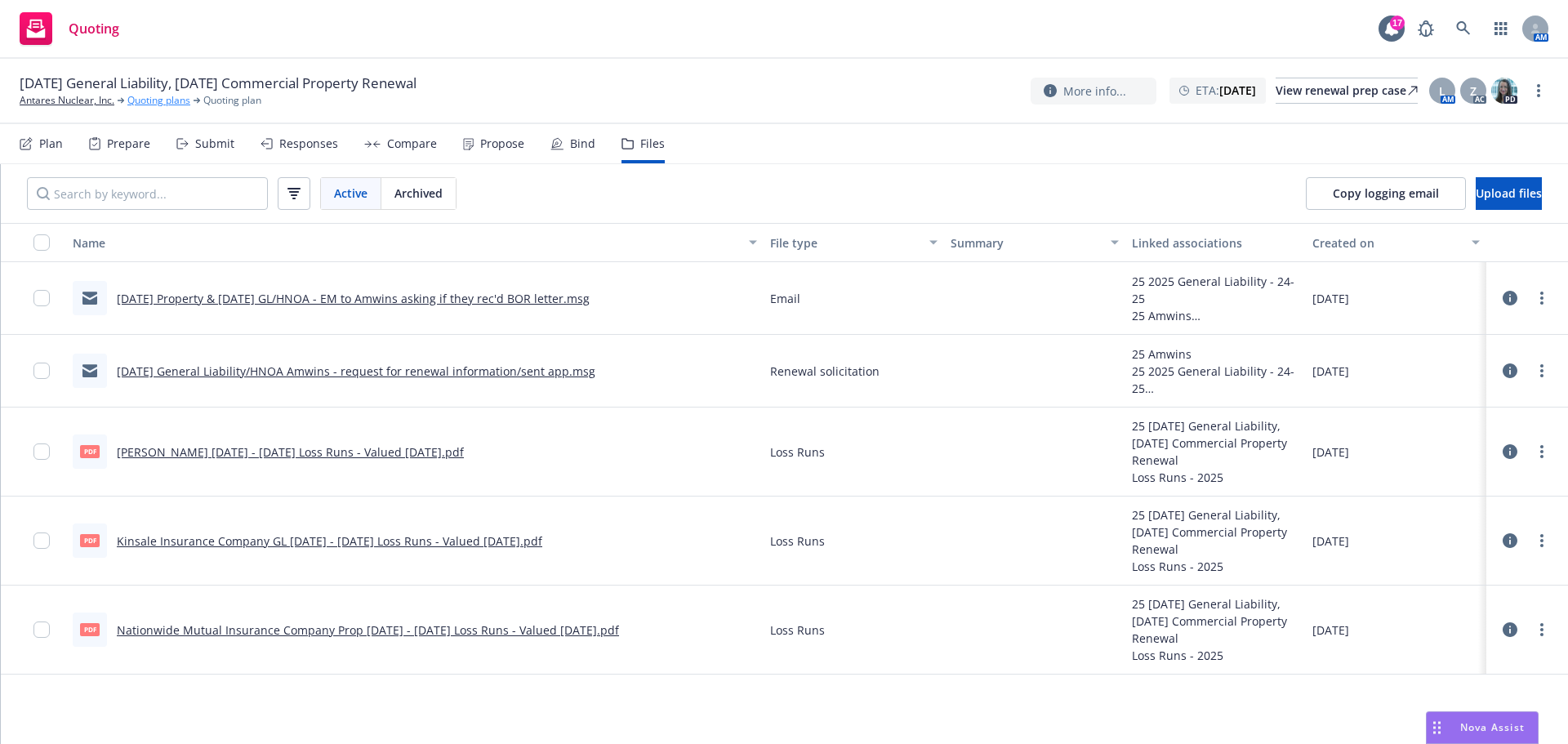
click at [180, 98] on link "Quoting plans" at bounding box center [159, 100] width 63 height 14
